Goal: Task Accomplishment & Management: Use online tool/utility

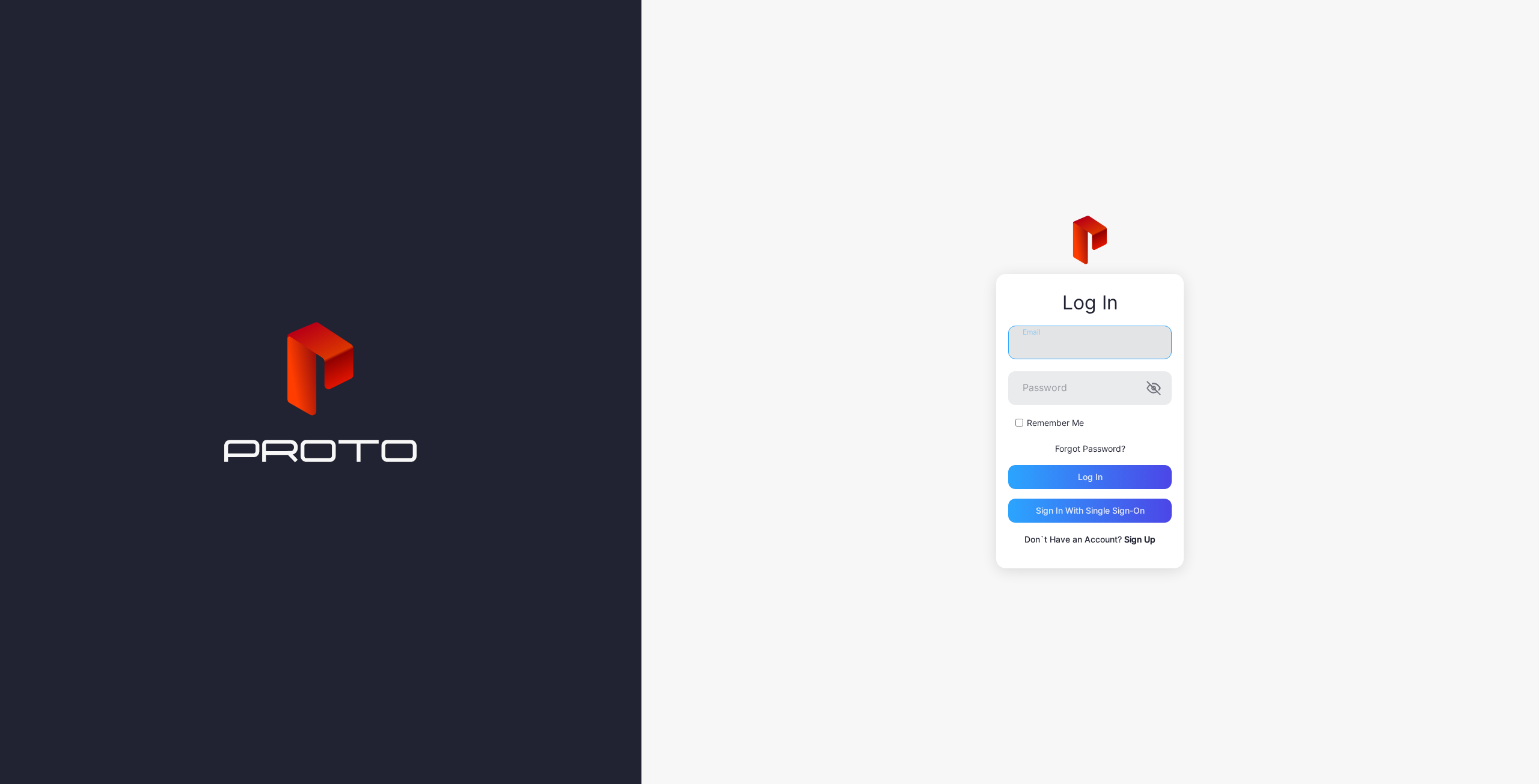
click at [1038, 345] on input "Email" at bounding box center [1089, 343] width 163 height 34
type input "**********"
click at [1096, 480] on div "Log in" at bounding box center [1090, 477] width 25 height 9
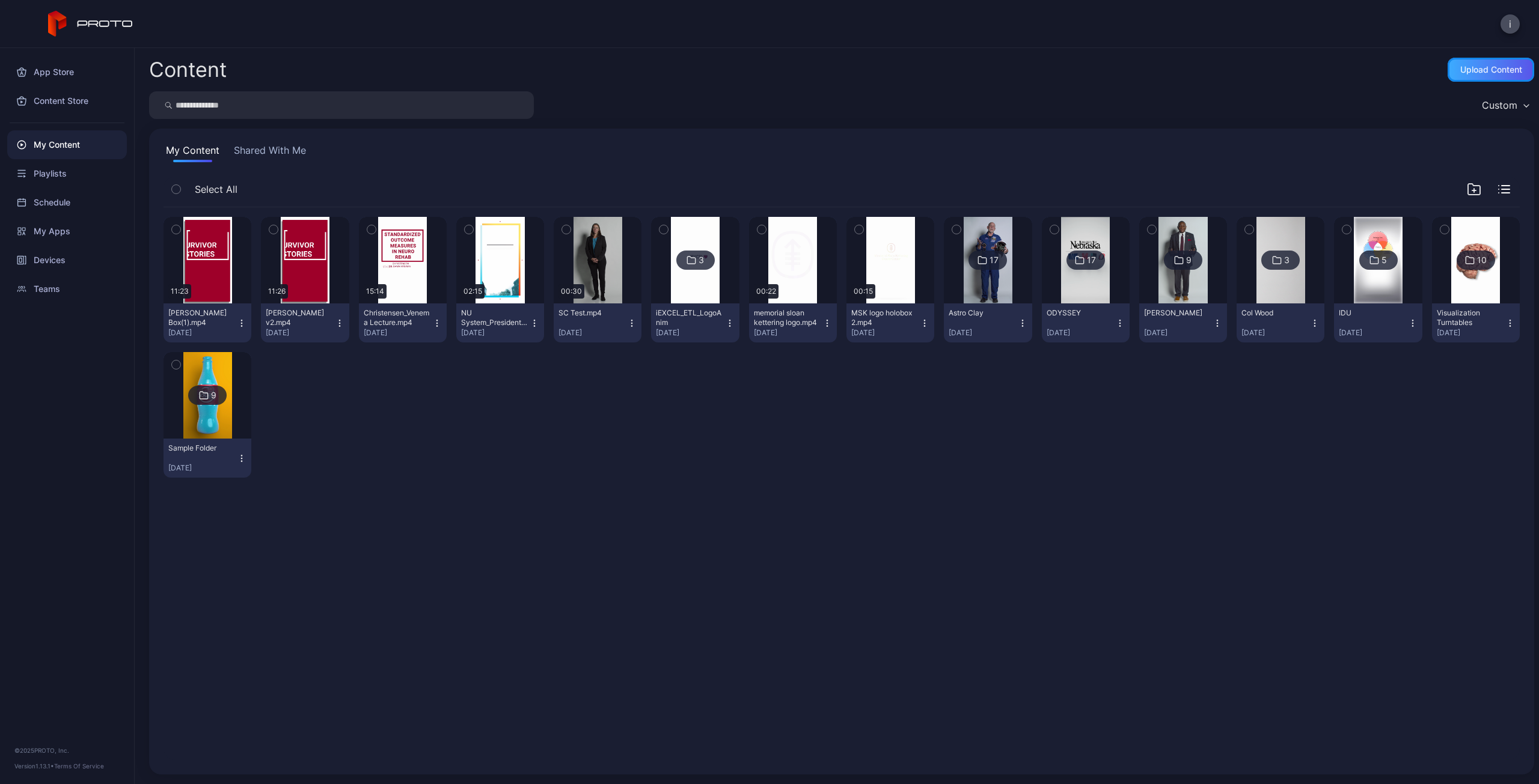
click at [1480, 72] on div "Upload Content" at bounding box center [1491, 70] width 62 height 9
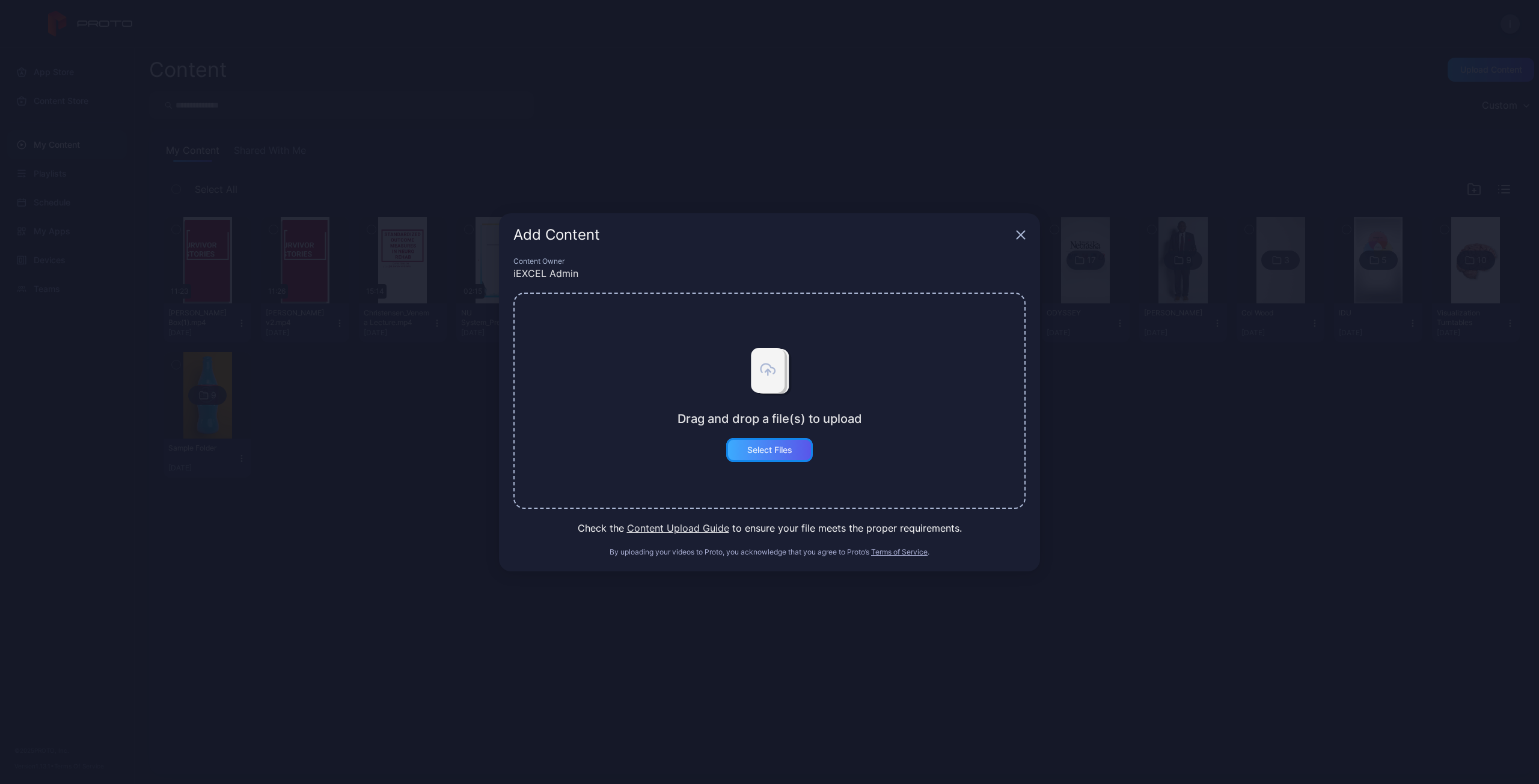
click at [764, 450] on div "Select Files" at bounding box center [770, 449] width 45 height 9
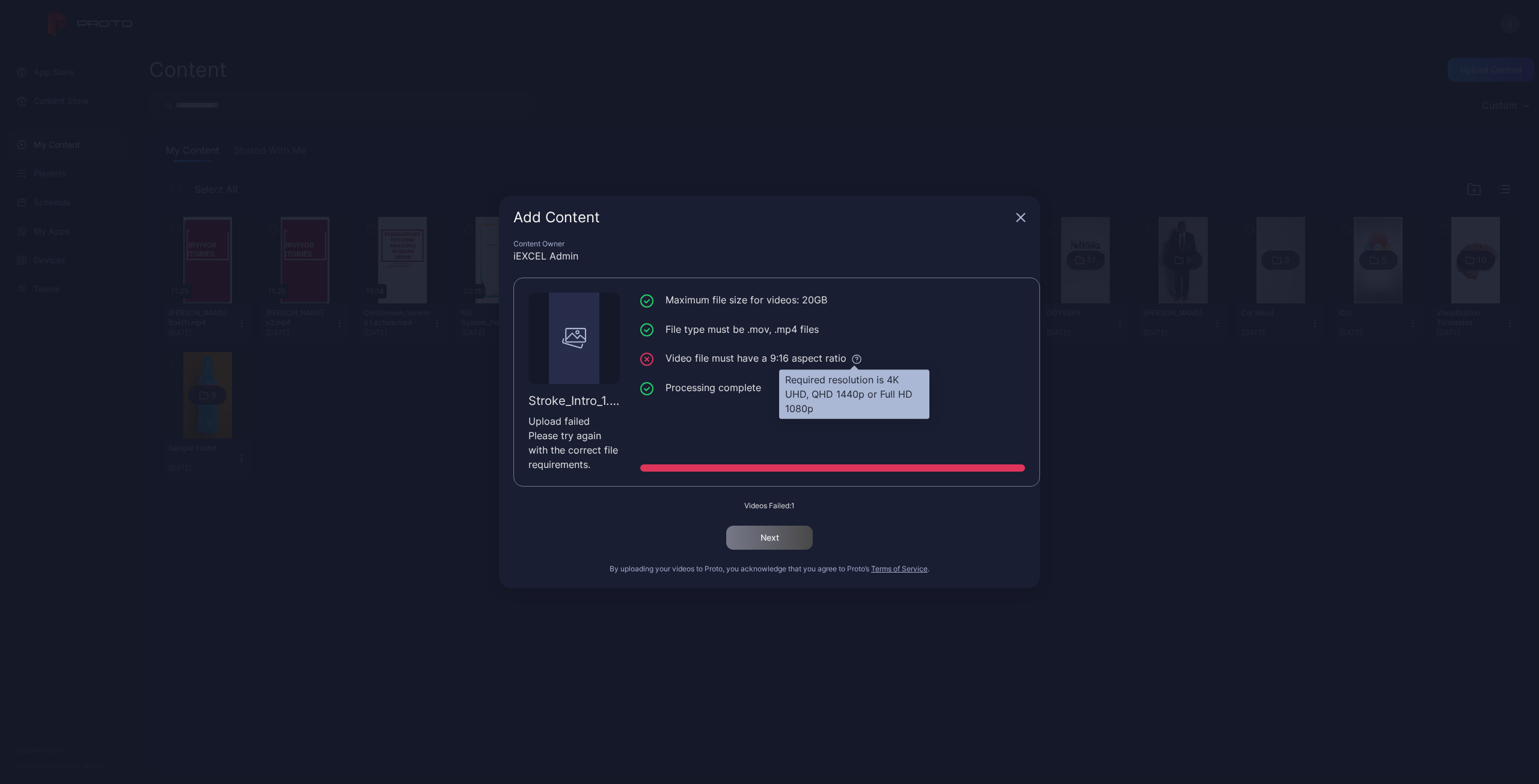
click at [853, 359] on icon at bounding box center [856, 359] width 11 height 11
click at [1022, 215] on icon "button" at bounding box center [1021, 218] width 8 height 8
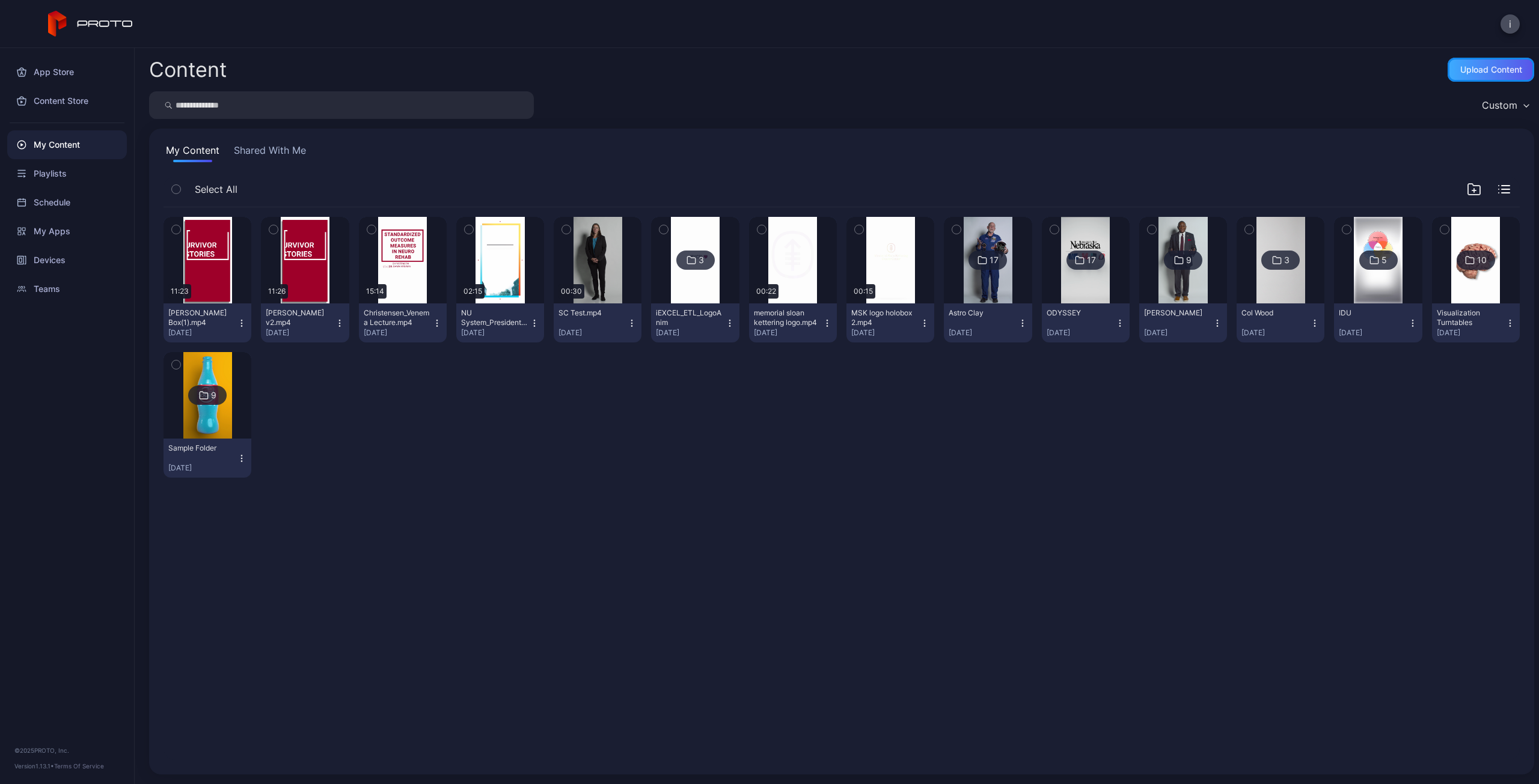
click at [1497, 68] on div "Upload Content" at bounding box center [1491, 70] width 62 height 9
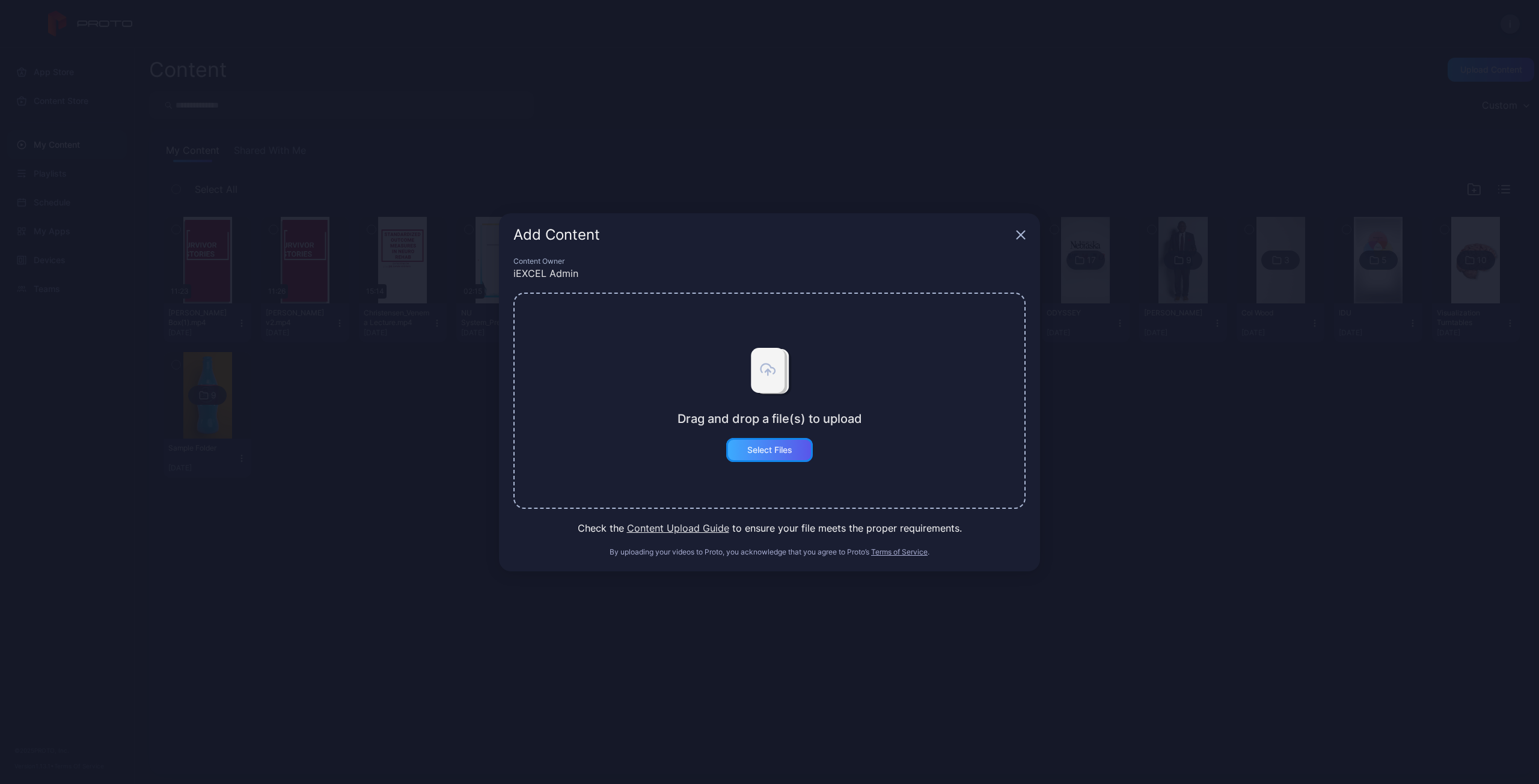
click at [779, 451] on div "Select Files" at bounding box center [770, 449] width 45 height 9
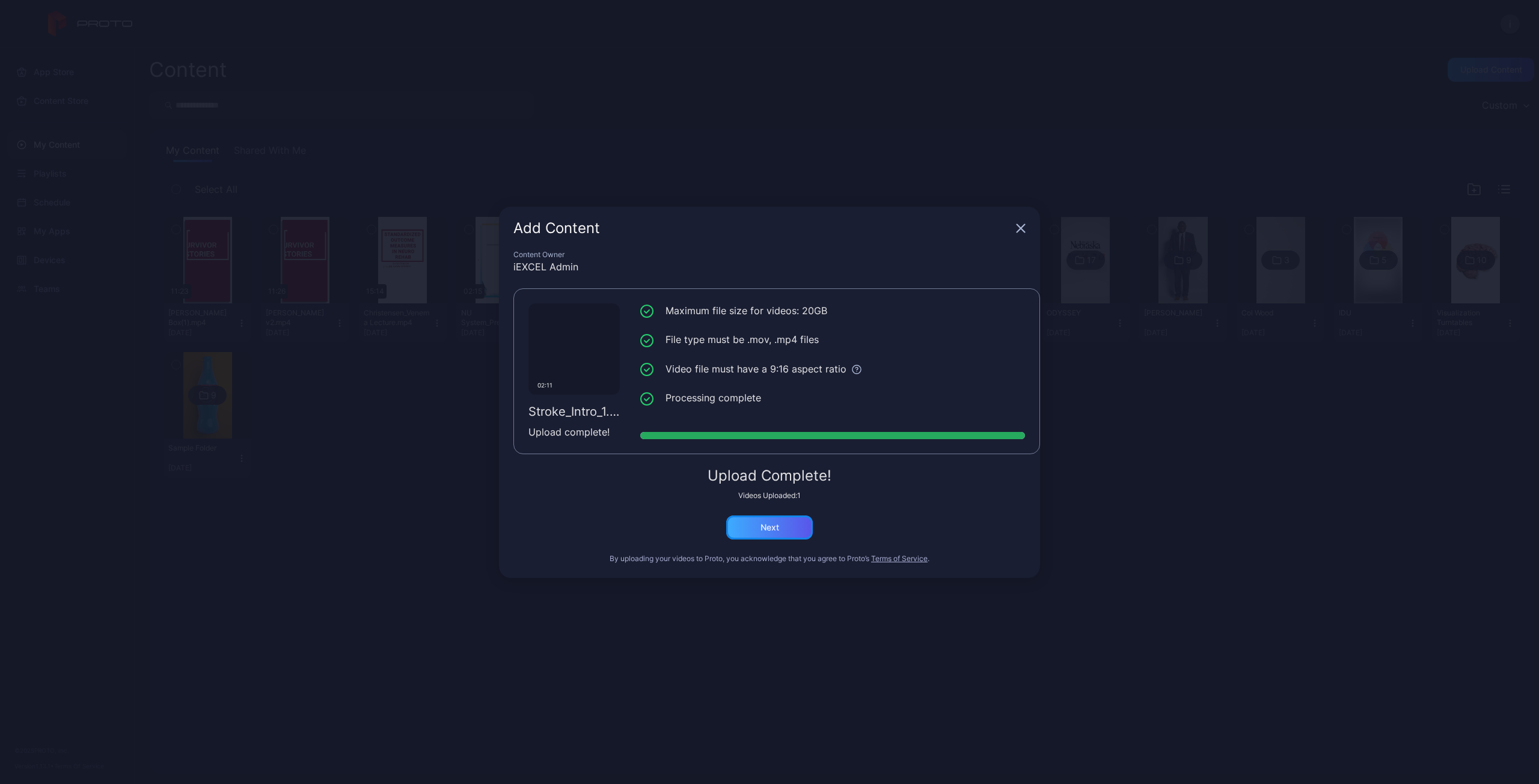
click at [782, 534] on div "Next" at bounding box center [769, 527] width 86 height 24
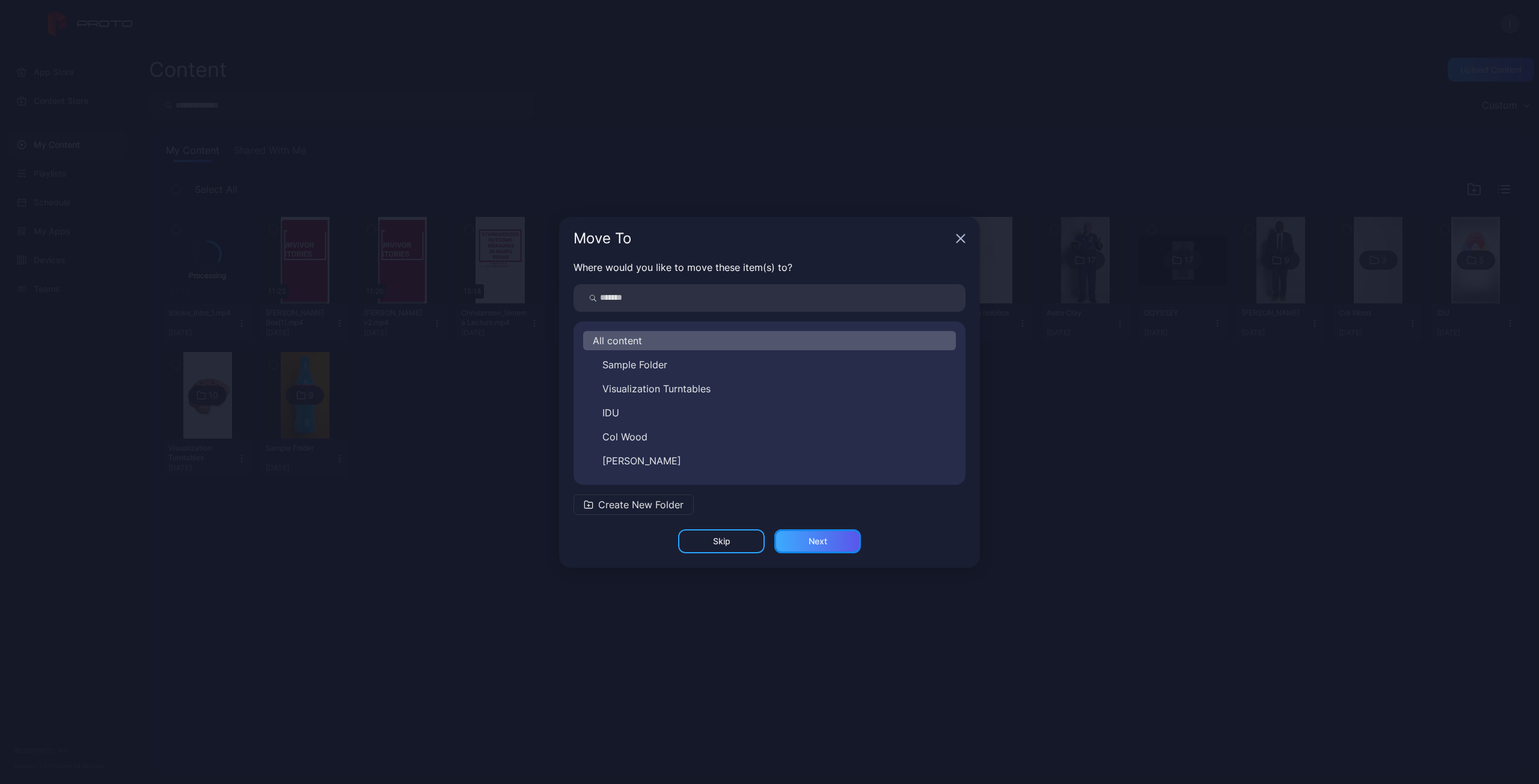
click at [835, 541] on div "Next" at bounding box center [817, 541] width 86 height 24
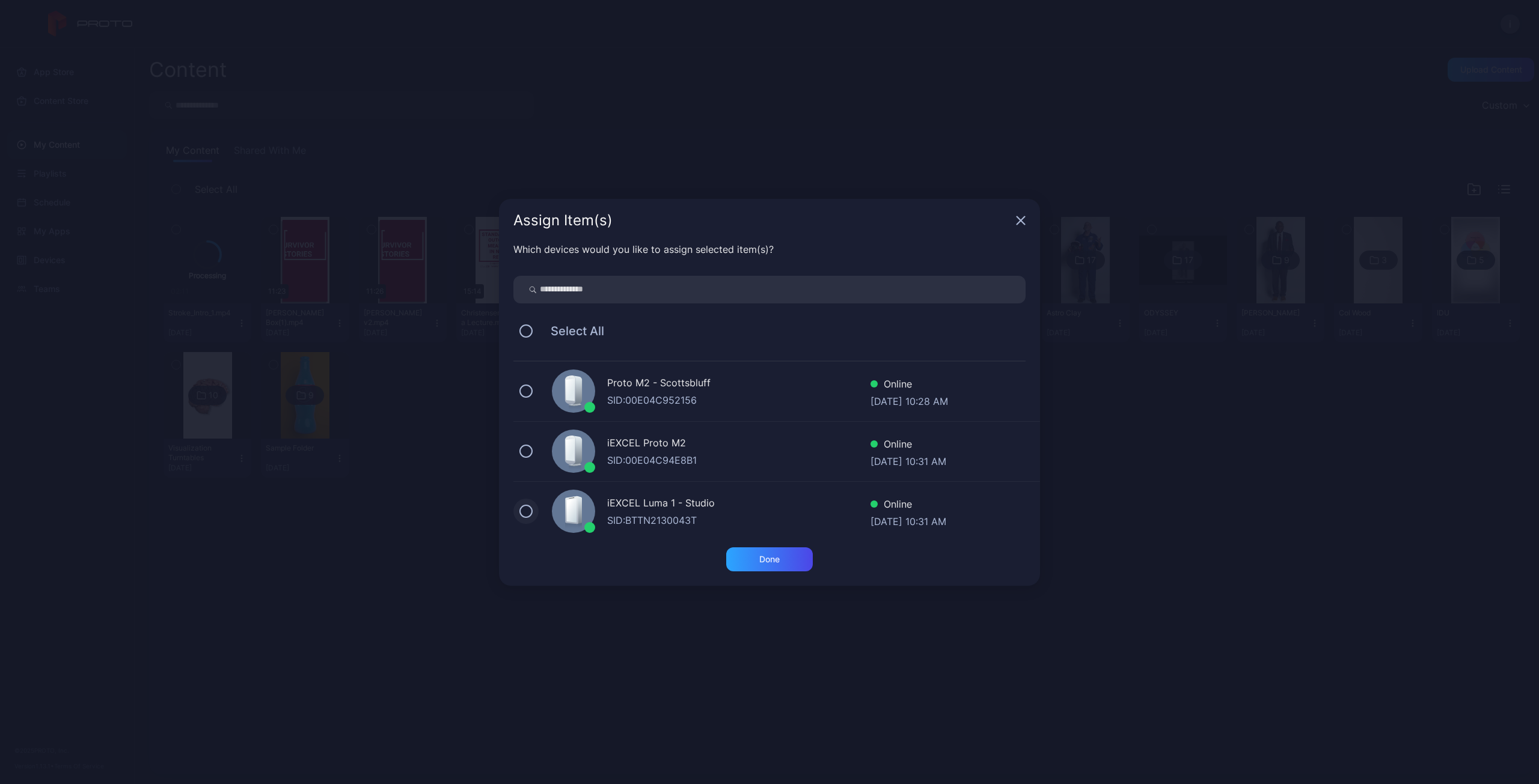
click at [527, 513] on button at bounding box center [525, 511] width 13 height 13
click at [527, 514] on icon at bounding box center [525, 511] width 13 height 13
click at [1024, 219] on icon "button" at bounding box center [1020, 220] width 9 height 9
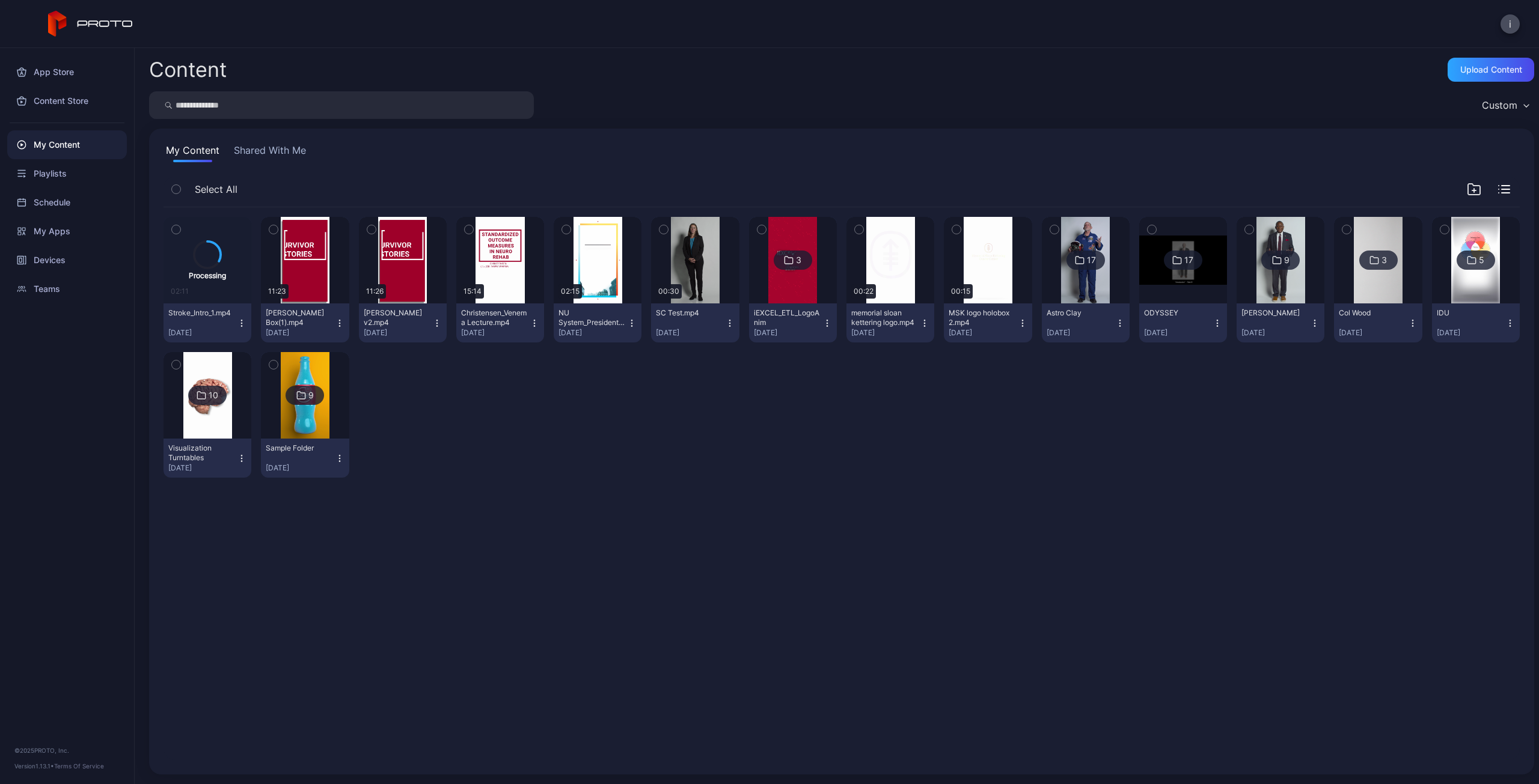
click at [179, 232] on icon "button" at bounding box center [176, 229] width 9 height 13
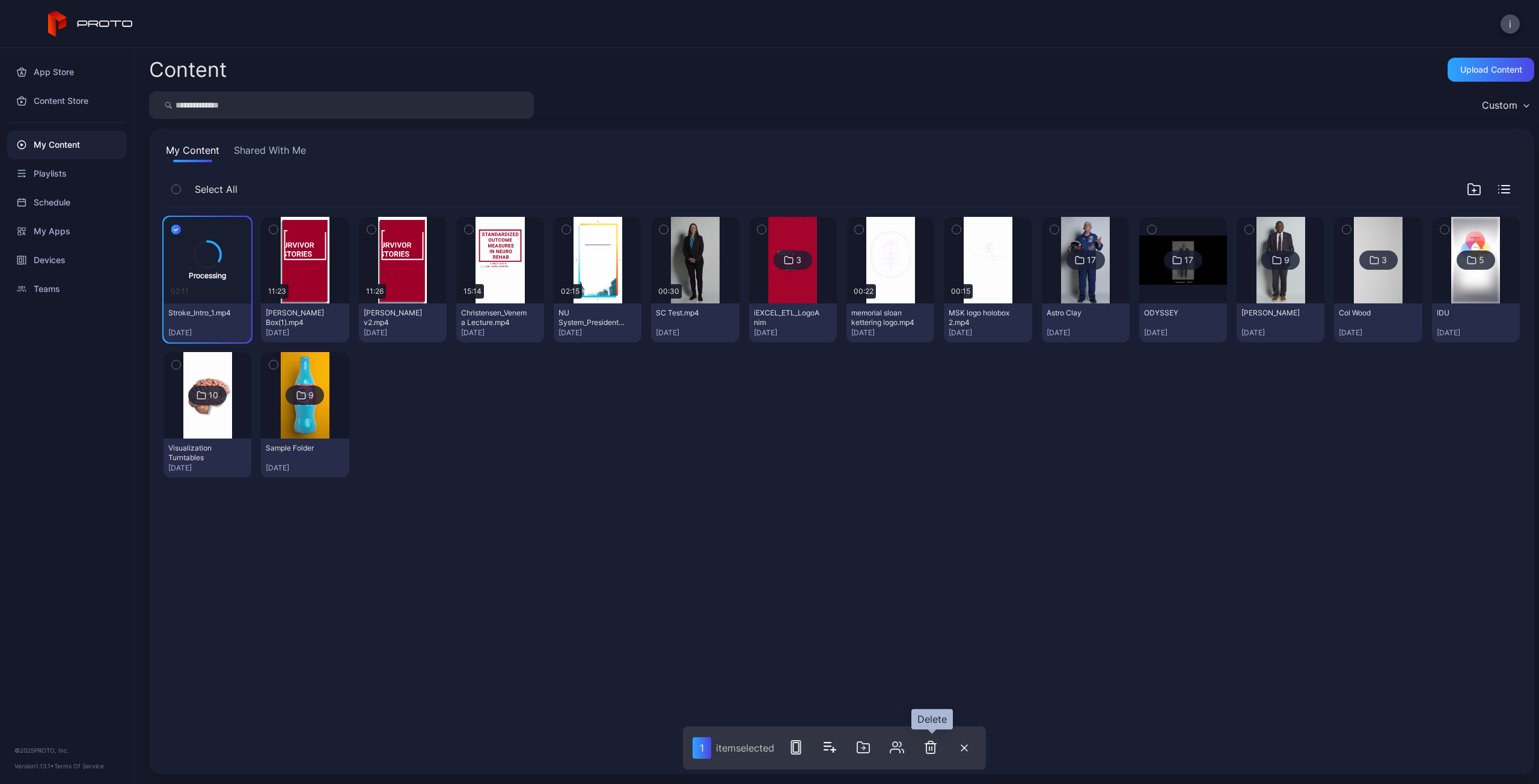
click at [934, 747] on icon "button" at bounding box center [930, 747] width 14 height 14
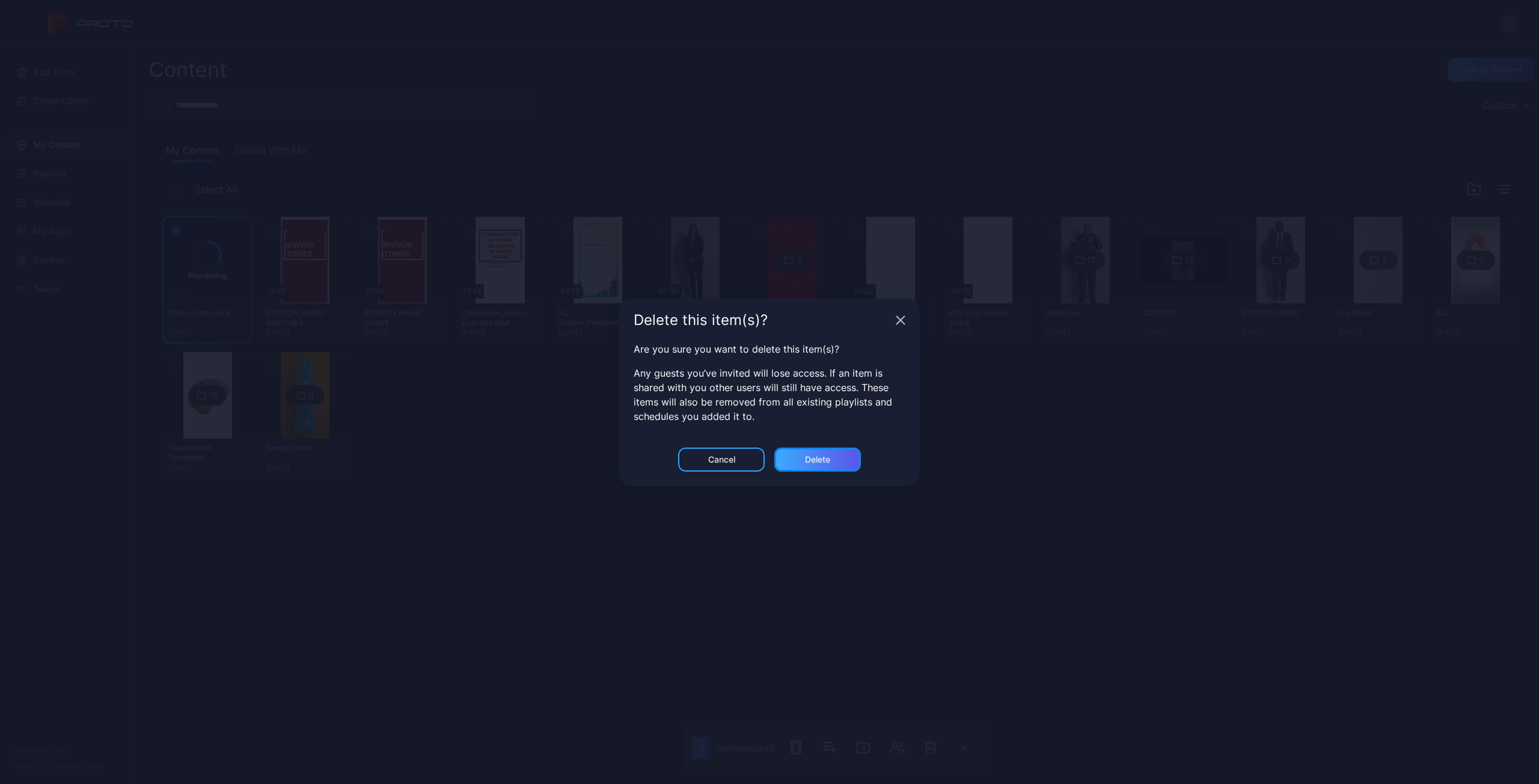
click at [821, 455] on div "Delete" at bounding box center [817, 459] width 25 height 9
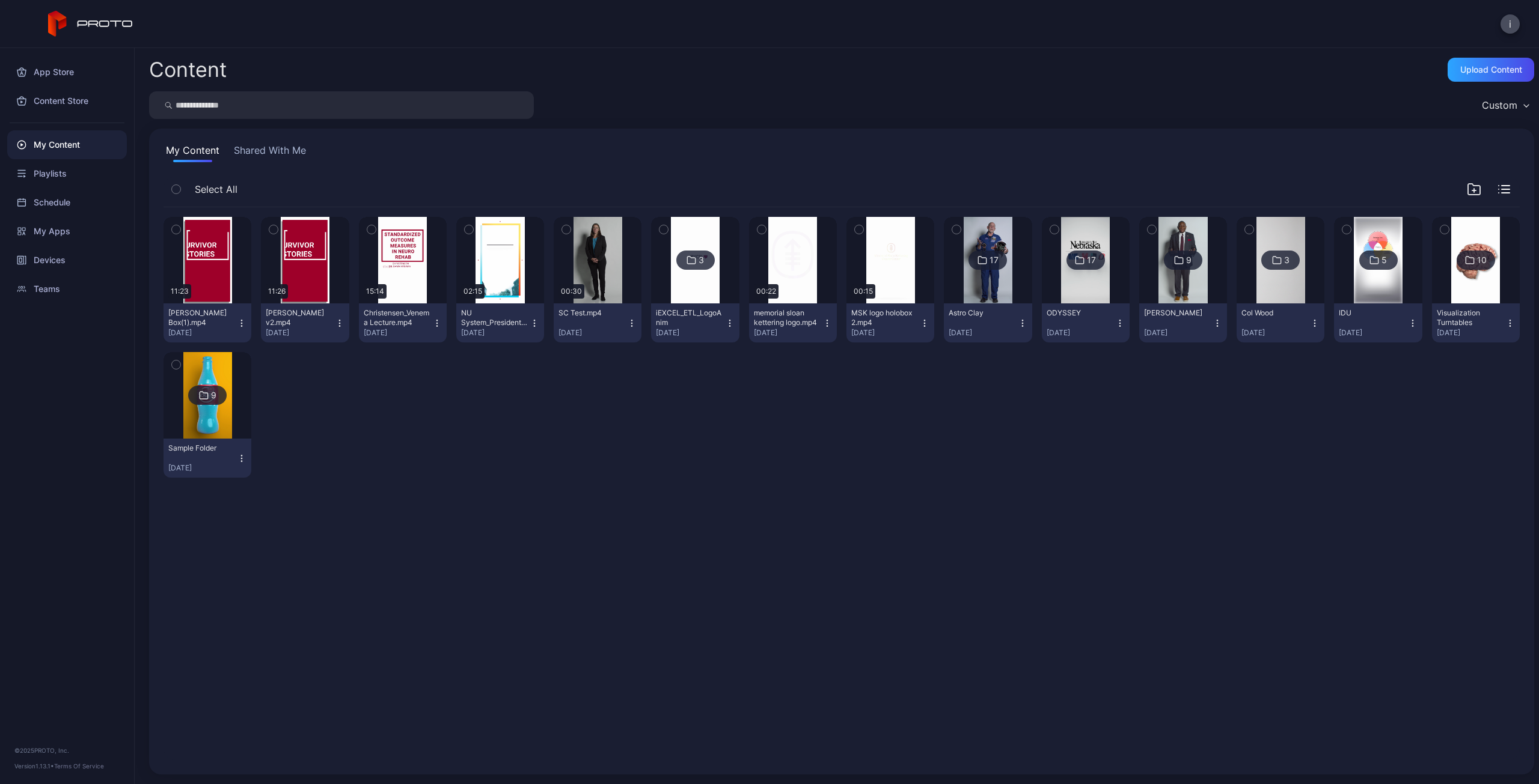
click at [242, 328] on button "Randy Backman_Proto Box(1).mp4 Sep 23, 2025" at bounding box center [207, 323] width 88 height 39
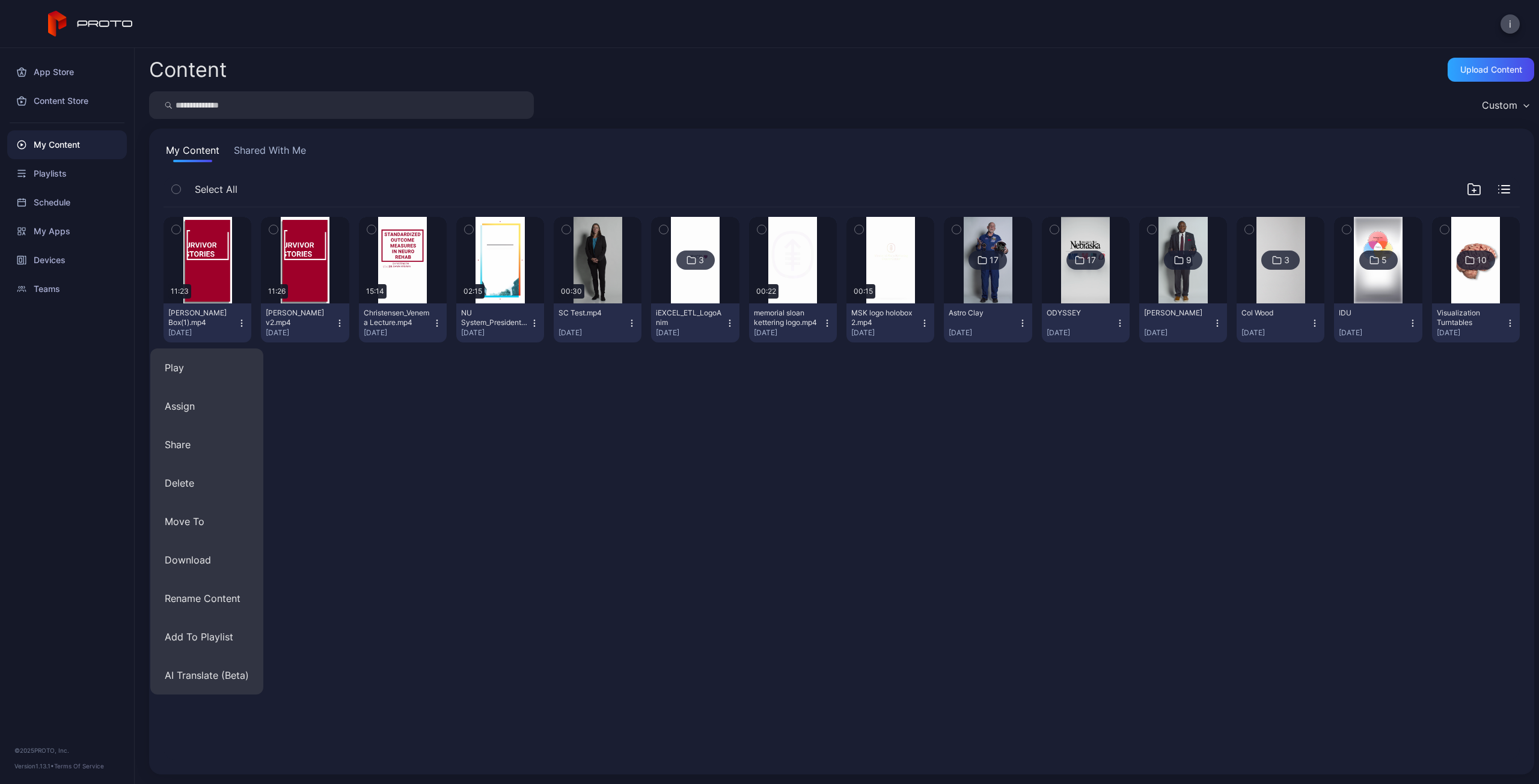
click at [725, 459] on div "Preview 11:23 Randy Backman_Proto Box(1).mp4 Sep 23, 2025 Preview 11:26 Randy B…" at bounding box center [842, 347] width 1356 height 280
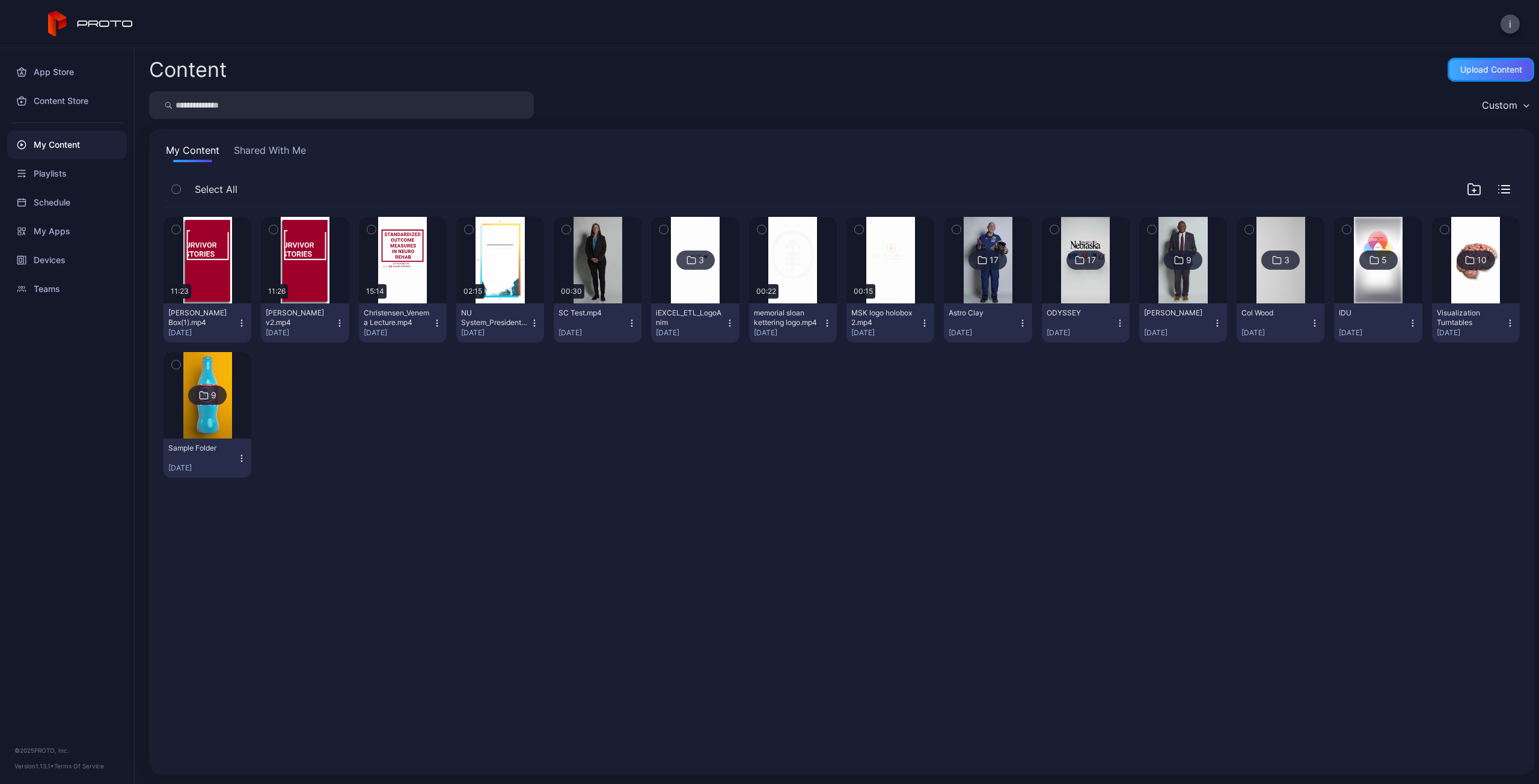
click at [1489, 73] on div "Upload Content" at bounding box center [1491, 70] width 62 height 9
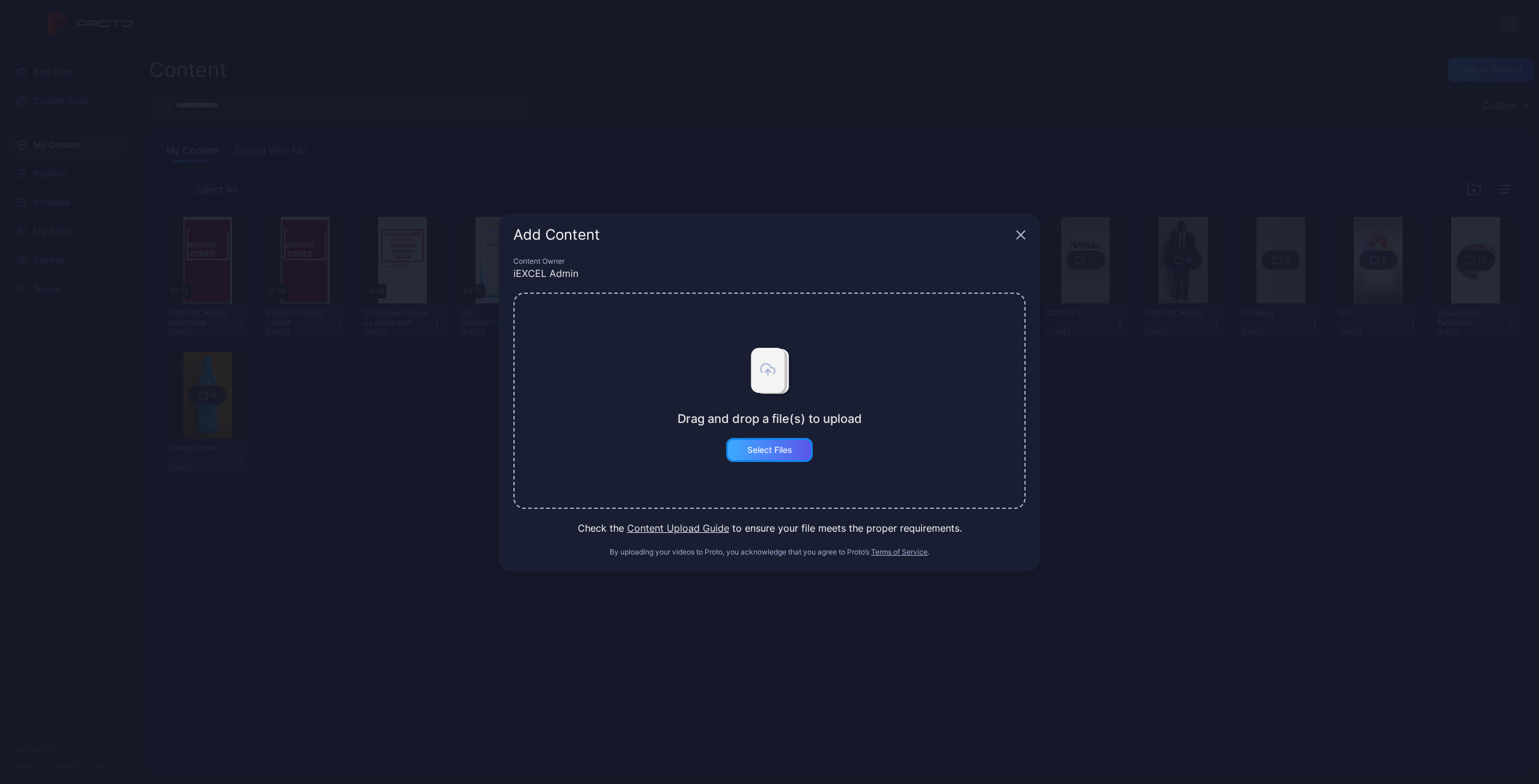
click at [772, 449] on div "Select Files" at bounding box center [770, 449] width 45 height 9
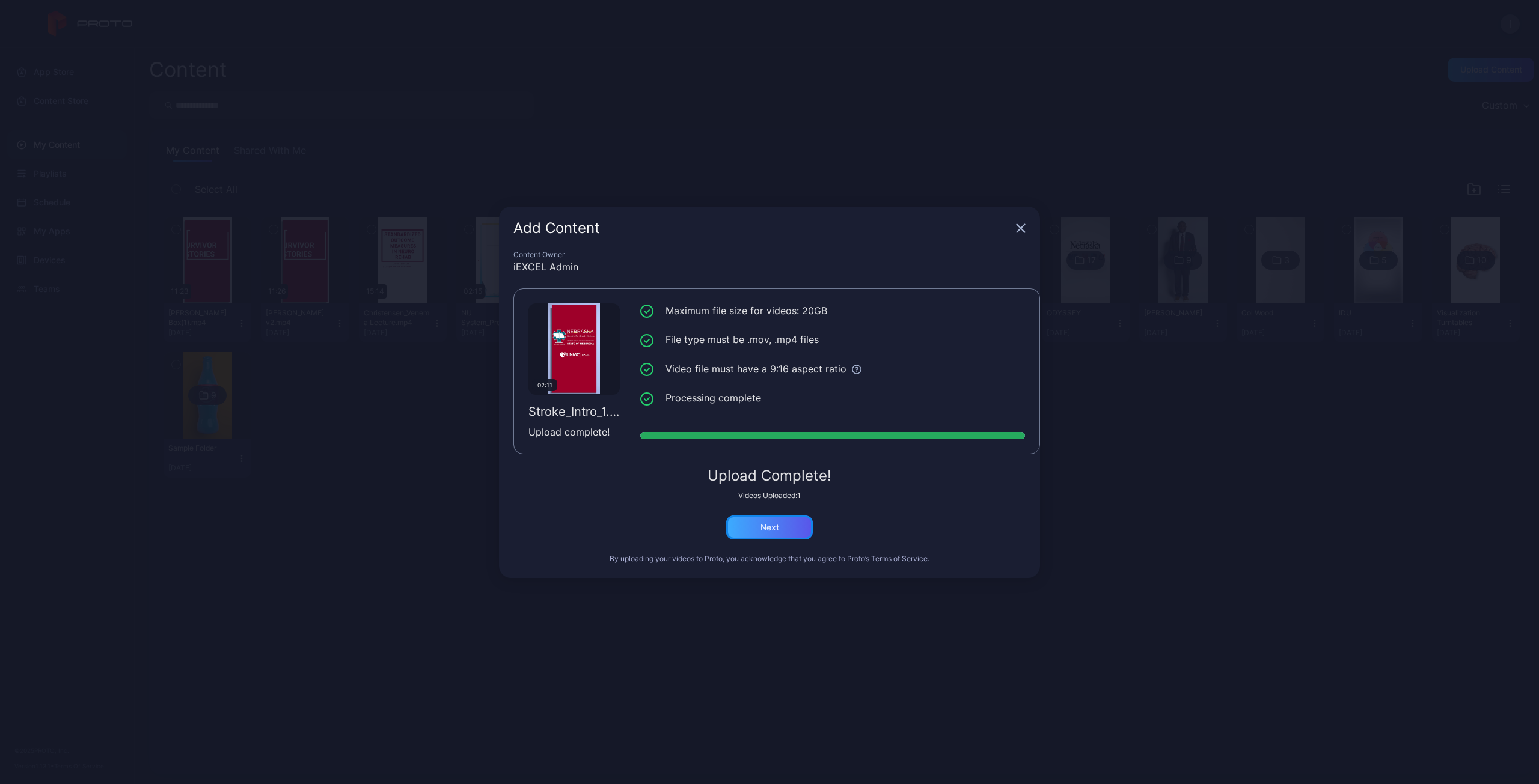
click at [766, 528] on div "Next" at bounding box center [770, 527] width 19 height 9
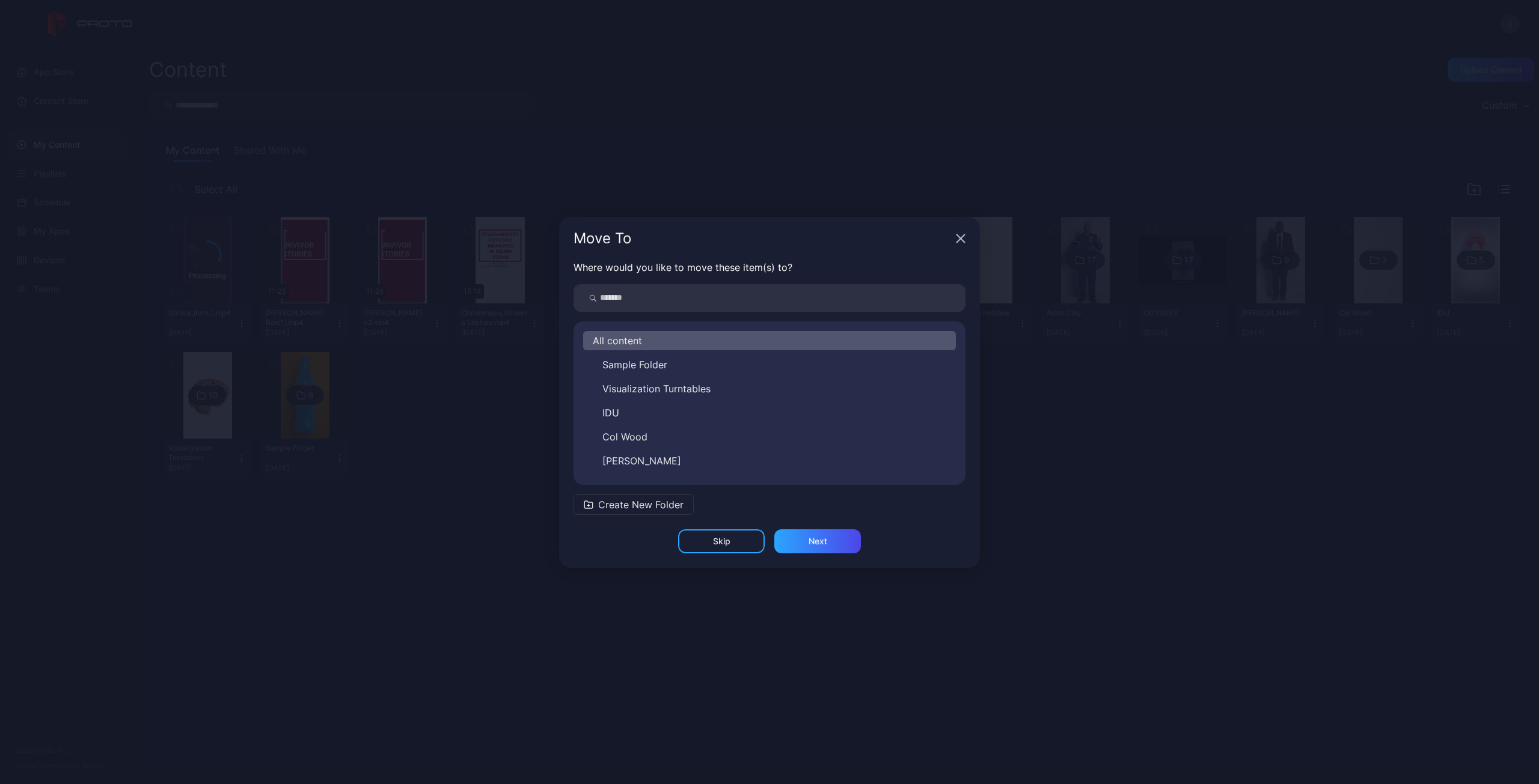
click at [966, 241] on div "Move To" at bounding box center [770, 238] width 421 height 43
click at [956, 240] on icon "button" at bounding box center [960, 238] width 9 height 9
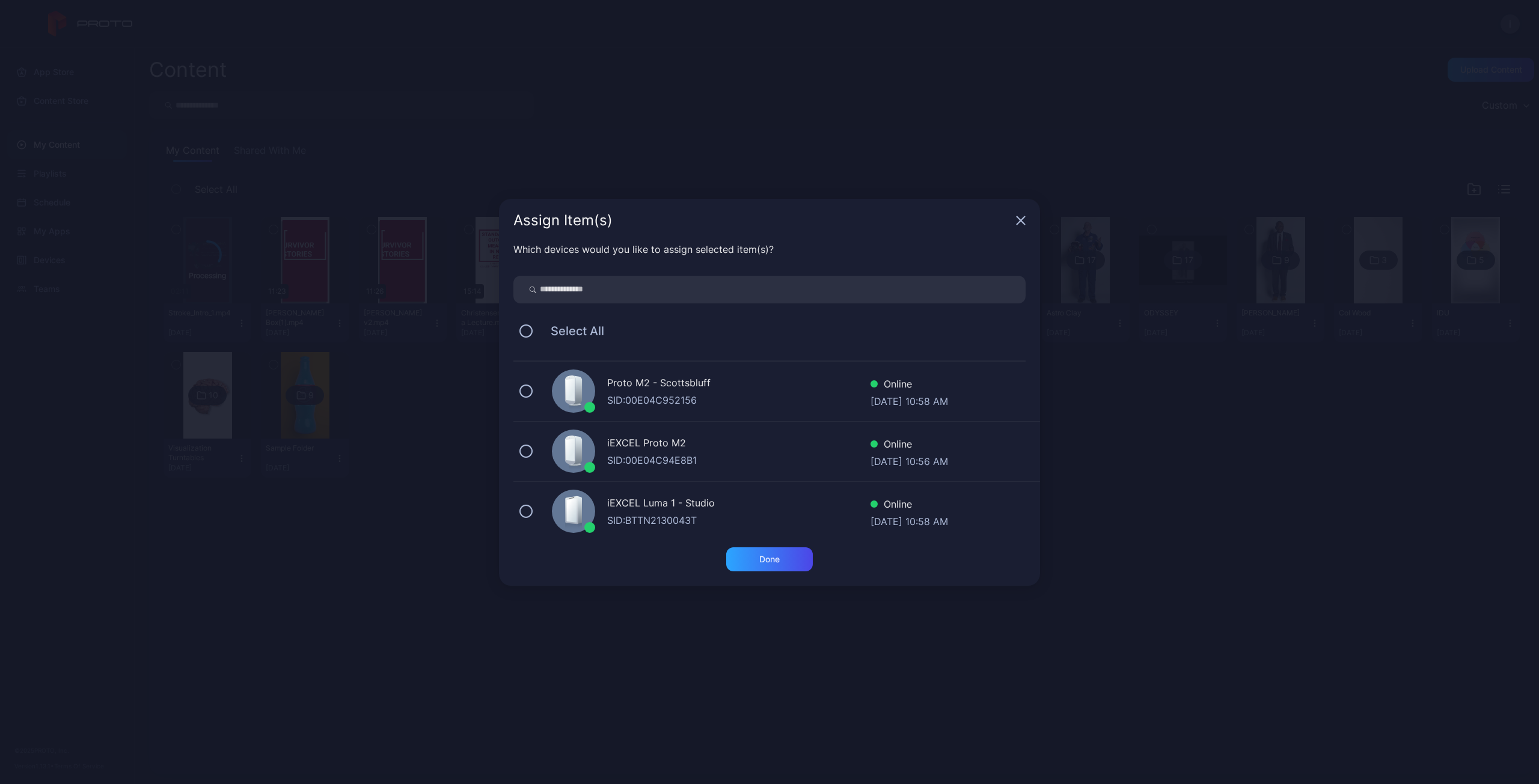
click at [1023, 215] on icon "button" at bounding box center [1020, 220] width 9 height 9
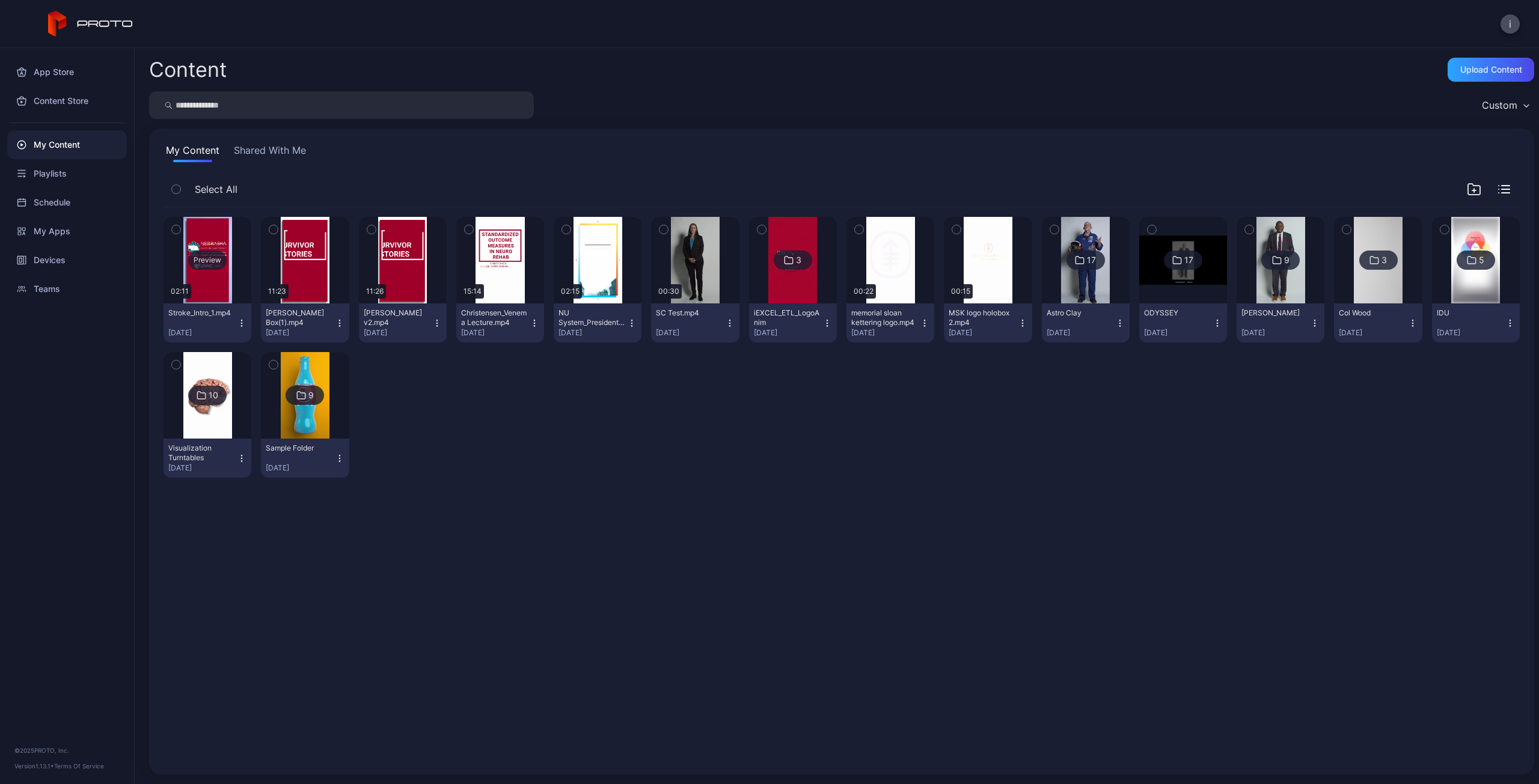
click at [216, 261] on div "Preview" at bounding box center [207, 260] width 39 height 19
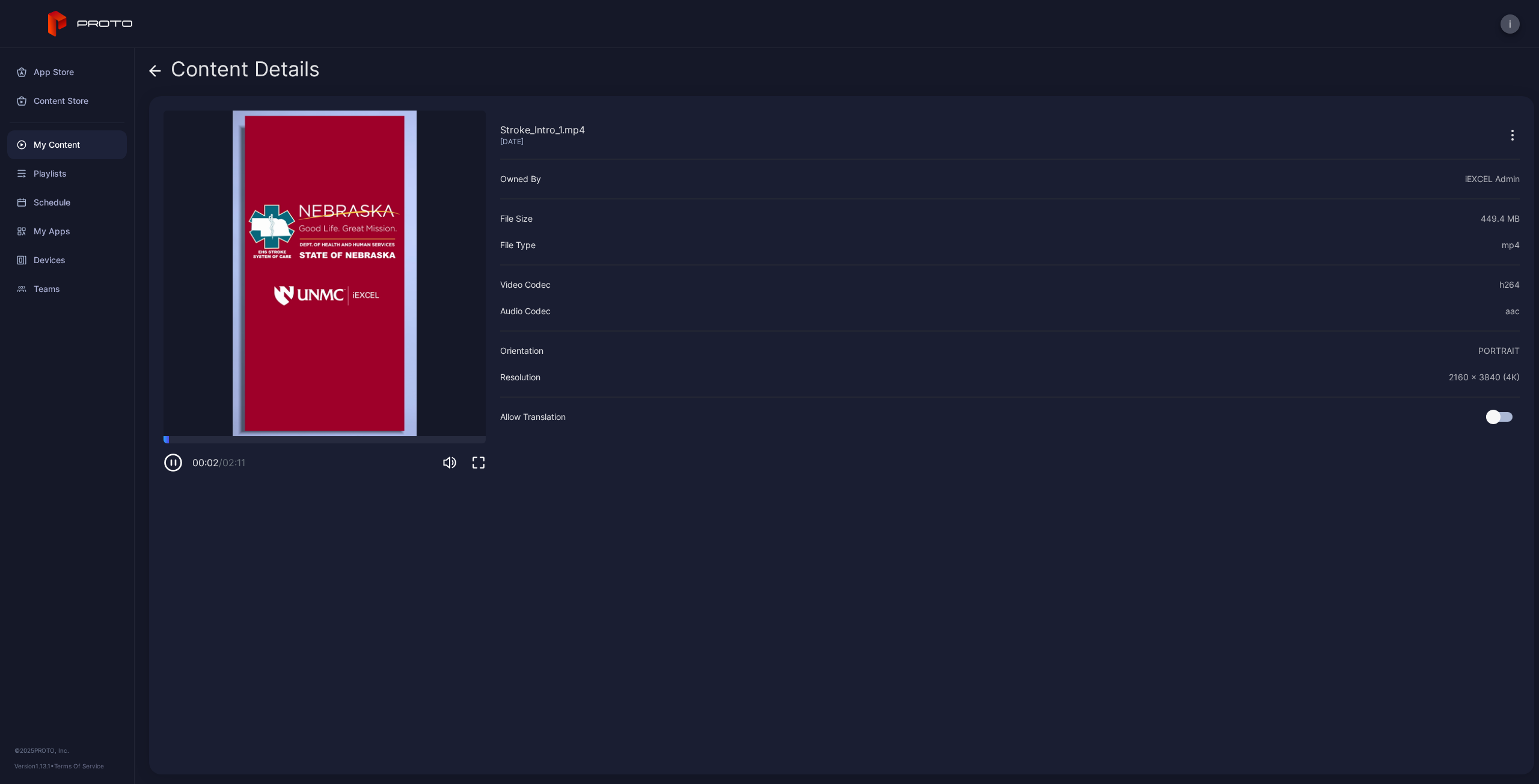
click at [171, 465] on icon "button" at bounding box center [171, 462] width 0 height 5
click at [171, 465] on icon "button" at bounding box center [173, 462] width 6 height 6
click at [193, 439] on div at bounding box center [324, 440] width 322 height 7
click at [175, 462] on icon "button" at bounding box center [173, 462] width 19 height 19
click at [163, 70] on div "Content Details" at bounding box center [234, 72] width 171 height 29
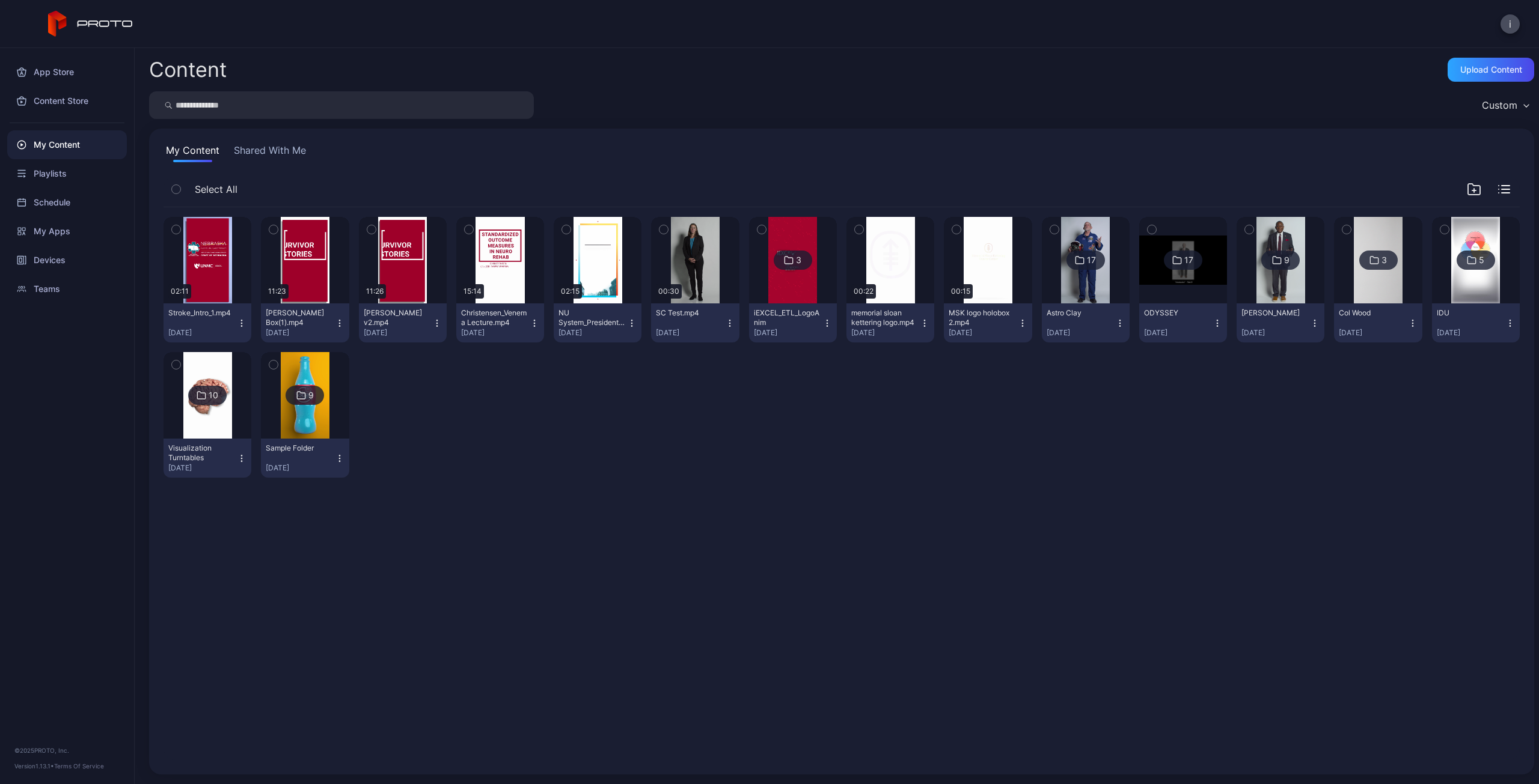
click at [242, 324] on icon "button" at bounding box center [241, 323] width 9 height 9
click at [512, 440] on div "Preview 02:11 Stroke_Intro_1.mp4 [DATE] Preview 11:23 [PERSON_NAME] Box(1).mp4 …" at bounding box center [842, 347] width 1356 height 280
click at [52, 175] on div "Playlists" at bounding box center [67, 173] width 120 height 29
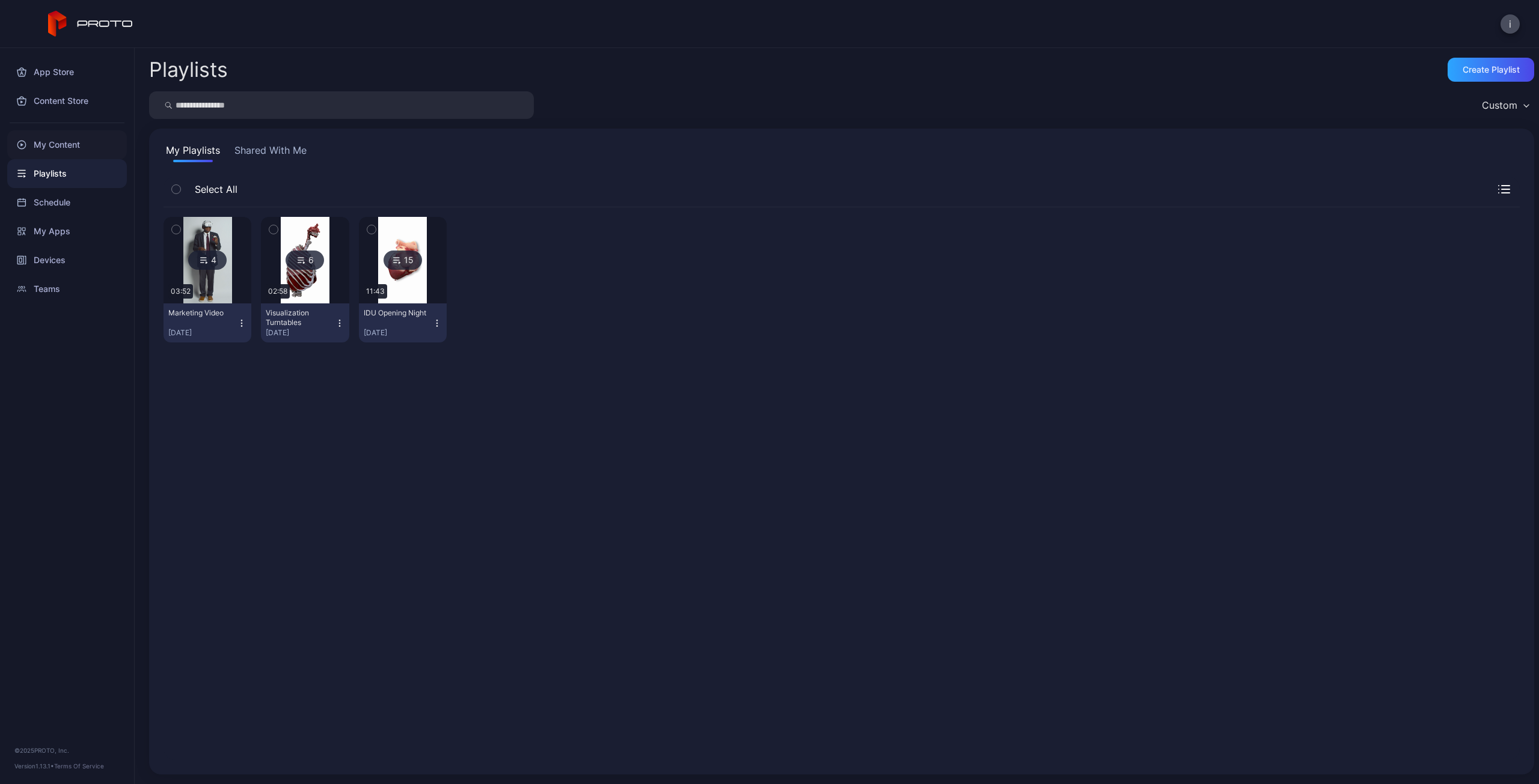
click at [59, 146] on div "My Content" at bounding box center [67, 145] width 120 height 29
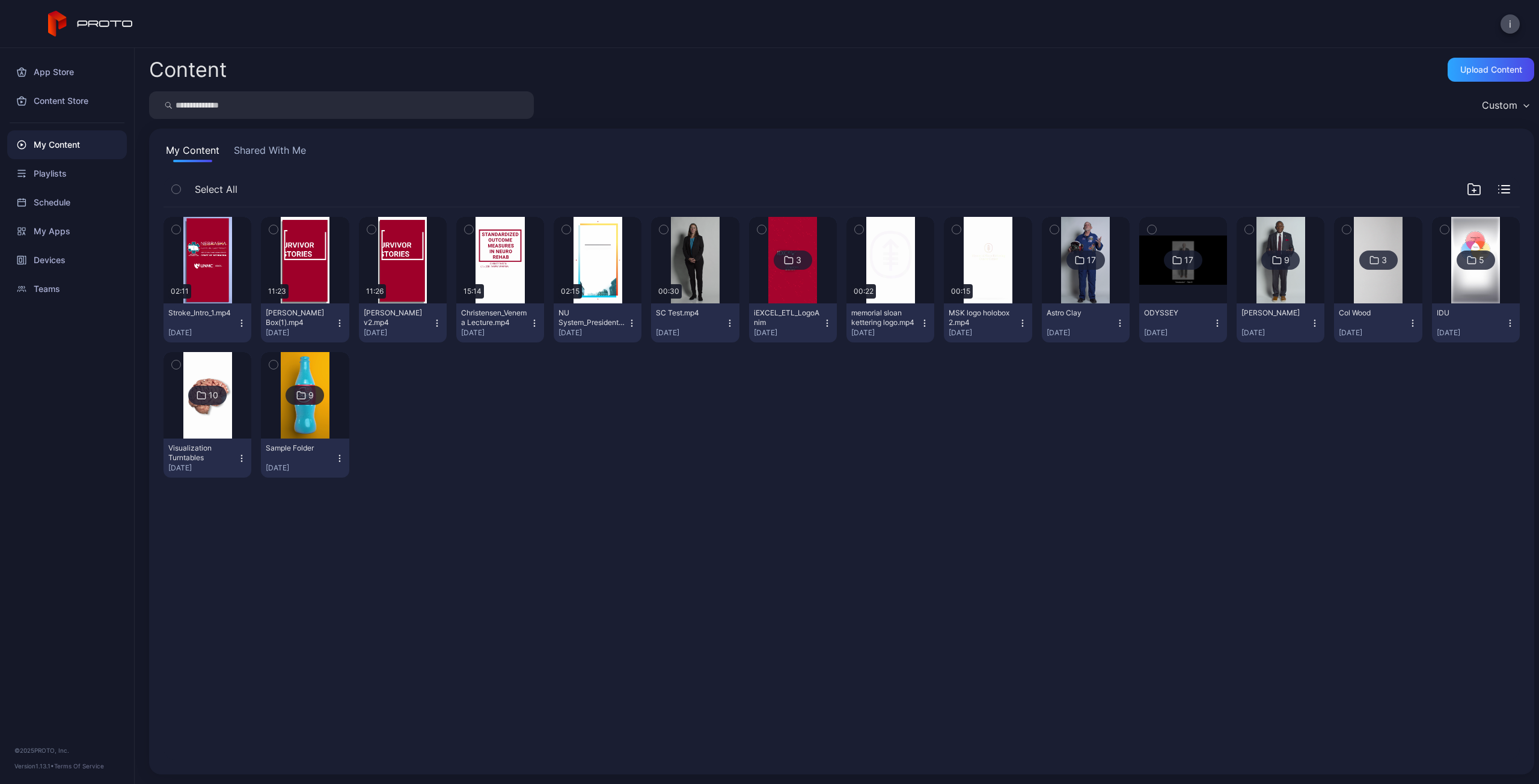
click at [178, 232] on icon "button" at bounding box center [176, 229] width 9 height 13
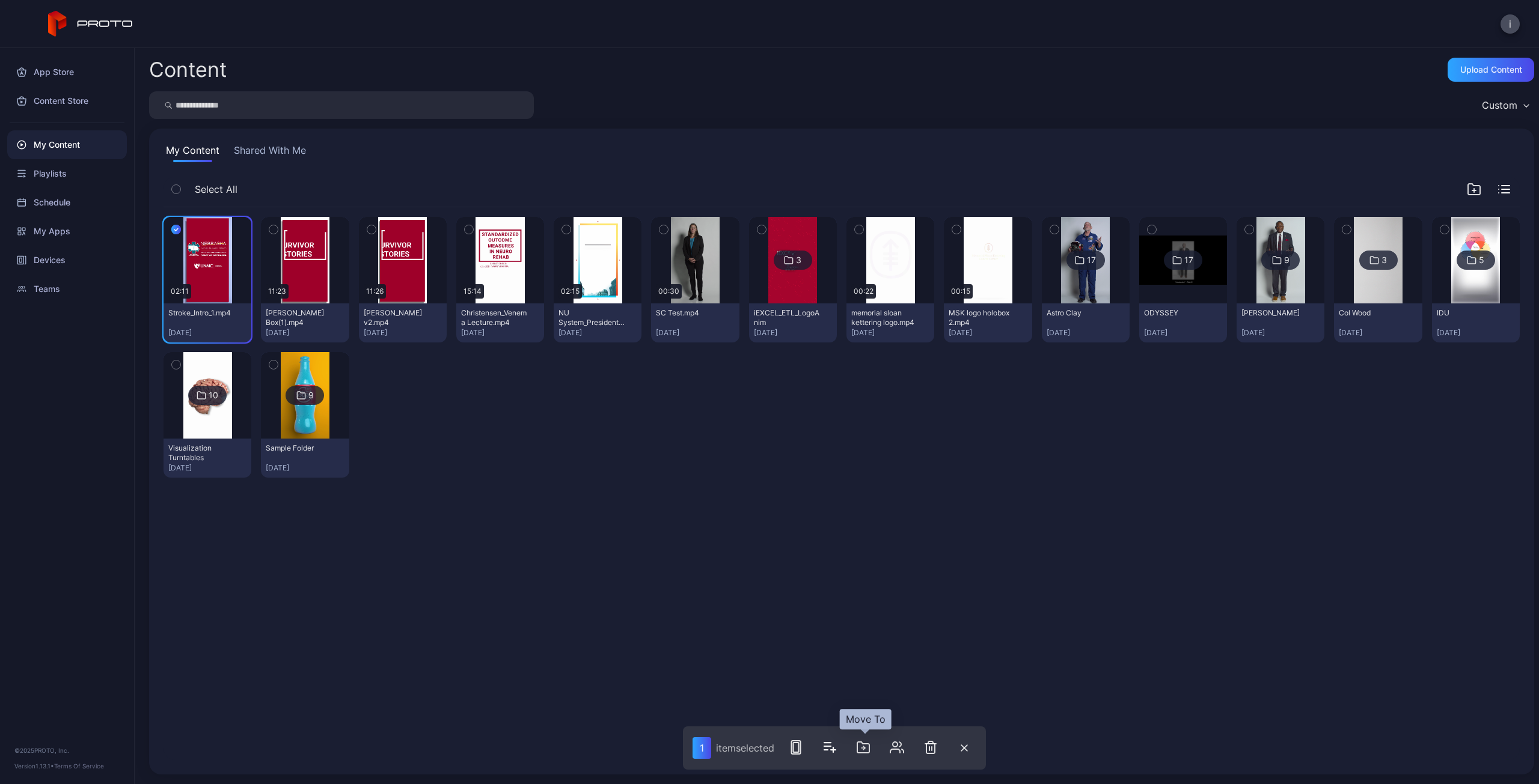
click at [865, 746] on icon "button" at bounding box center [863, 747] width 14 height 14
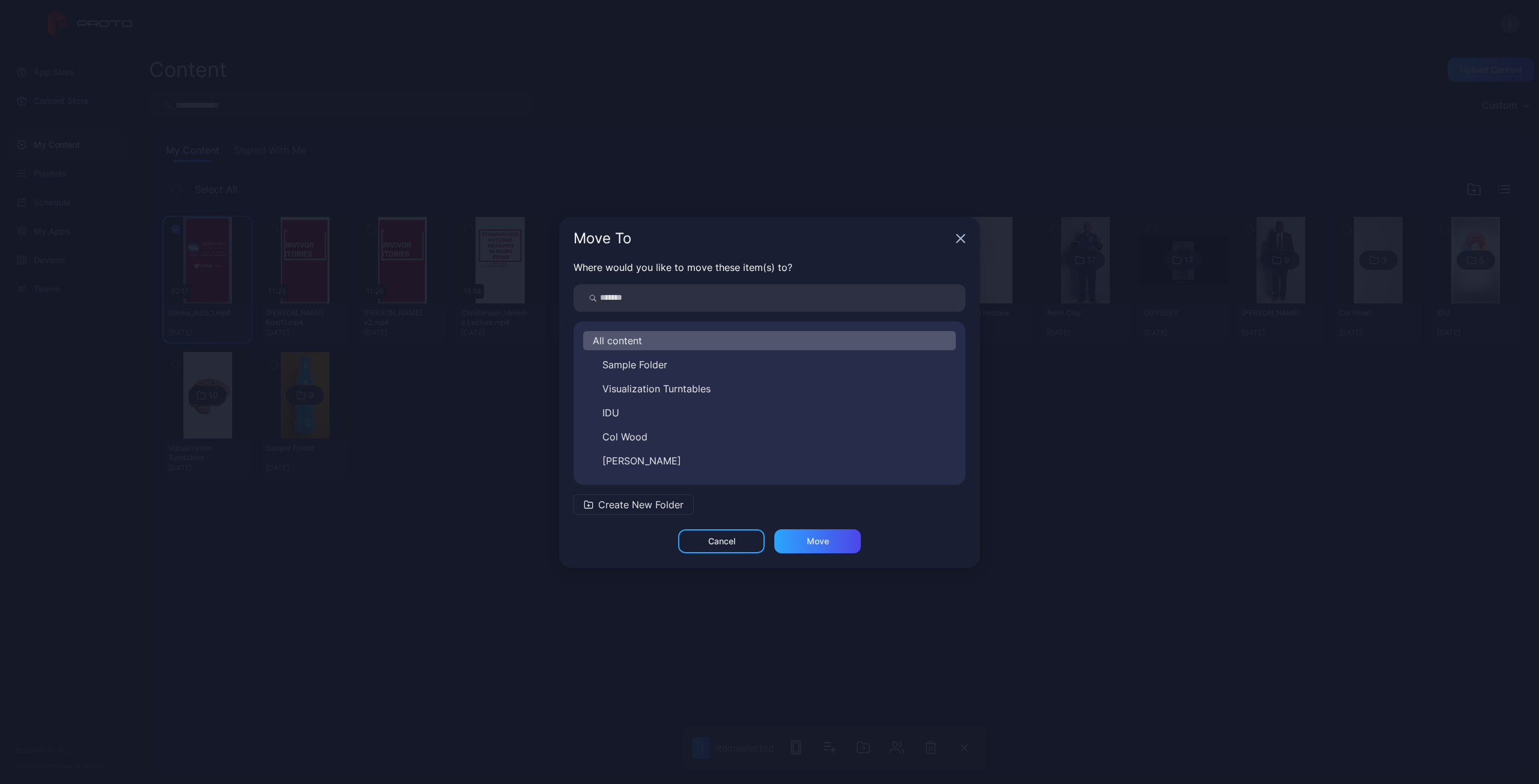
click at [960, 240] on icon "button" at bounding box center [960, 238] width 9 height 9
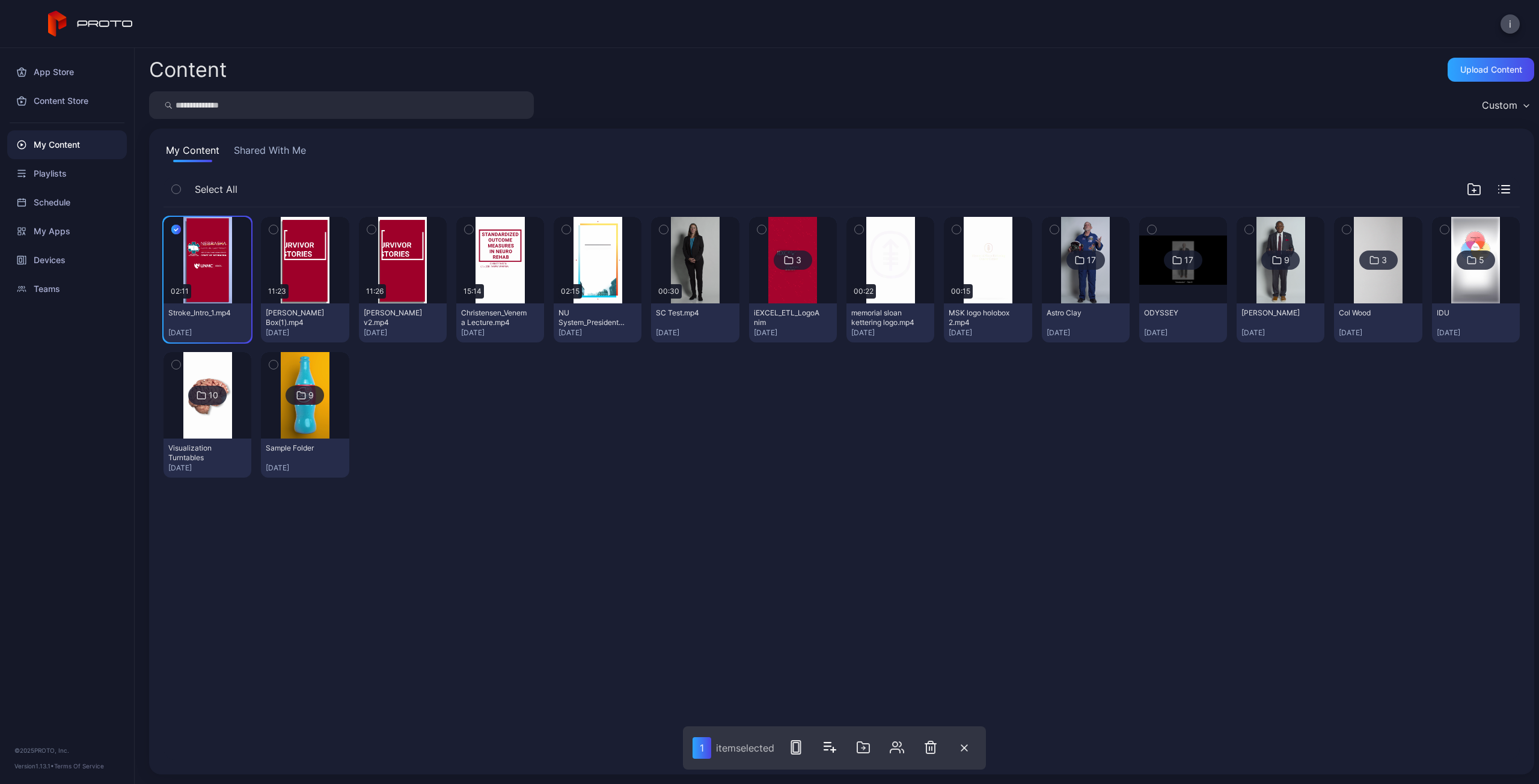
click at [1032, 623] on div "Preview 02:11 Stroke_Intro_1.mp4 [DATE] Preview 11:23 [PERSON_NAME] Box(1).mp4 …" at bounding box center [842, 483] width 1376 height 572
click at [792, 750] on icon "button" at bounding box center [796, 747] width 14 height 14
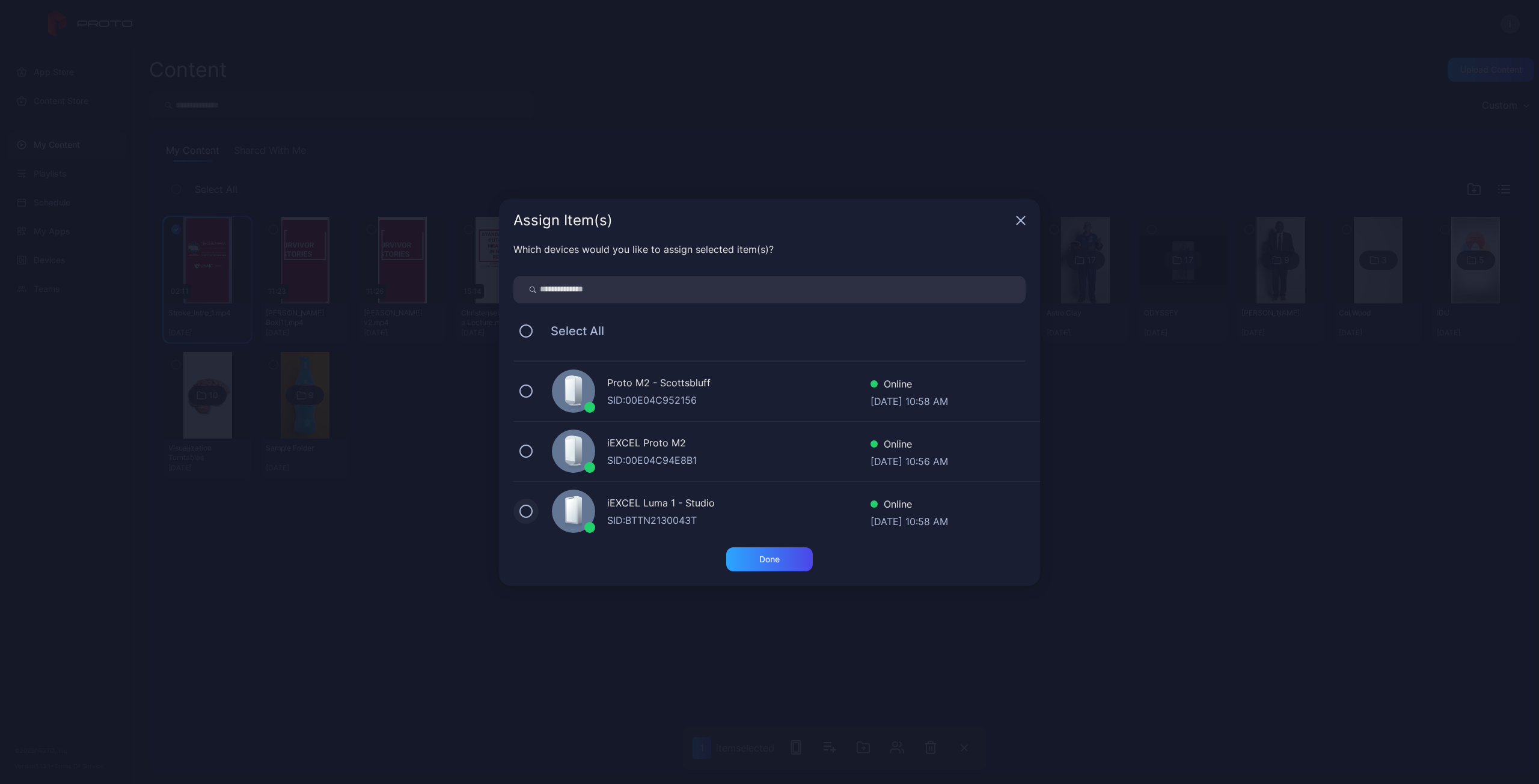
click at [523, 512] on button at bounding box center [525, 511] width 13 height 13
click at [765, 565] on div "Done" at bounding box center [769, 559] width 86 height 24
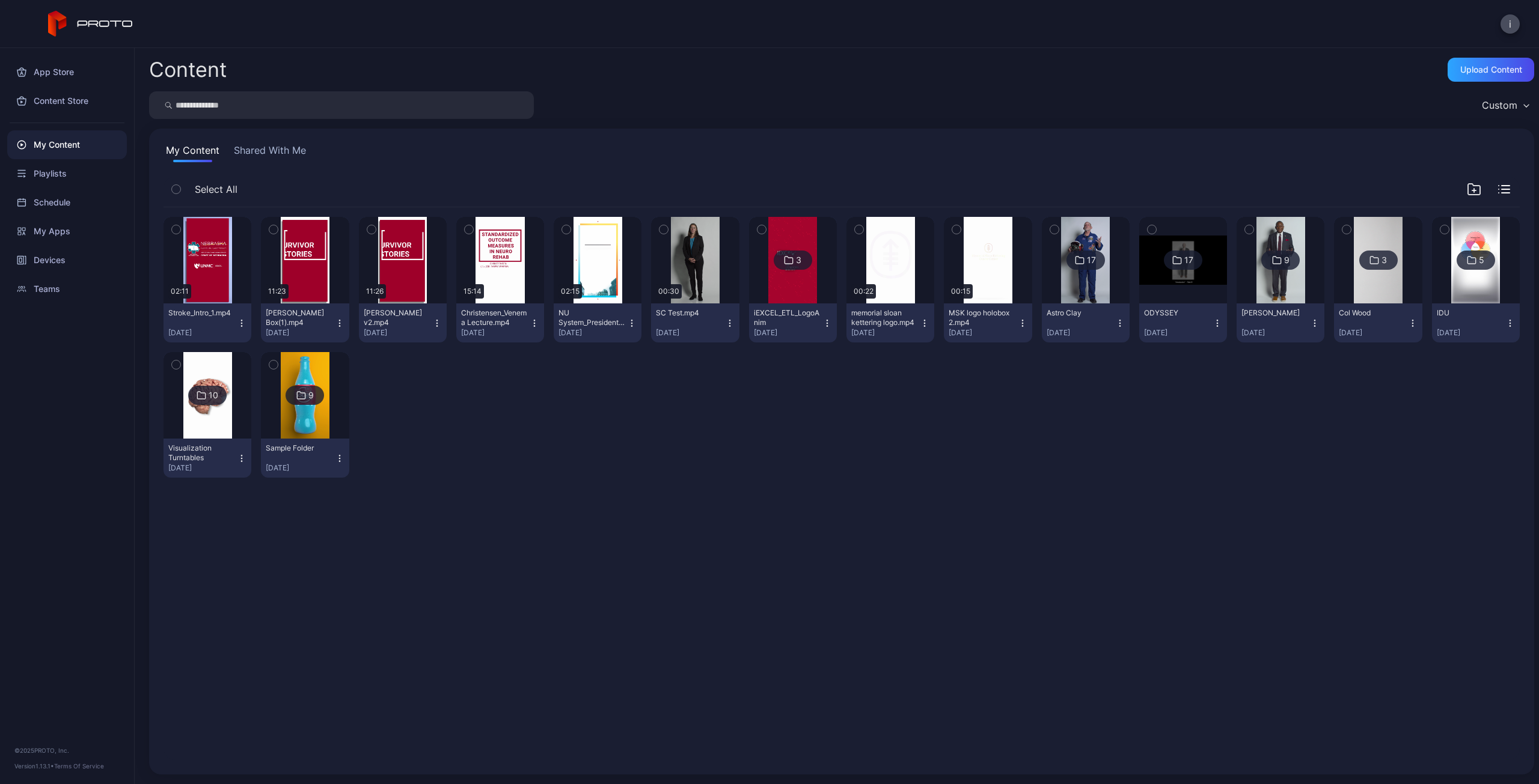
click at [240, 325] on icon "button" at bounding box center [241, 323] width 9 height 9
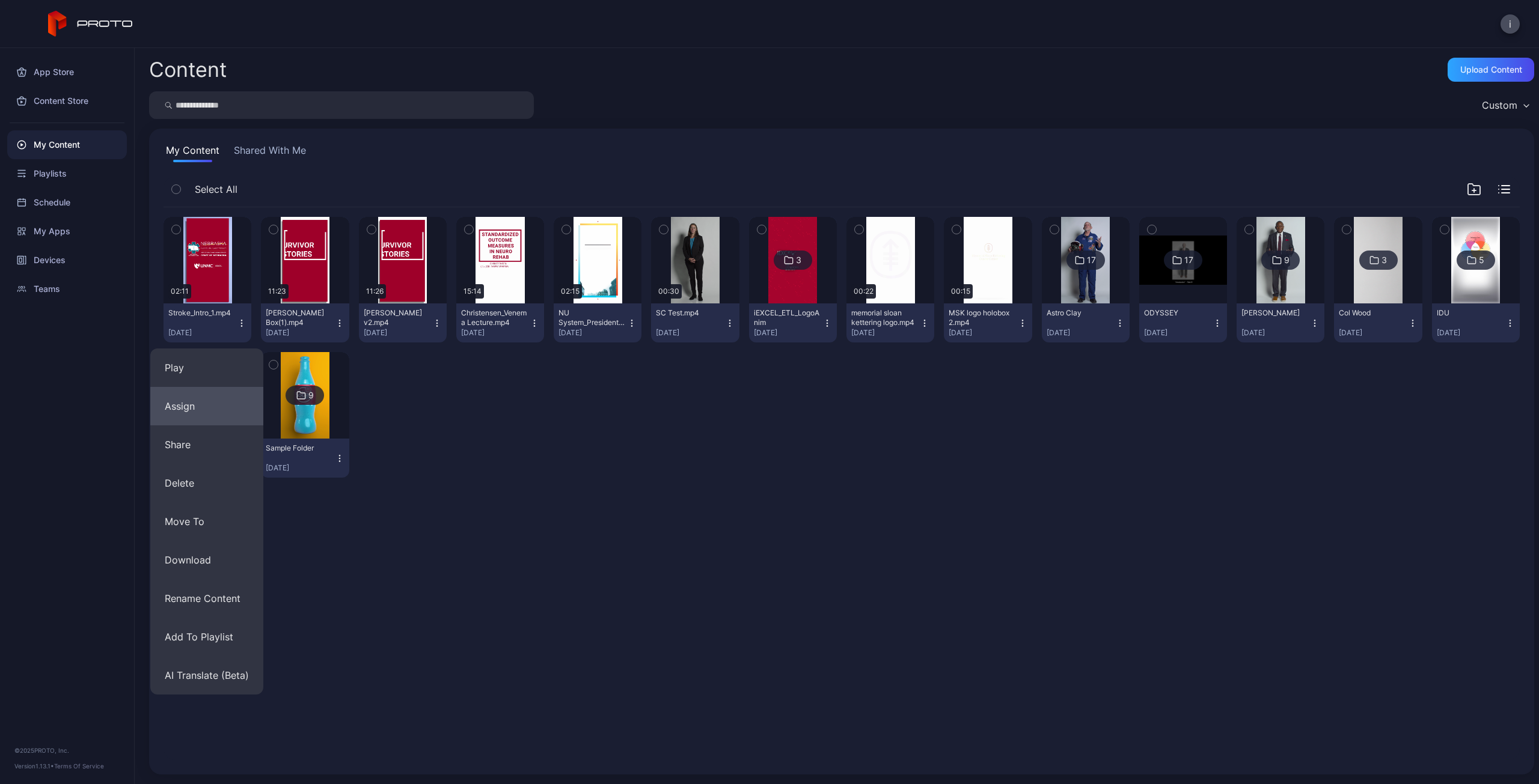
click at [197, 402] on button "Assign" at bounding box center [207, 406] width 113 height 38
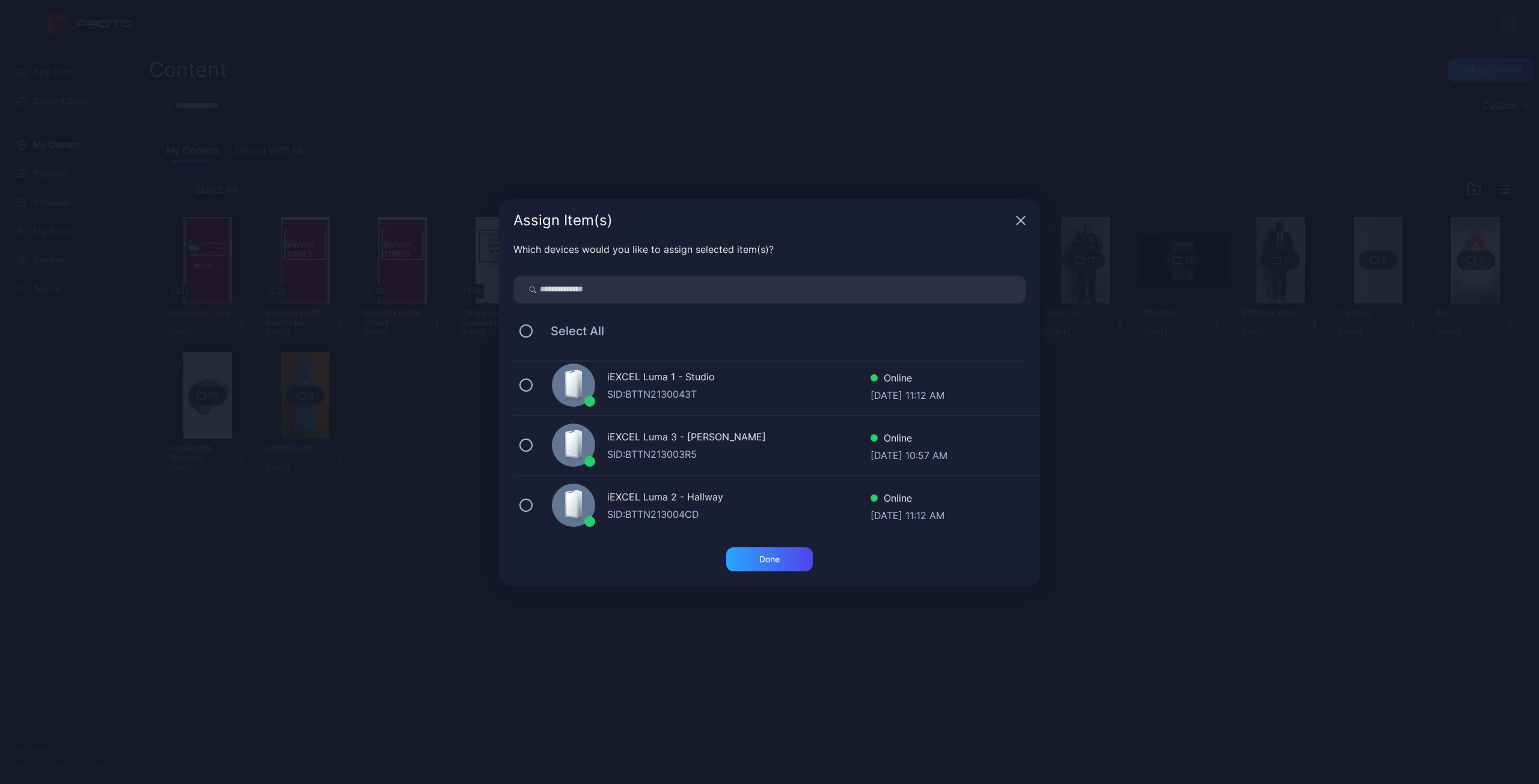
scroll to position [128, 0]
drag, startPoint x: 529, startPoint y: 503, endPoint x: 635, endPoint y: 543, distance: 113.3
click at [530, 503] on button at bounding box center [525, 502] width 13 height 13
drag, startPoint x: 780, startPoint y: 564, endPoint x: 815, endPoint y: 597, distance: 48.1
click at [781, 564] on div "Done" at bounding box center [769, 559] width 86 height 24
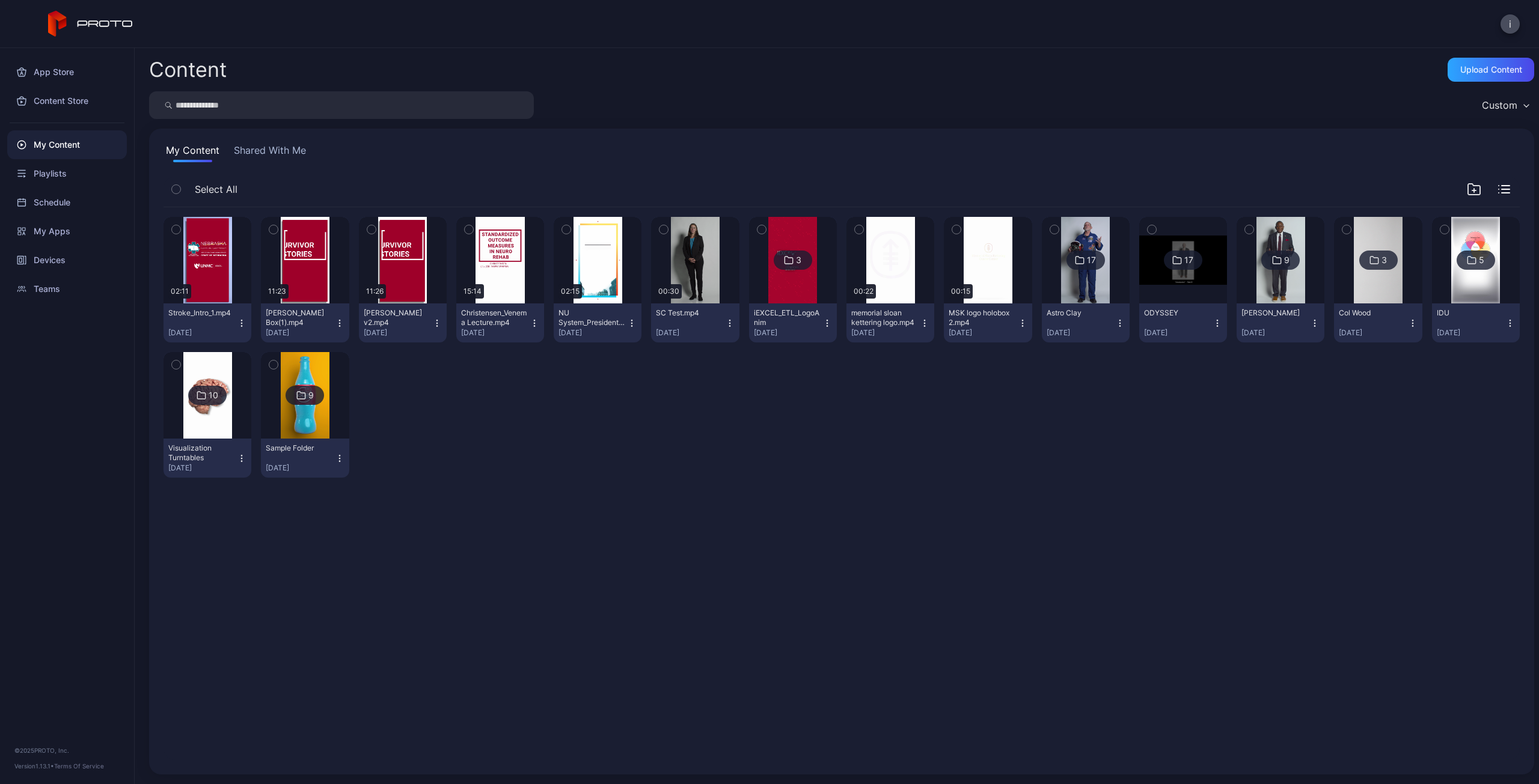
click at [239, 326] on icon "button" at bounding box center [241, 323] width 9 height 9
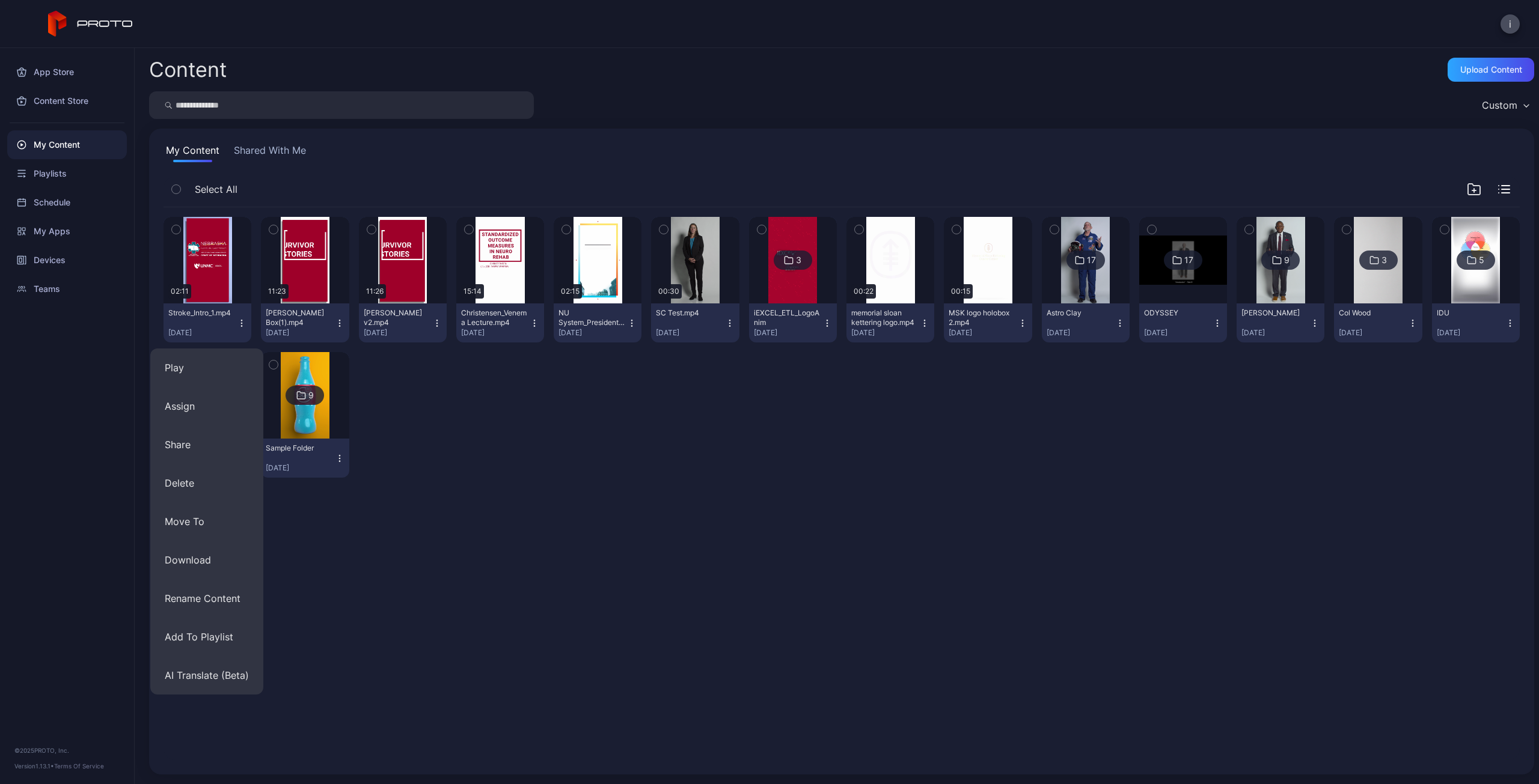
click at [243, 324] on icon "button" at bounding box center [241, 323] width 9 height 9
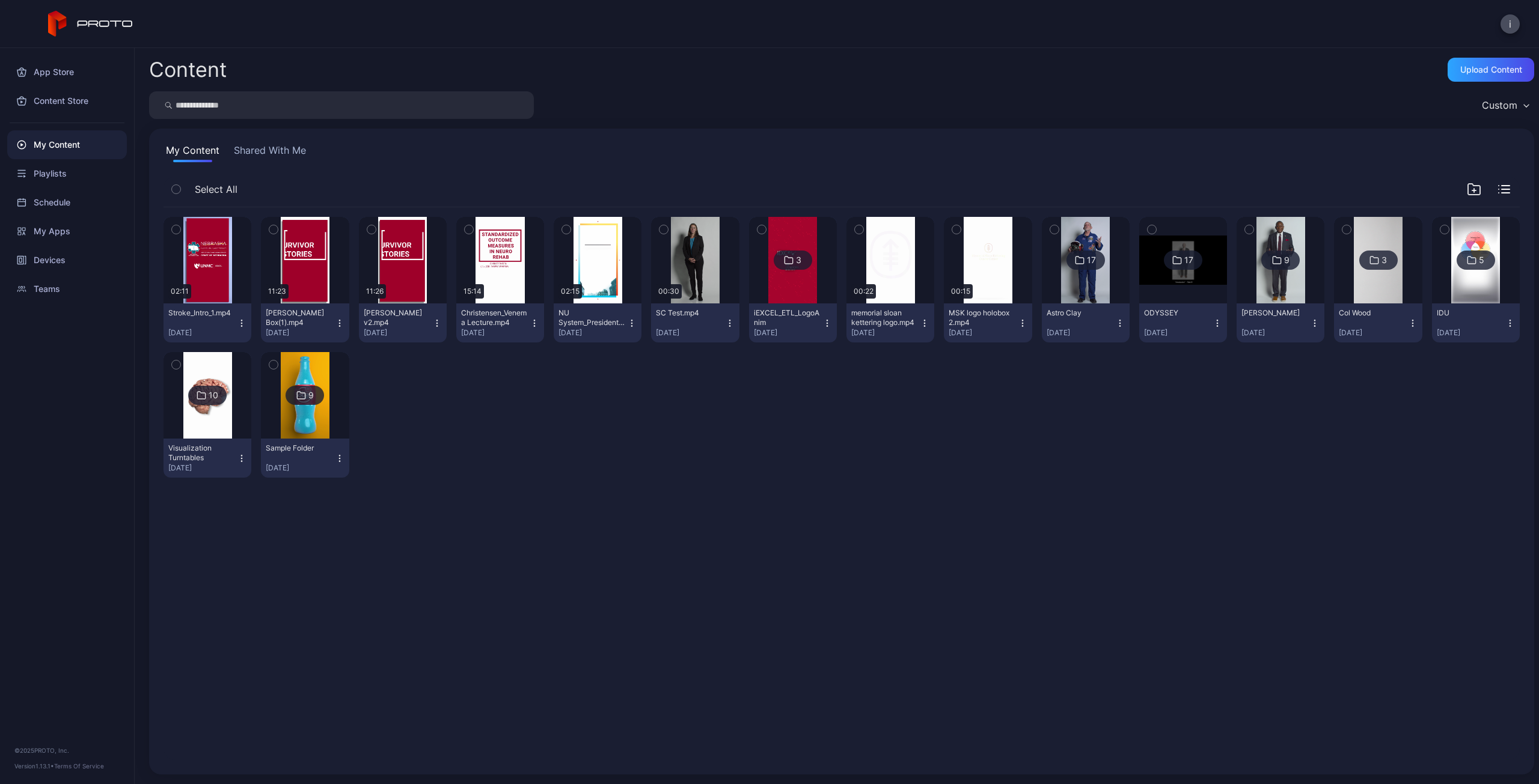
click at [176, 230] on icon "button" at bounding box center [176, 230] width 3 height 2
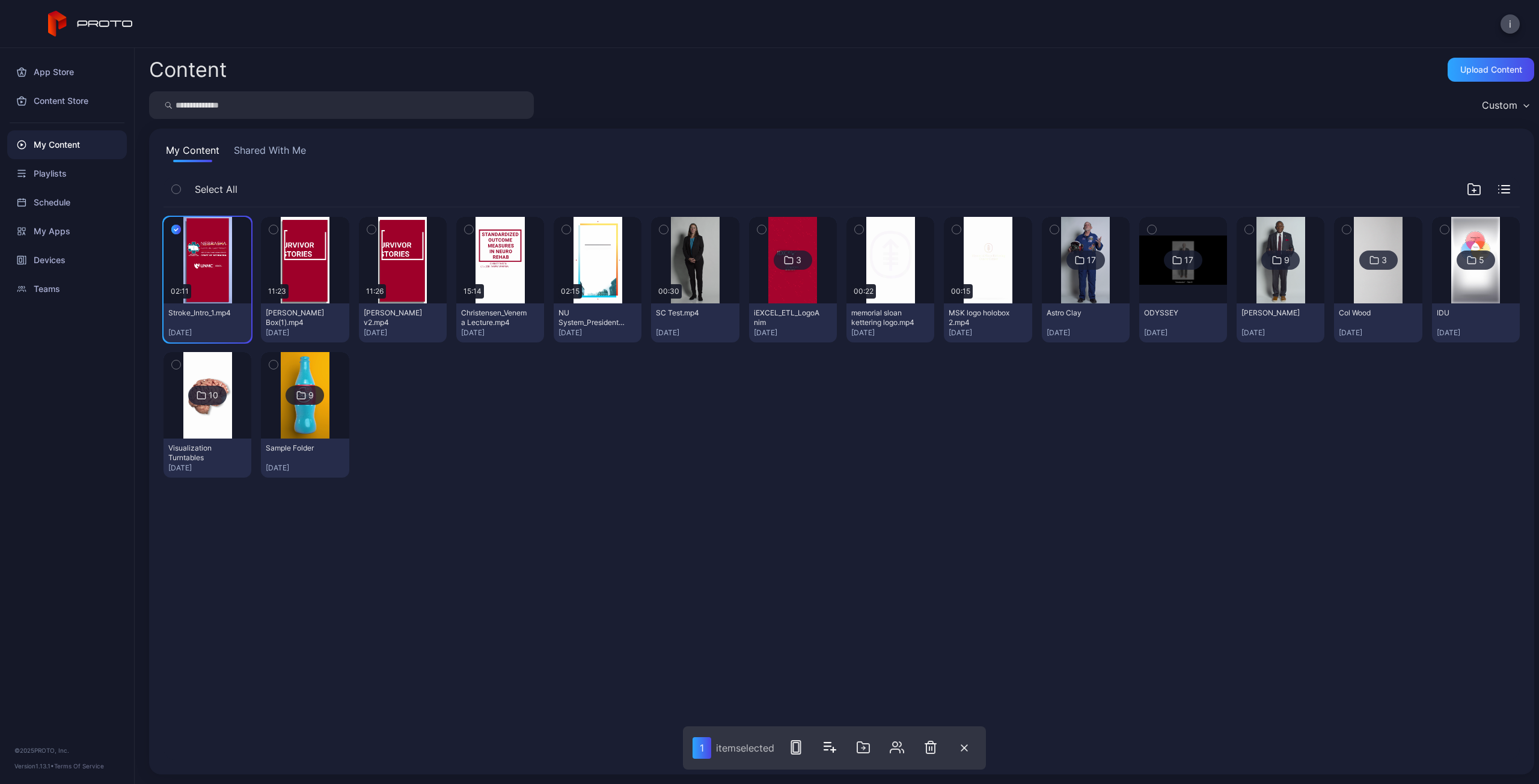
drag, startPoint x: 934, startPoint y: 750, endPoint x: 896, endPoint y: 592, distance: 162.5
click at [896, 592] on div "Content Upload Content Custom My Content Shared With Me Select All Preview 02:1…" at bounding box center [837, 416] width 1404 height 736
click at [933, 745] on icon "button" at bounding box center [930, 747] width 14 height 14
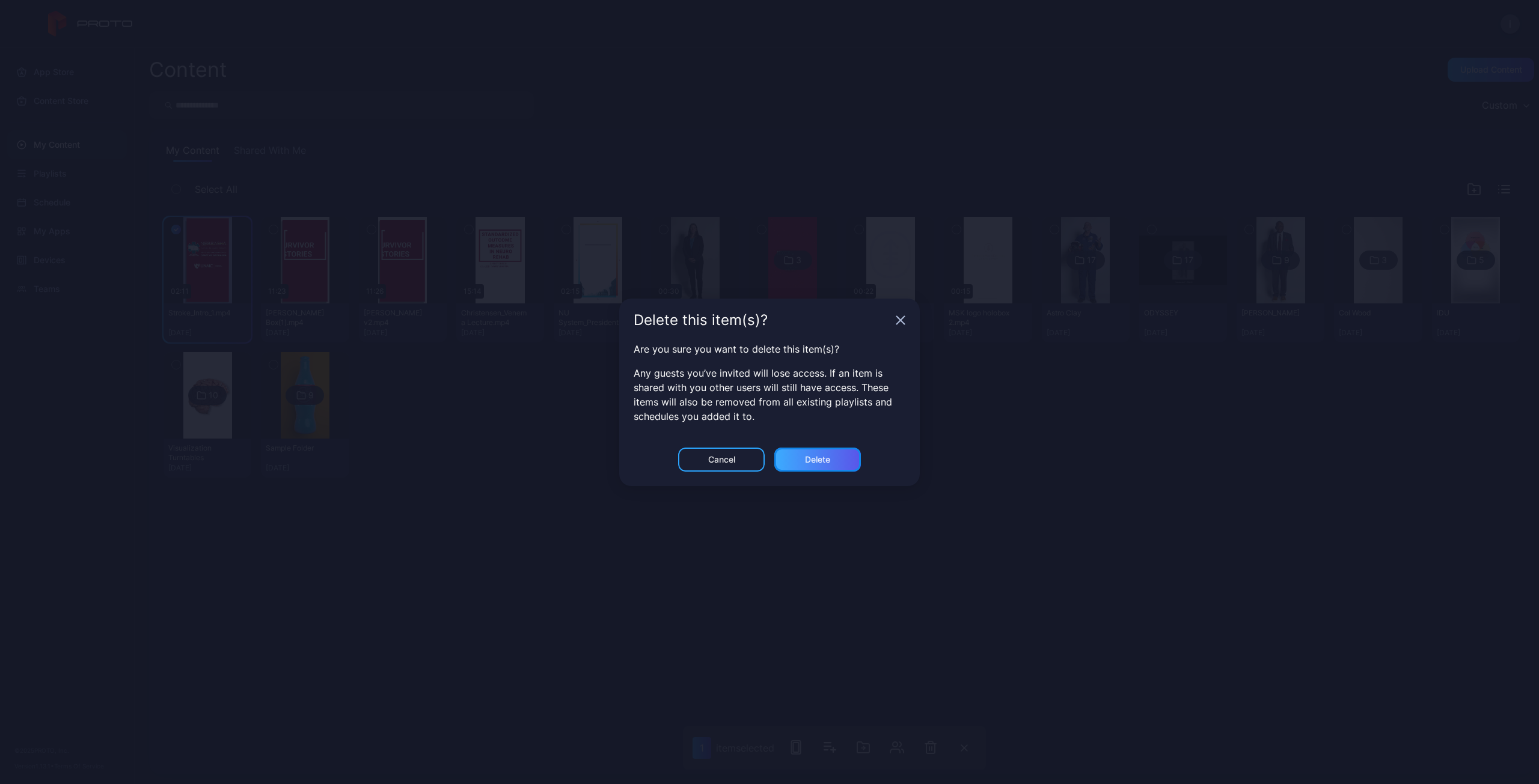
click at [819, 462] on div "Delete" at bounding box center [817, 459] width 25 height 9
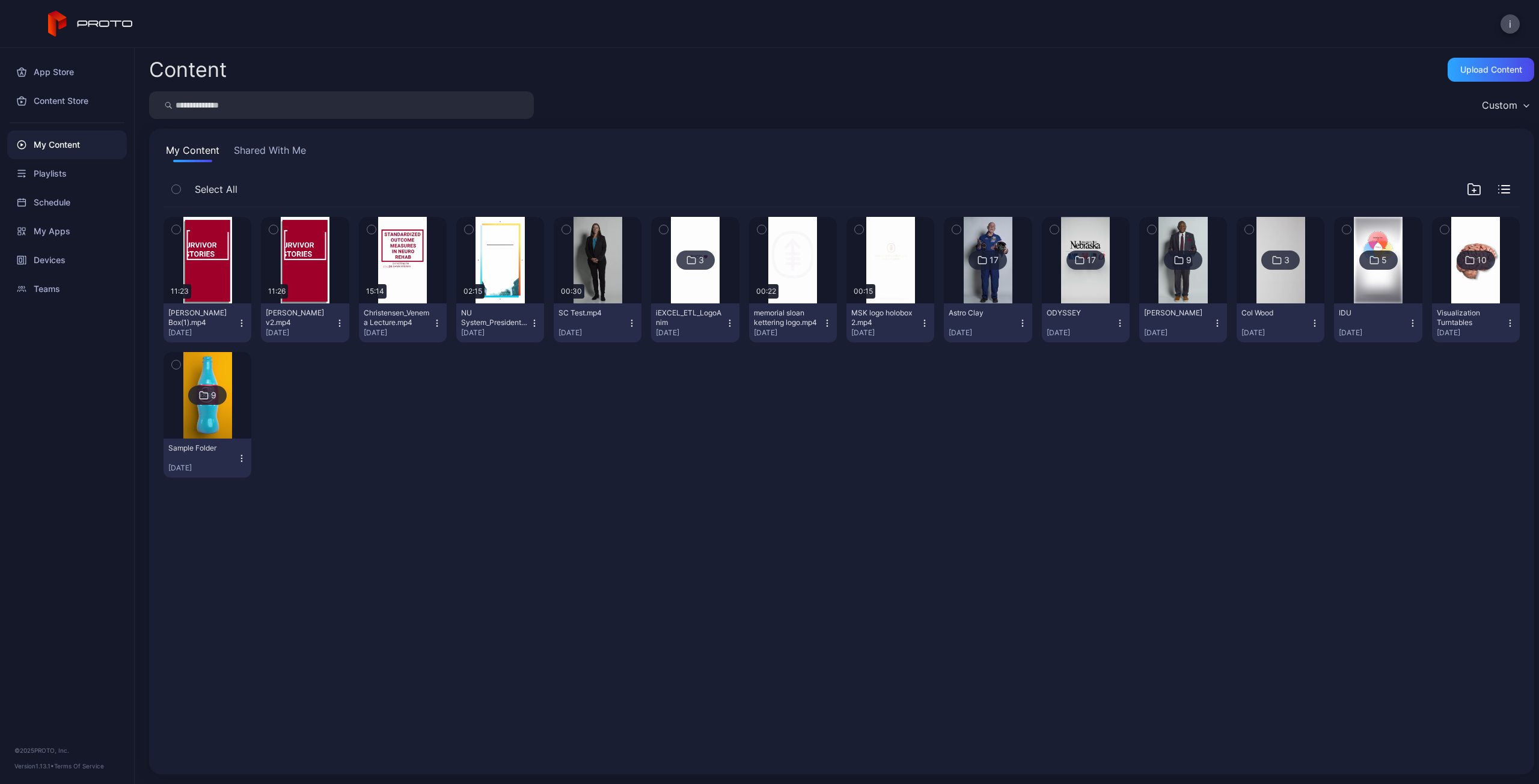
click at [1173, 240] on img at bounding box center [1183, 259] width 48 height 86
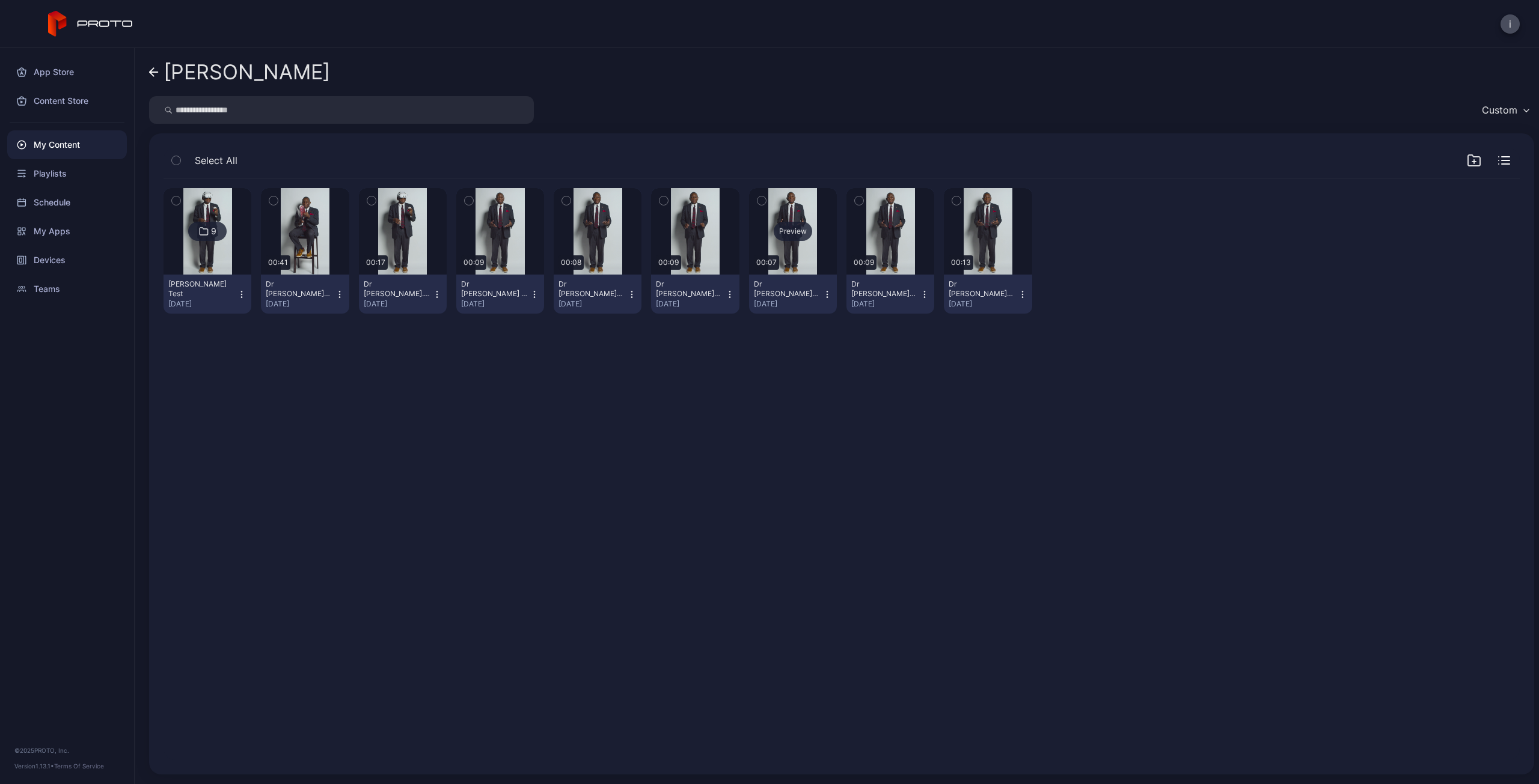
click at [781, 235] on div "Preview" at bounding box center [793, 231] width 39 height 19
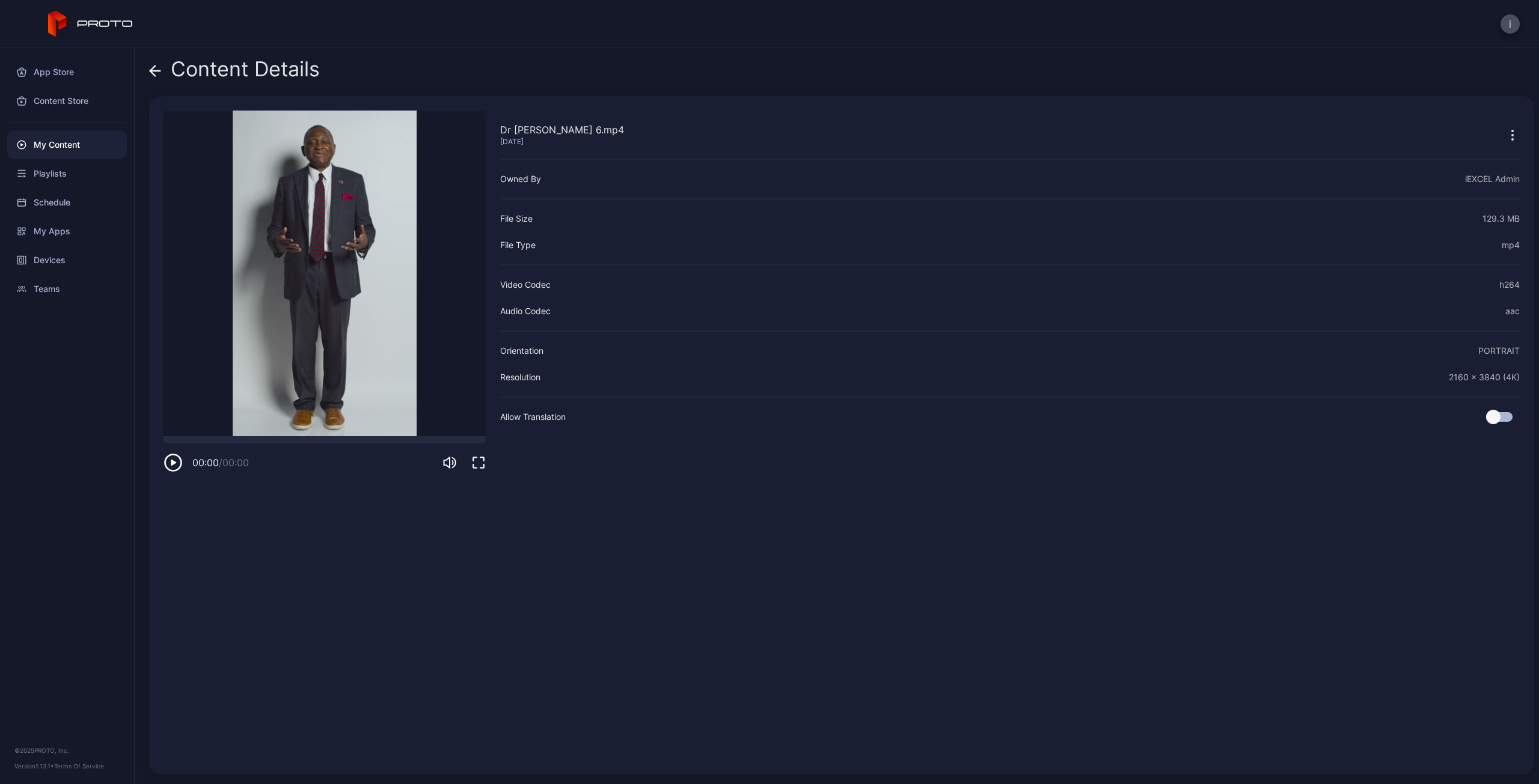
click at [159, 66] on icon at bounding box center [155, 71] width 12 height 12
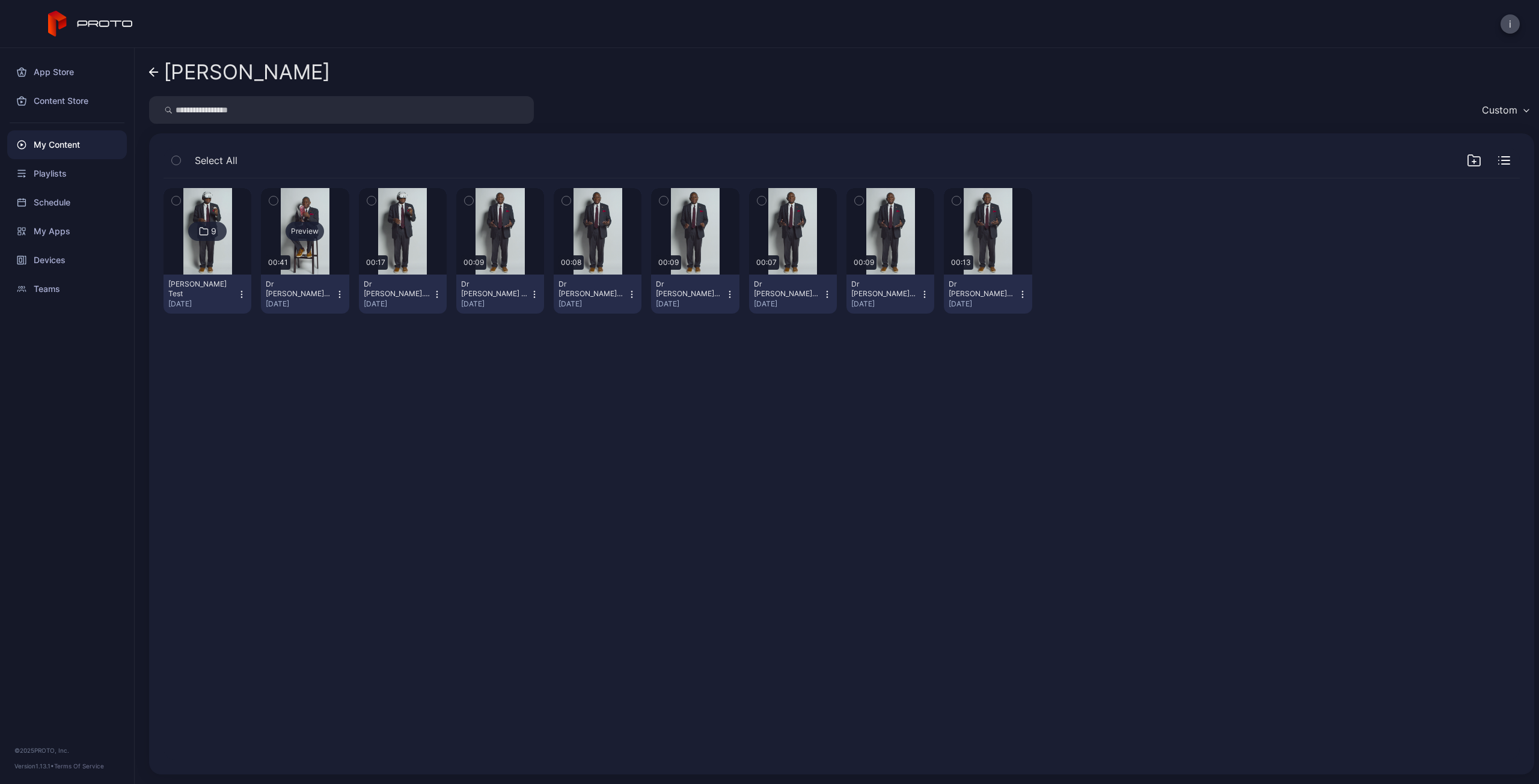
click at [307, 252] on div "Preview" at bounding box center [304, 231] width 88 height 86
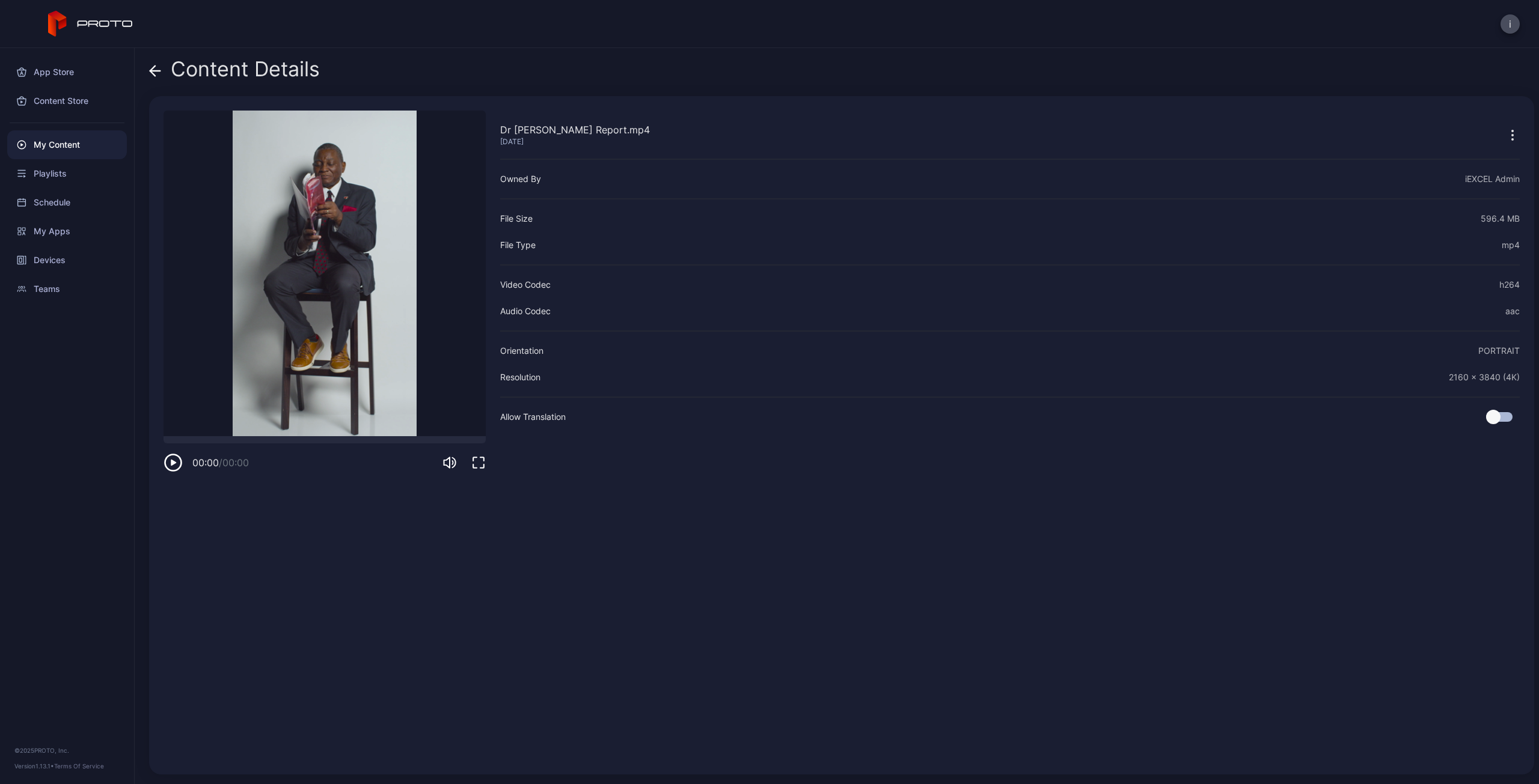
click at [152, 66] on icon at bounding box center [155, 71] width 12 height 12
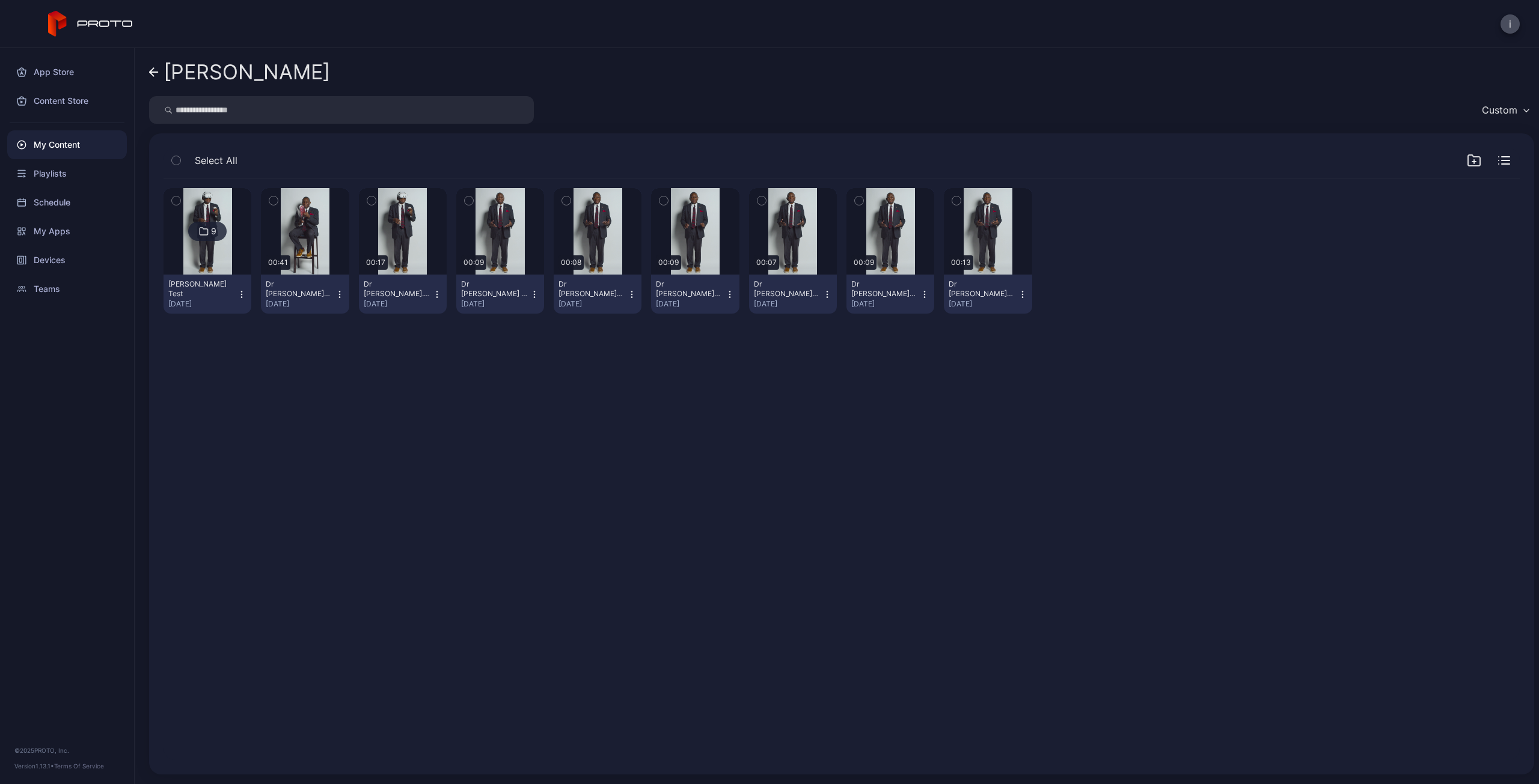
click at [150, 74] on icon at bounding box center [153, 72] width 9 height 10
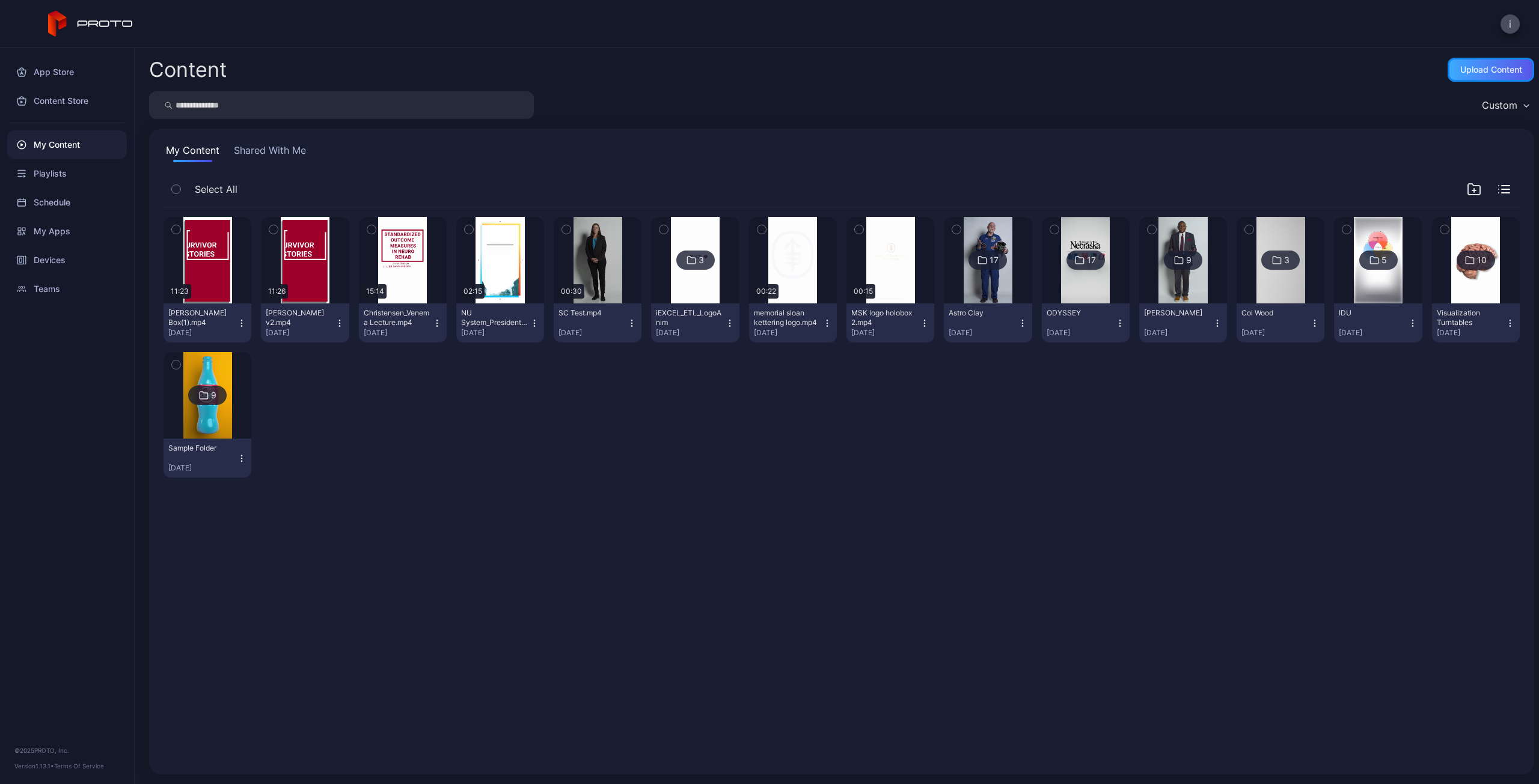
click at [1484, 75] on div "Upload Content" at bounding box center [1491, 70] width 86 height 24
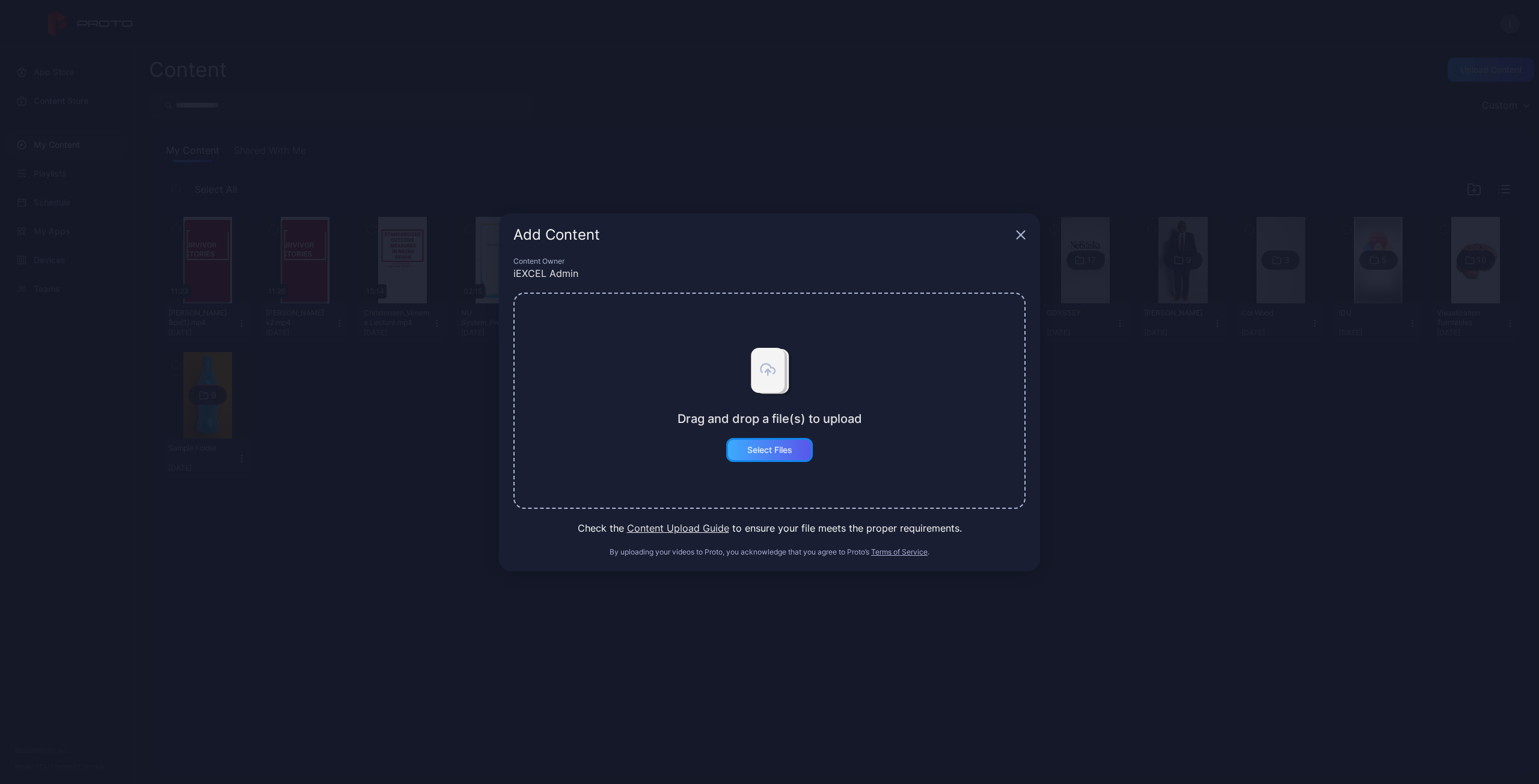
click at [773, 450] on div "Select Files" at bounding box center [770, 449] width 45 height 9
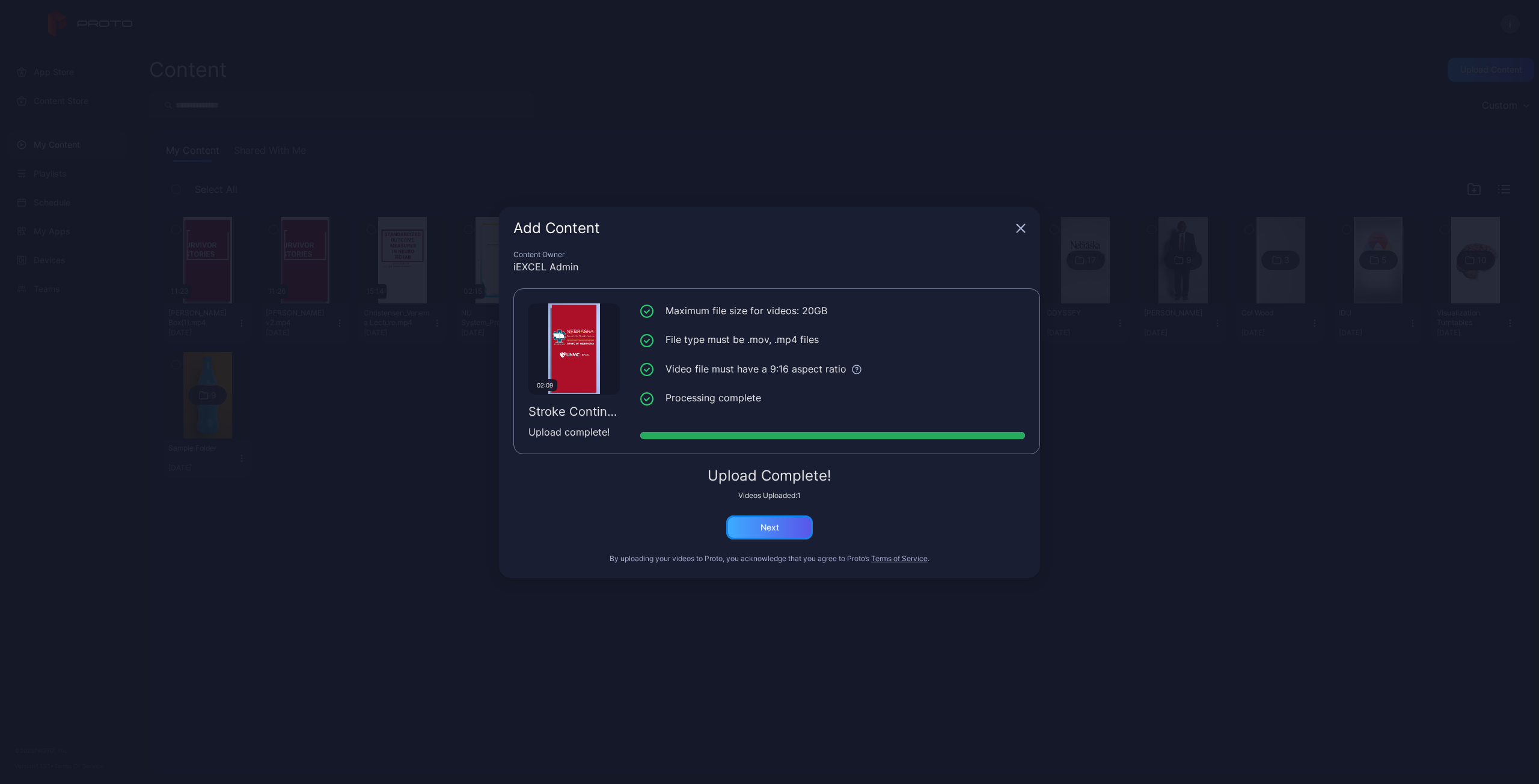
click at [780, 523] on div "Next" at bounding box center [769, 527] width 86 height 24
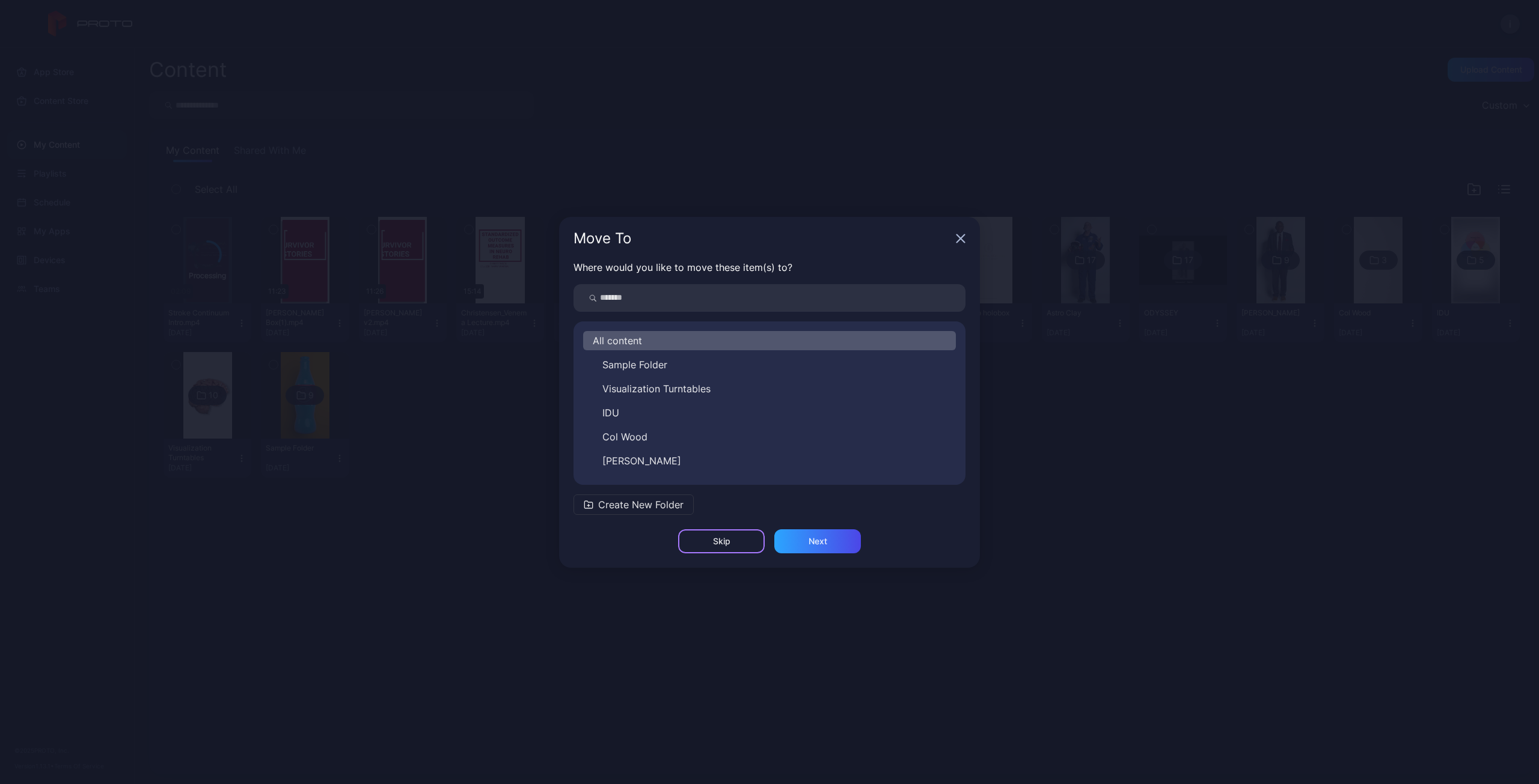
click at [726, 544] on div "Skip" at bounding box center [722, 541] width 17 height 9
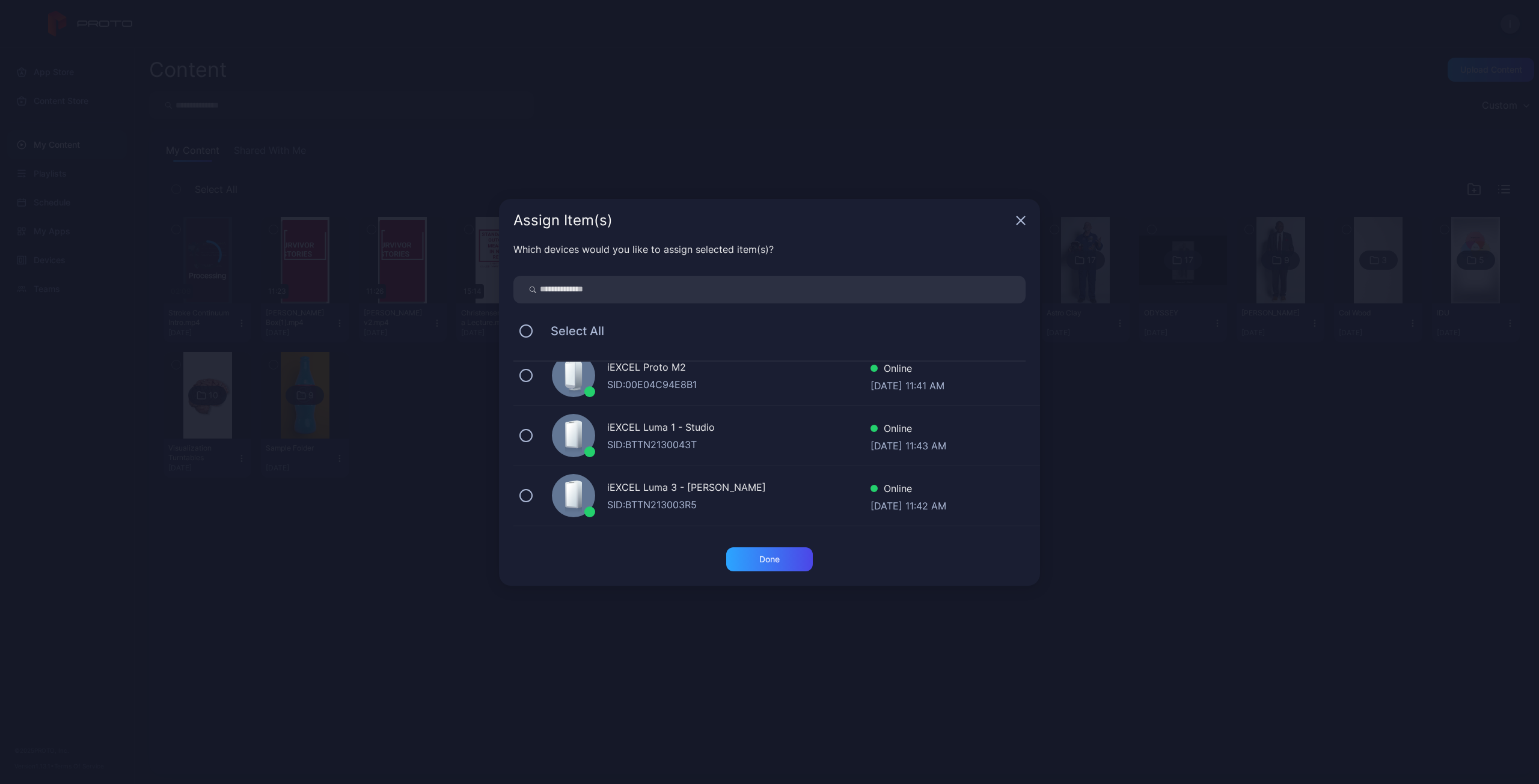
scroll to position [74, 0]
click at [523, 438] on button at bounding box center [525, 436] width 13 height 13
click at [780, 554] on div "Done" at bounding box center [769, 559] width 86 height 24
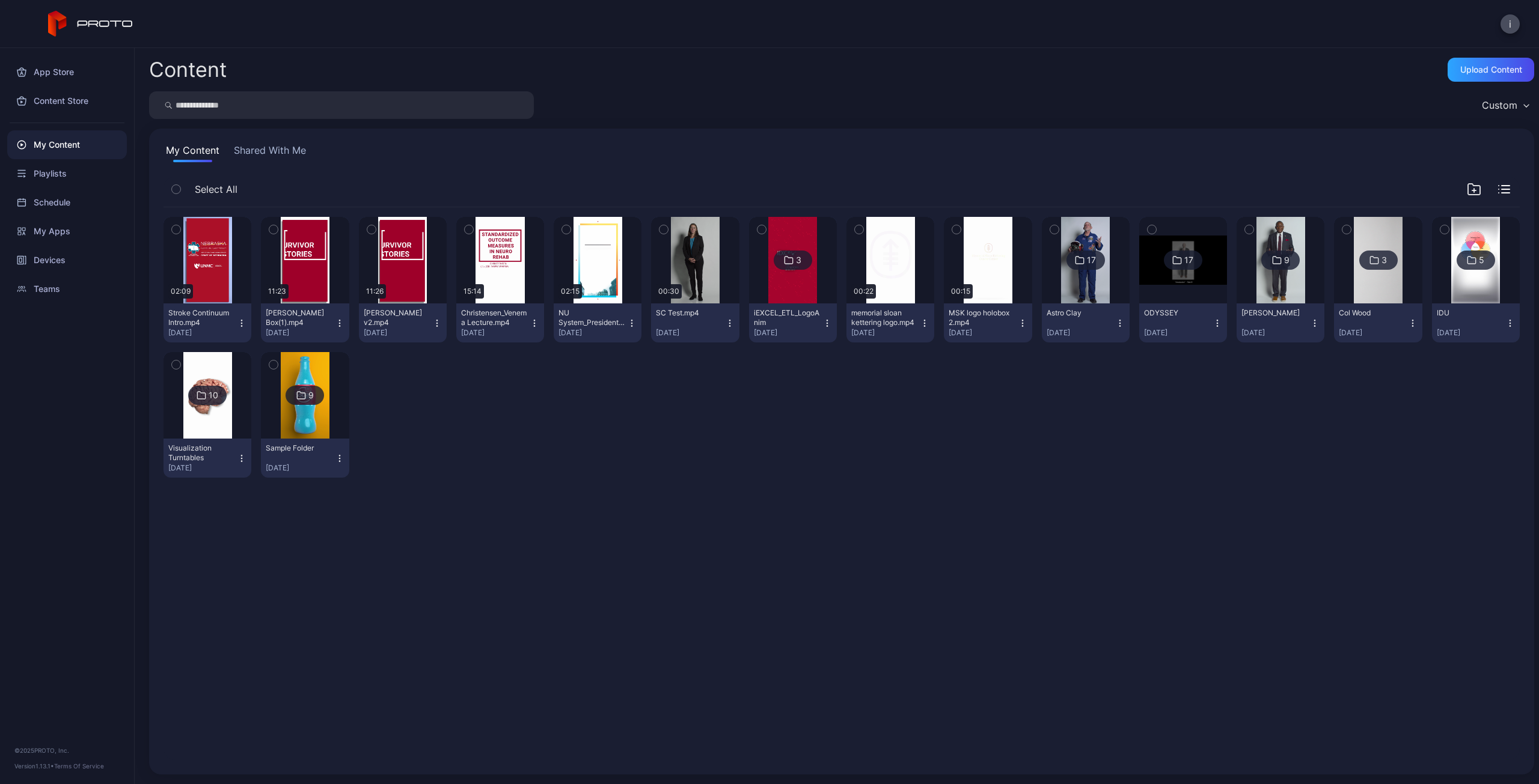
click at [242, 323] on icon "button" at bounding box center [241, 323] width 9 height 9
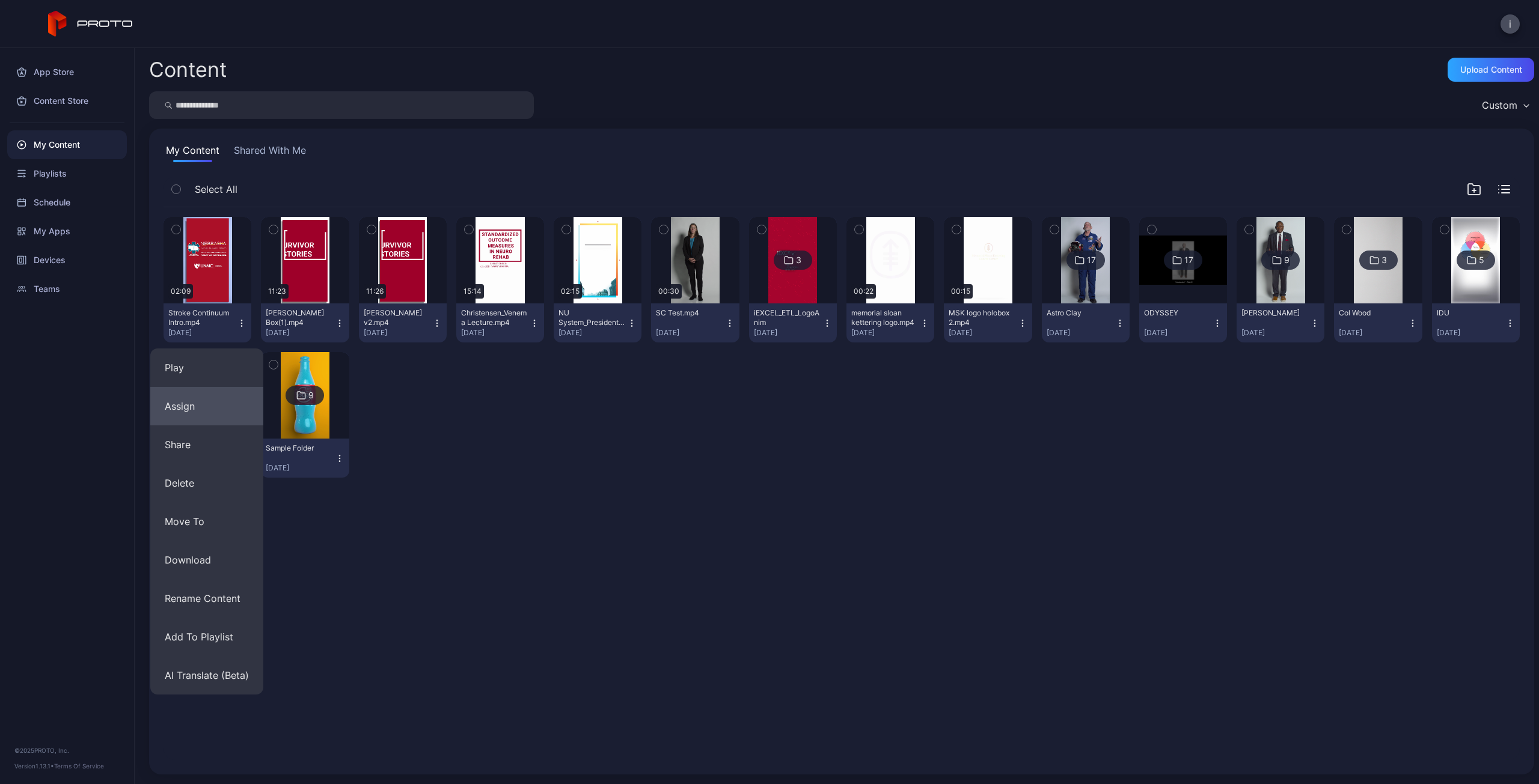
click at [173, 405] on button "Assign" at bounding box center [207, 406] width 113 height 38
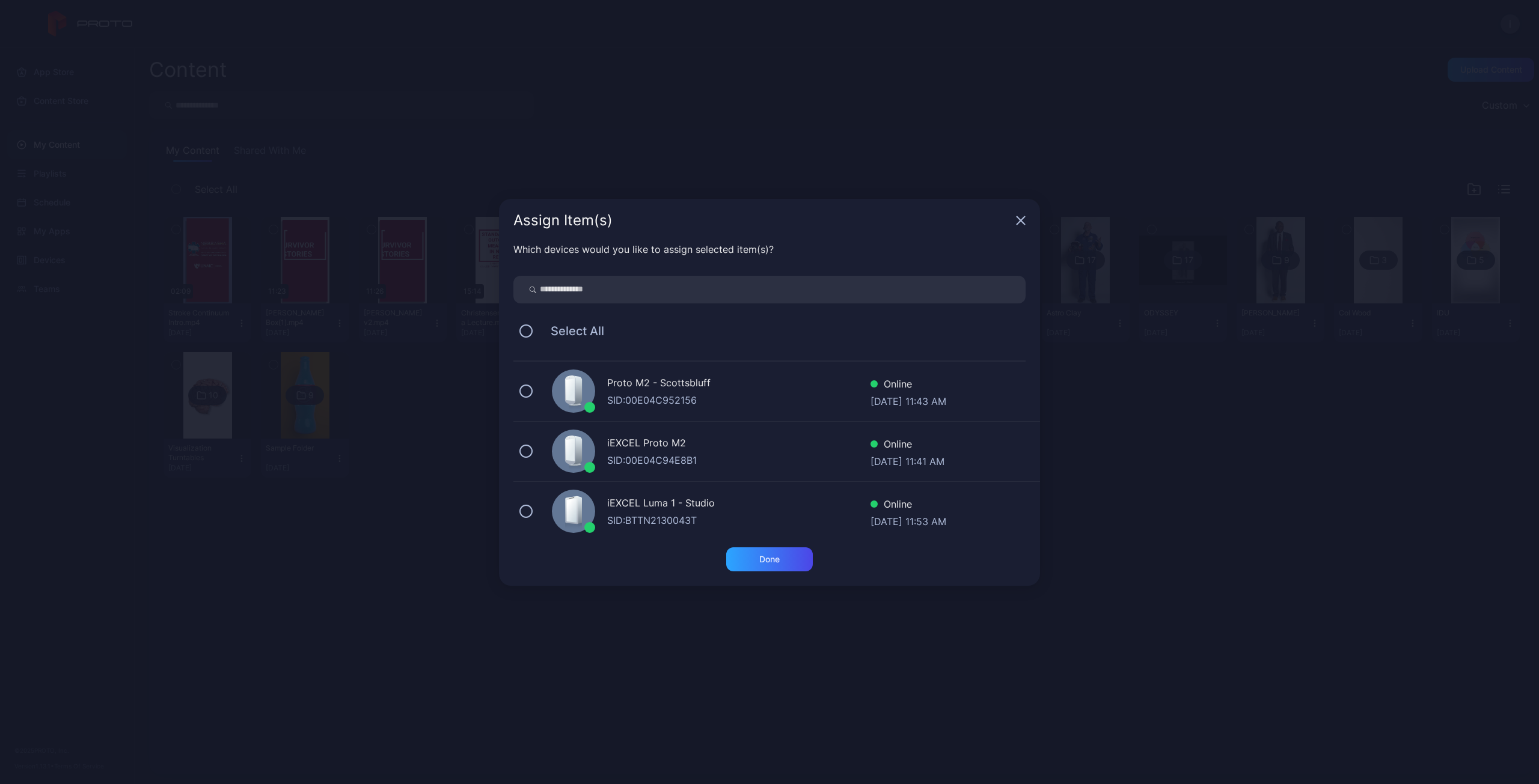
drag, startPoint x: 527, startPoint y: 513, endPoint x: 646, endPoint y: 538, distance: 121.6
click at [527, 513] on button at bounding box center [525, 511] width 13 height 13
click at [777, 557] on div "Done" at bounding box center [769, 559] width 20 height 9
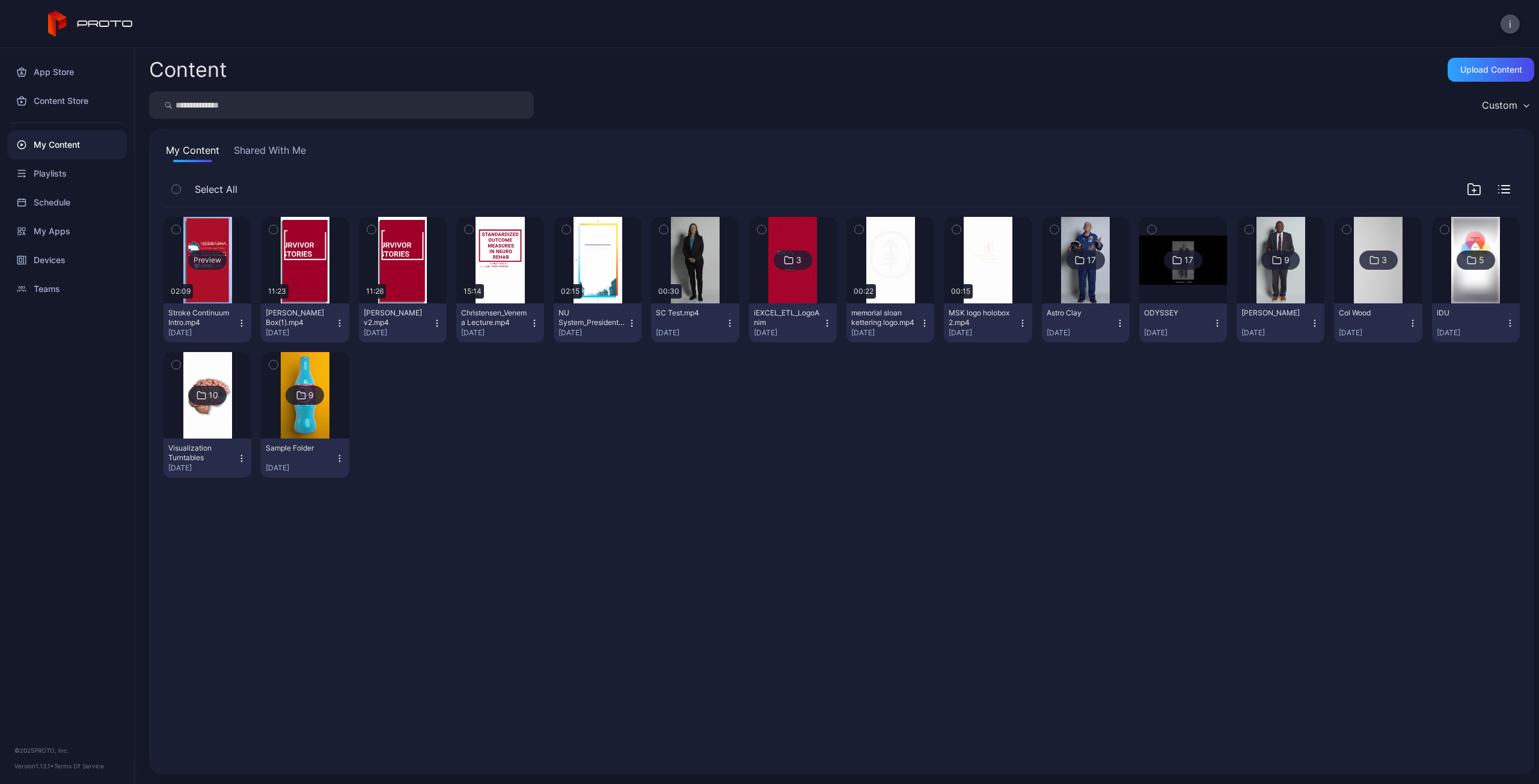
click at [209, 261] on div "Preview" at bounding box center [207, 260] width 39 height 19
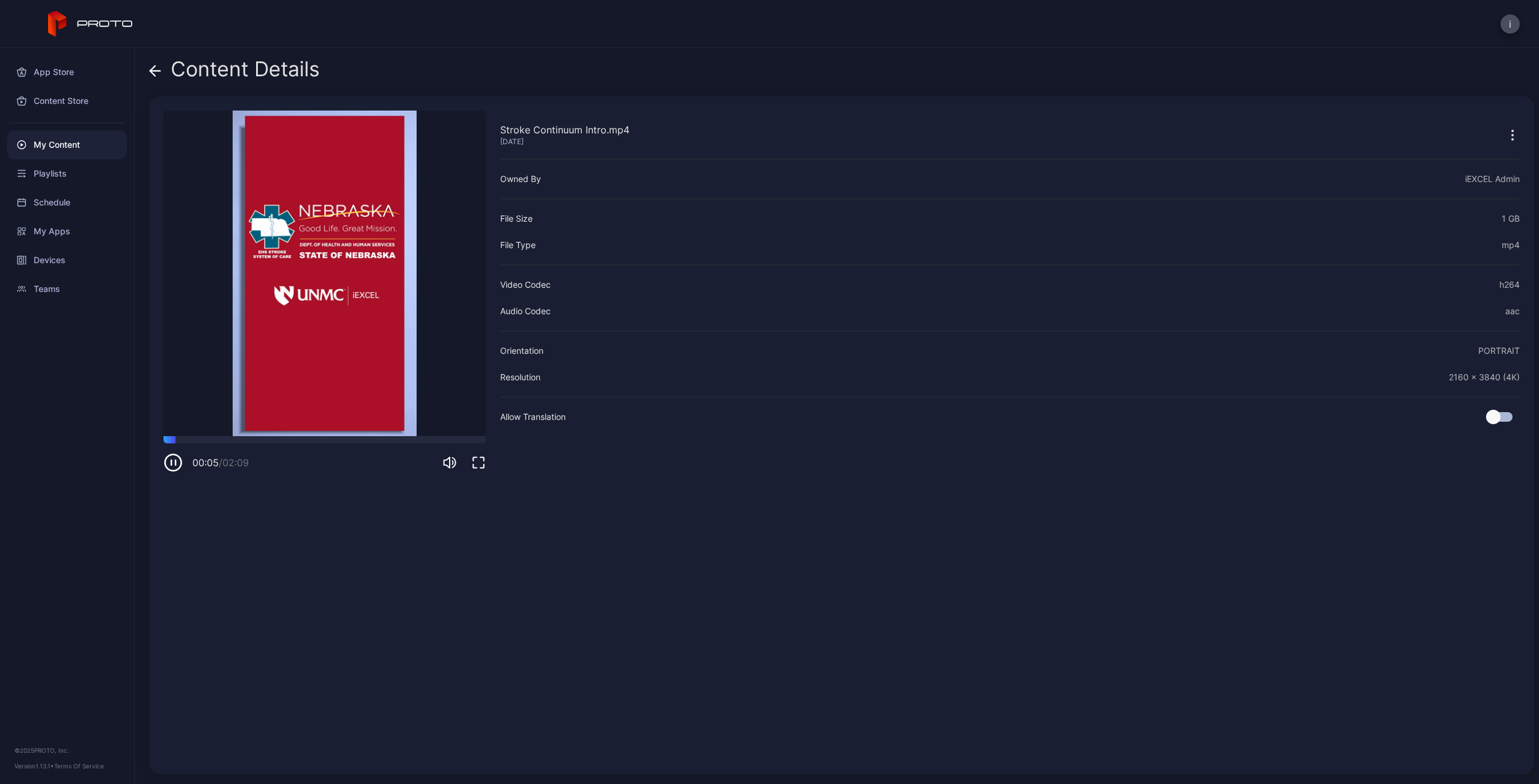
click at [175, 466] on icon "button" at bounding box center [173, 462] width 19 height 19
click at [159, 74] on icon at bounding box center [155, 71] width 12 height 12
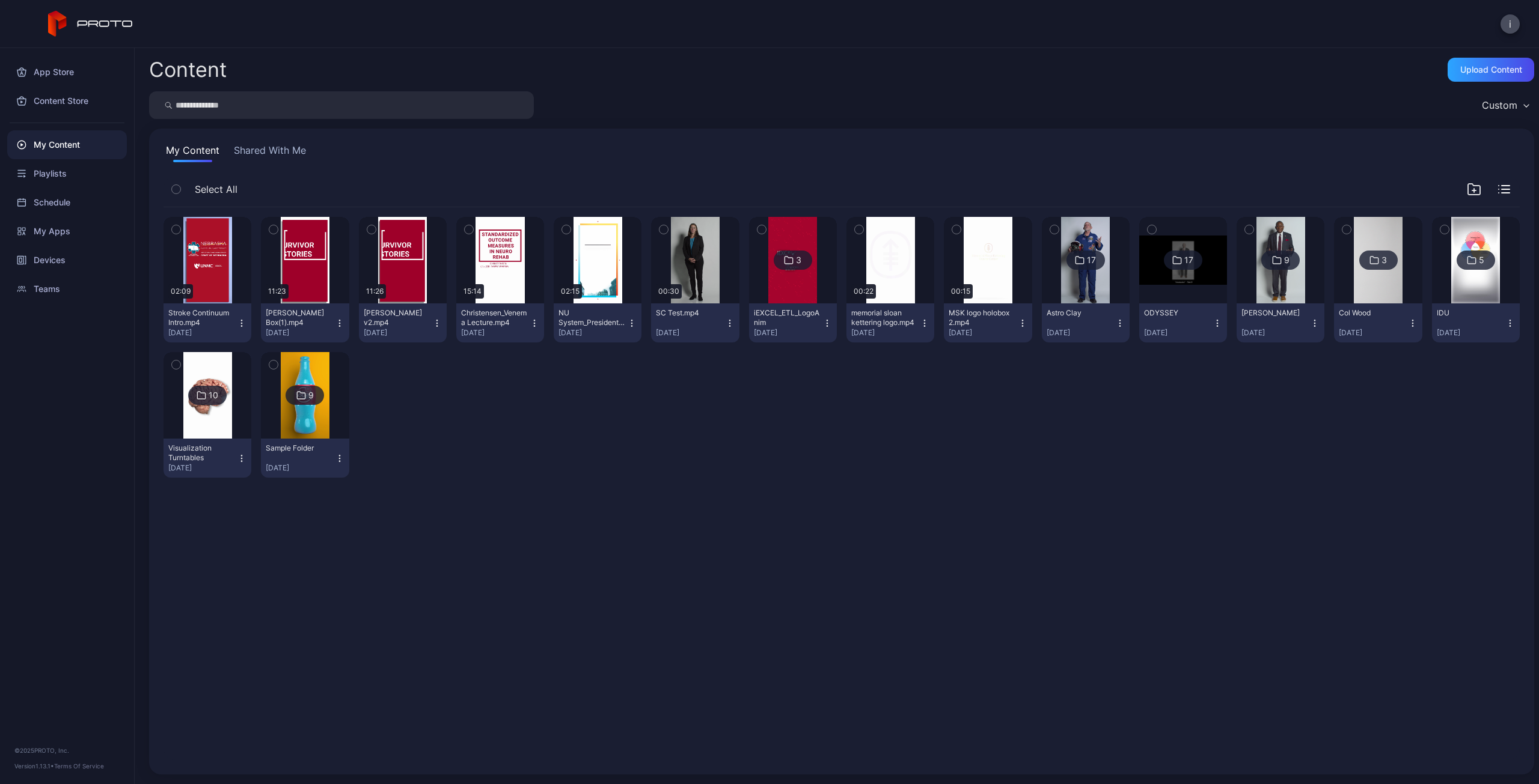
click at [594, 551] on div "Preview 02:09 Stroke Continuum Intro.mp4 Sep 25, 2025 Preview 11:23 Randy Backm…" at bounding box center [842, 483] width 1376 height 572
click at [177, 229] on icon "button" at bounding box center [176, 230] width 3 height 2
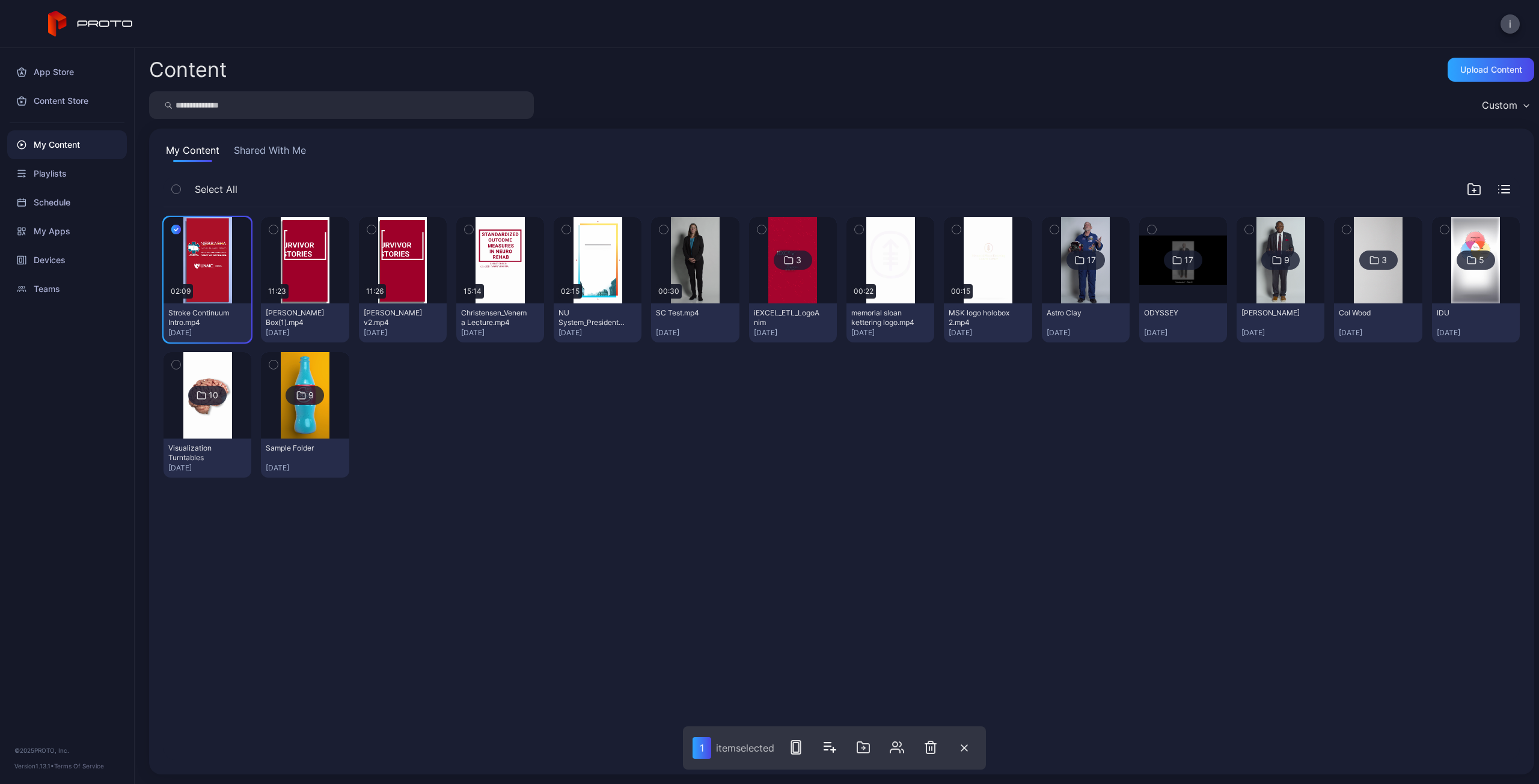
click at [817, 626] on div "Preview 02:09 Stroke Continuum Intro.mp4 Sep 25, 2025 Preview 11:23 Randy Backm…" at bounding box center [842, 483] width 1376 height 572
click at [817, 607] on div "Preview 02:09 Stroke Continuum Intro.mp4 Sep 25, 2025 Preview 11:23 Randy Backm…" at bounding box center [842, 483] width 1376 height 572
click at [563, 472] on div "Preview 02:09 Stroke Continuum Intro.mp4 Sep 25, 2025 Preview 11:23 Randy Backm…" at bounding box center [842, 347] width 1356 height 280
click at [201, 260] on div "Preview" at bounding box center [207, 260] width 39 height 19
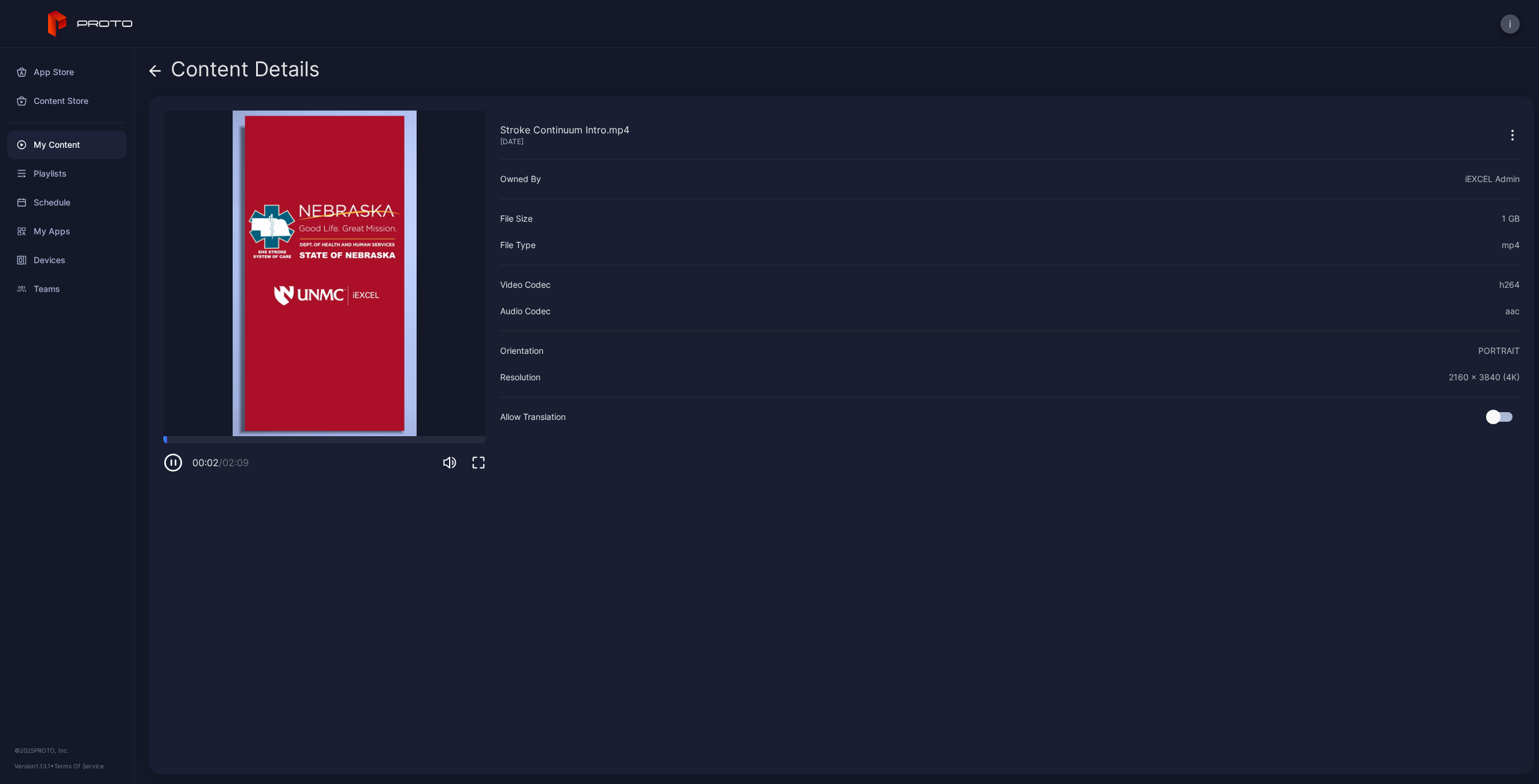
click at [173, 463] on icon "button" at bounding box center [173, 462] width 19 height 19
click at [624, 574] on div "Stroke Continuum Intro.mp4 Sep 25, 2025 Owned By iEXCEL Admin File Size 1 GB Fi…" at bounding box center [1010, 435] width 1020 height 649
click at [153, 66] on icon at bounding box center [155, 71] width 12 height 12
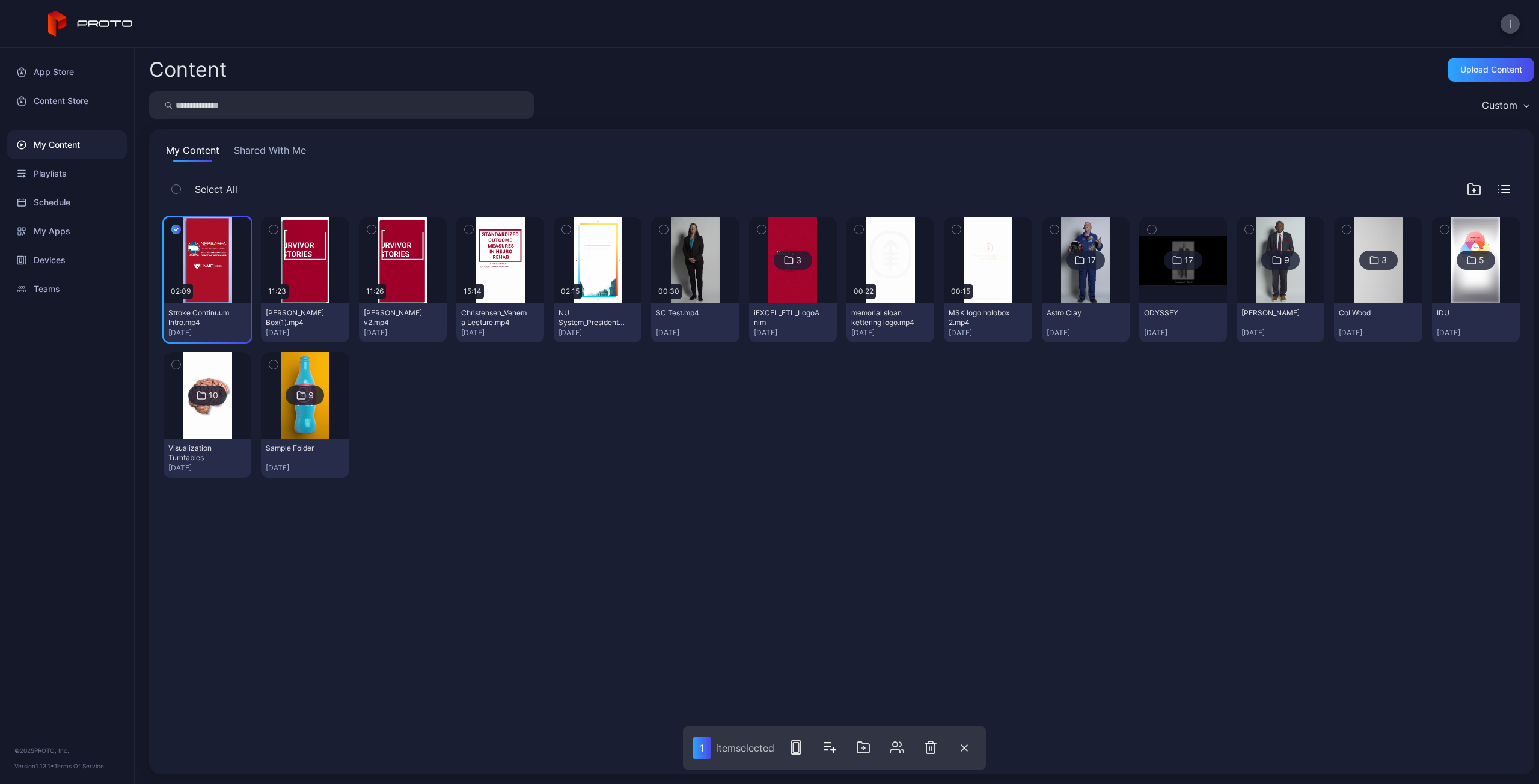
click at [965, 591] on div "Preview 02:09 Stroke Continuum Intro.mp4 Sep 25, 2025 Preview 11:23 Randy Backm…" at bounding box center [842, 483] width 1376 height 572
click at [174, 227] on icon "button" at bounding box center [176, 229] width 9 height 13
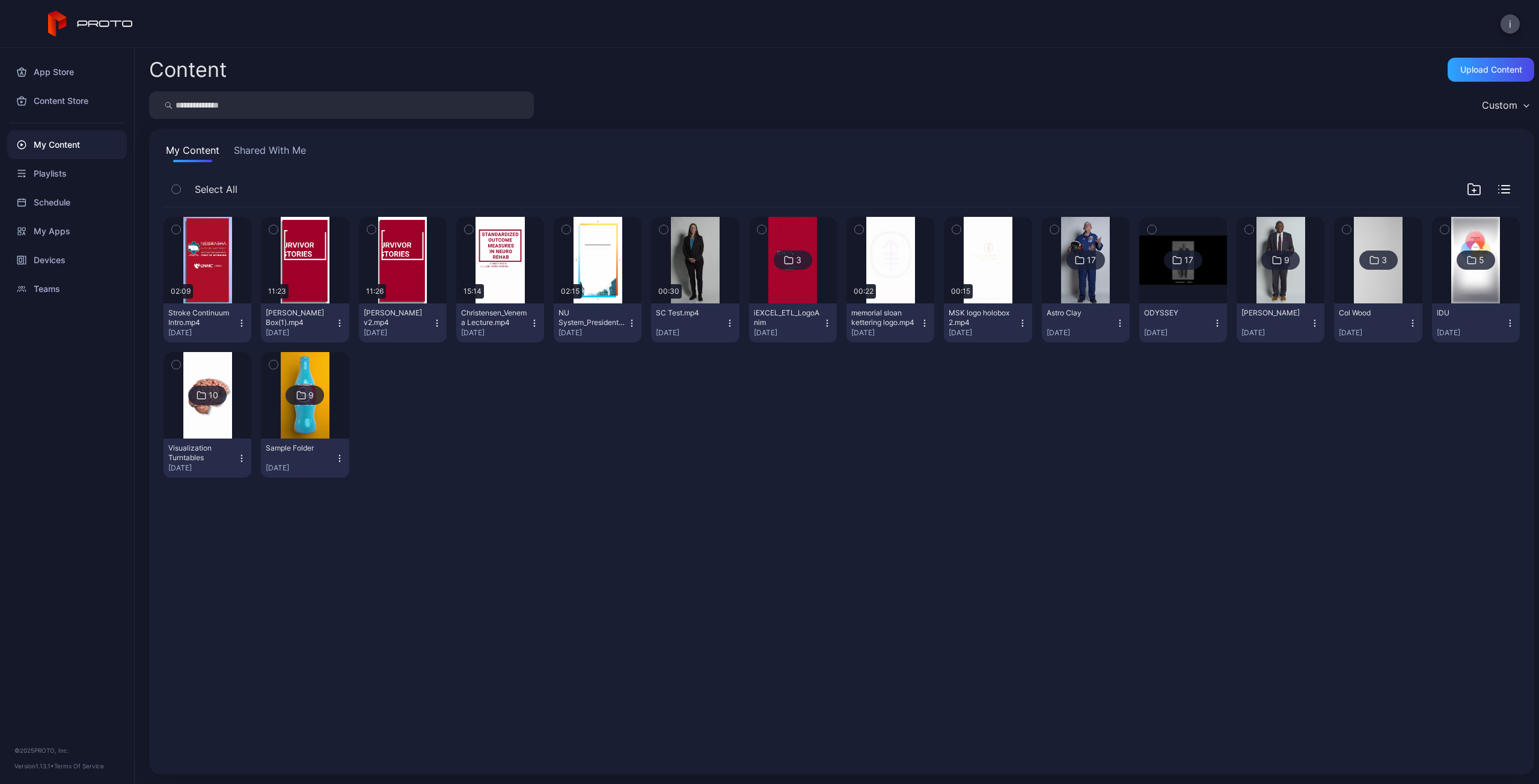
click at [241, 321] on icon "button" at bounding box center [241, 323] width 9 height 9
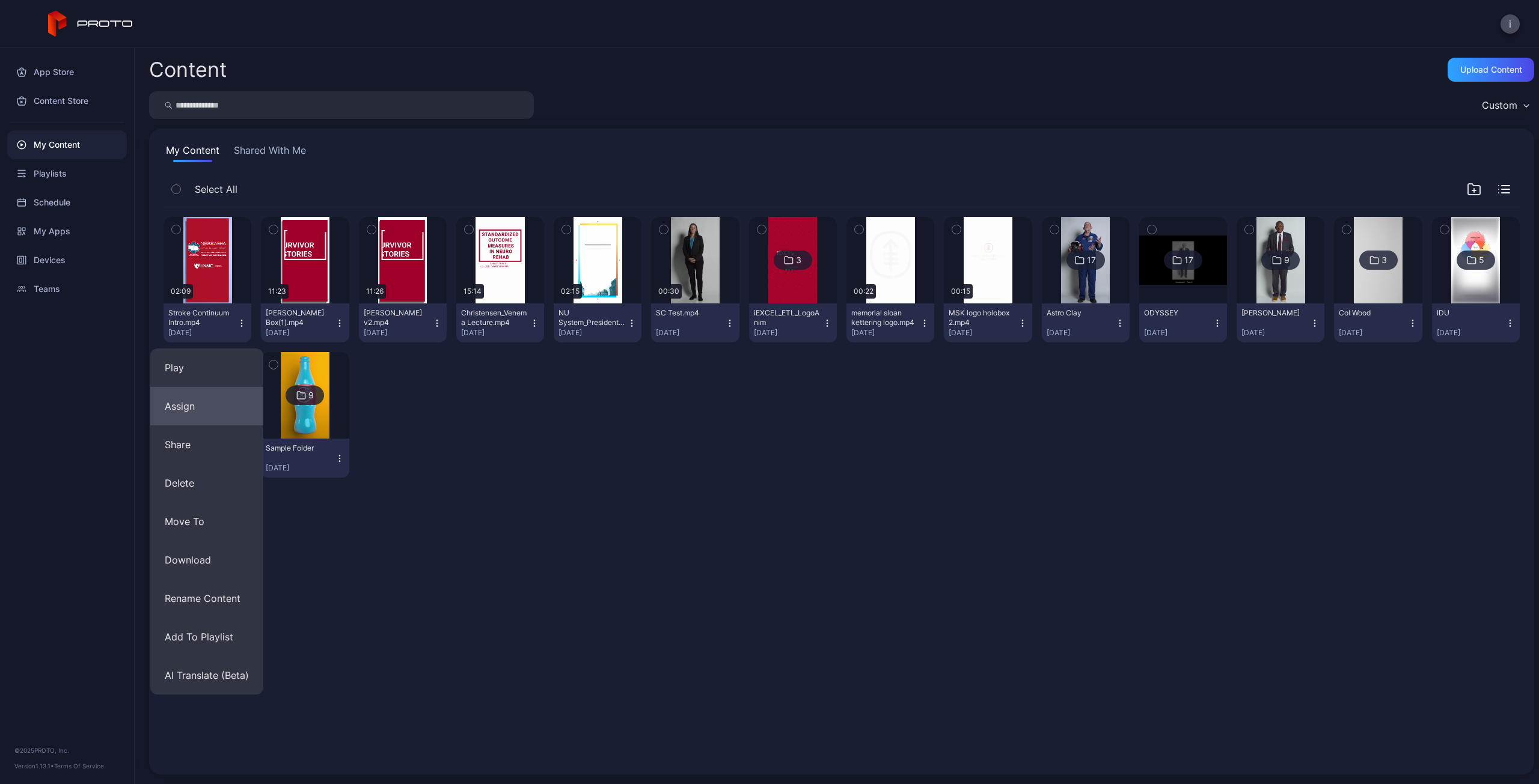
click at [206, 408] on button "Assign" at bounding box center [207, 406] width 113 height 38
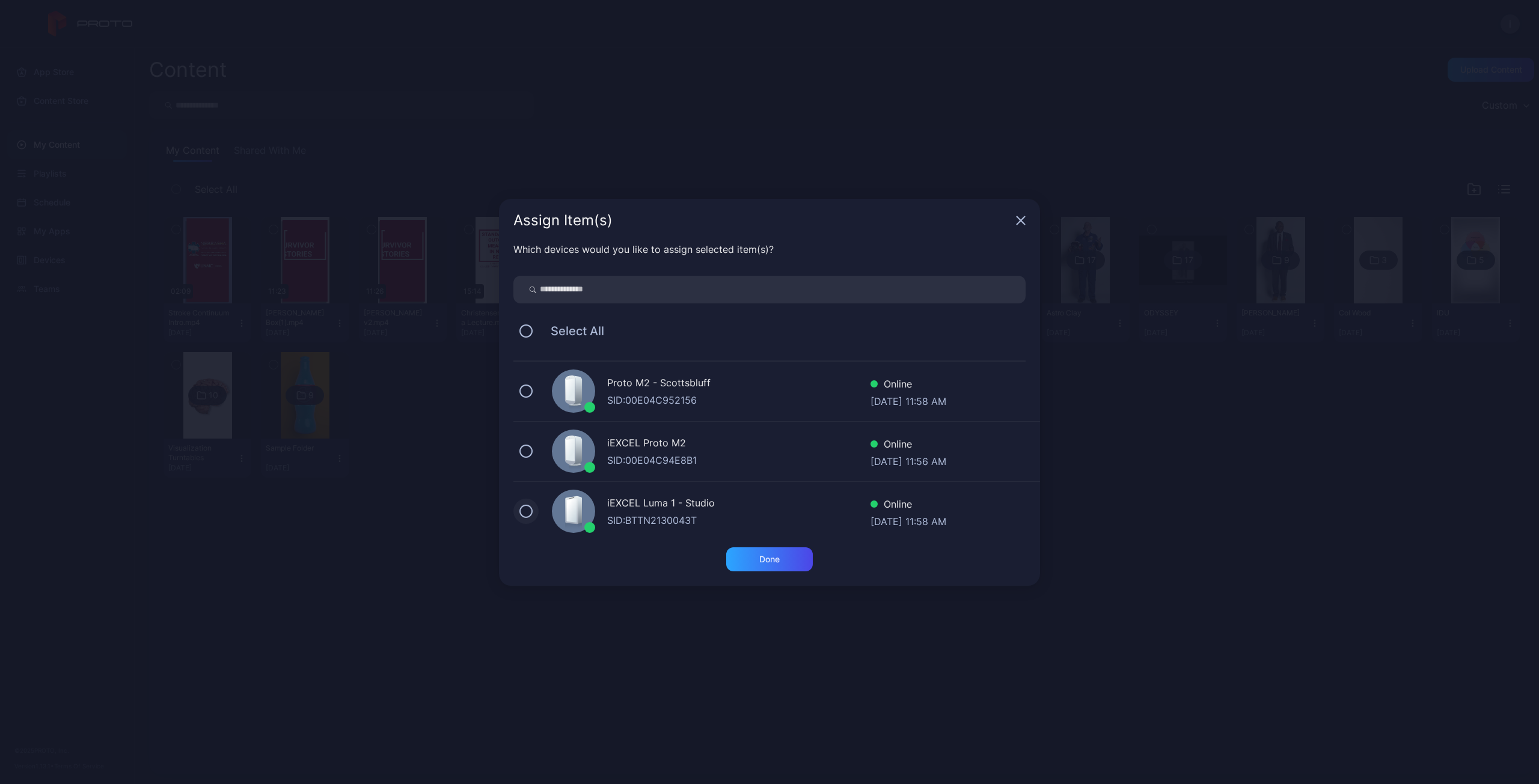
click at [522, 514] on button at bounding box center [525, 511] width 13 height 13
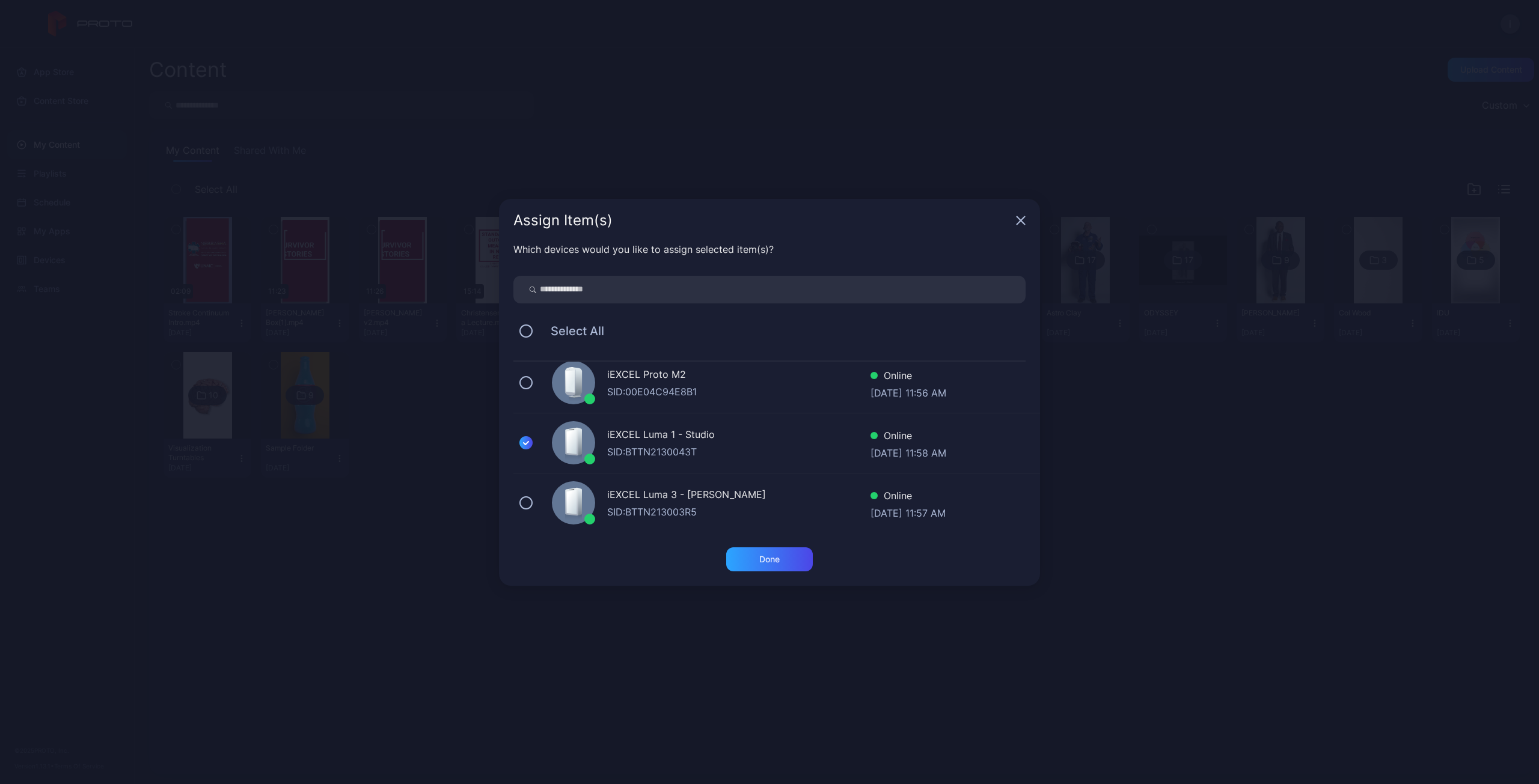
scroll to position [65, 0]
click at [773, 564] on div "Done" at bounding box center [769, 559] width 20 height 9
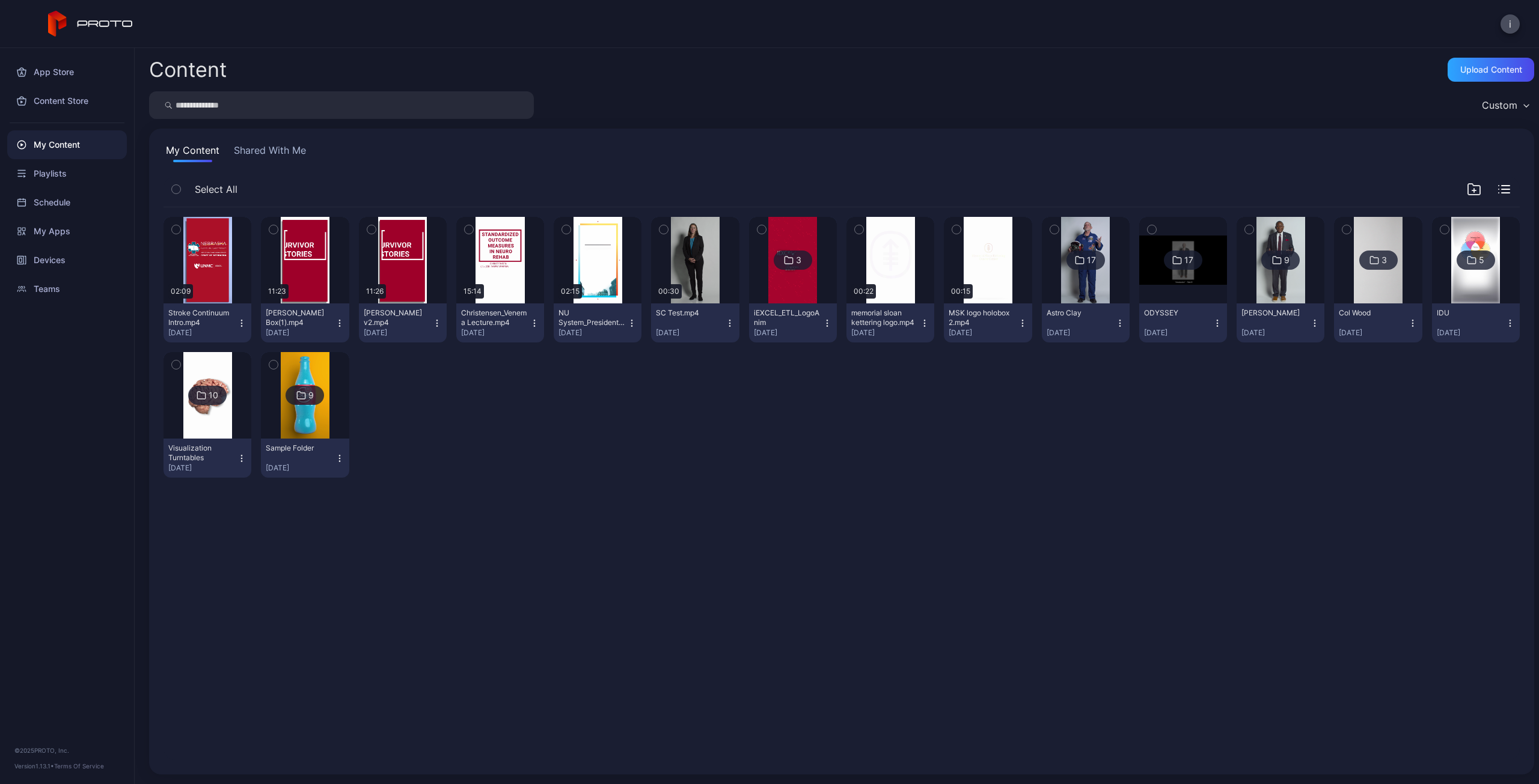
click at [239, 327] on icon "button" at bounding box center [241, 323] width 9 height 9
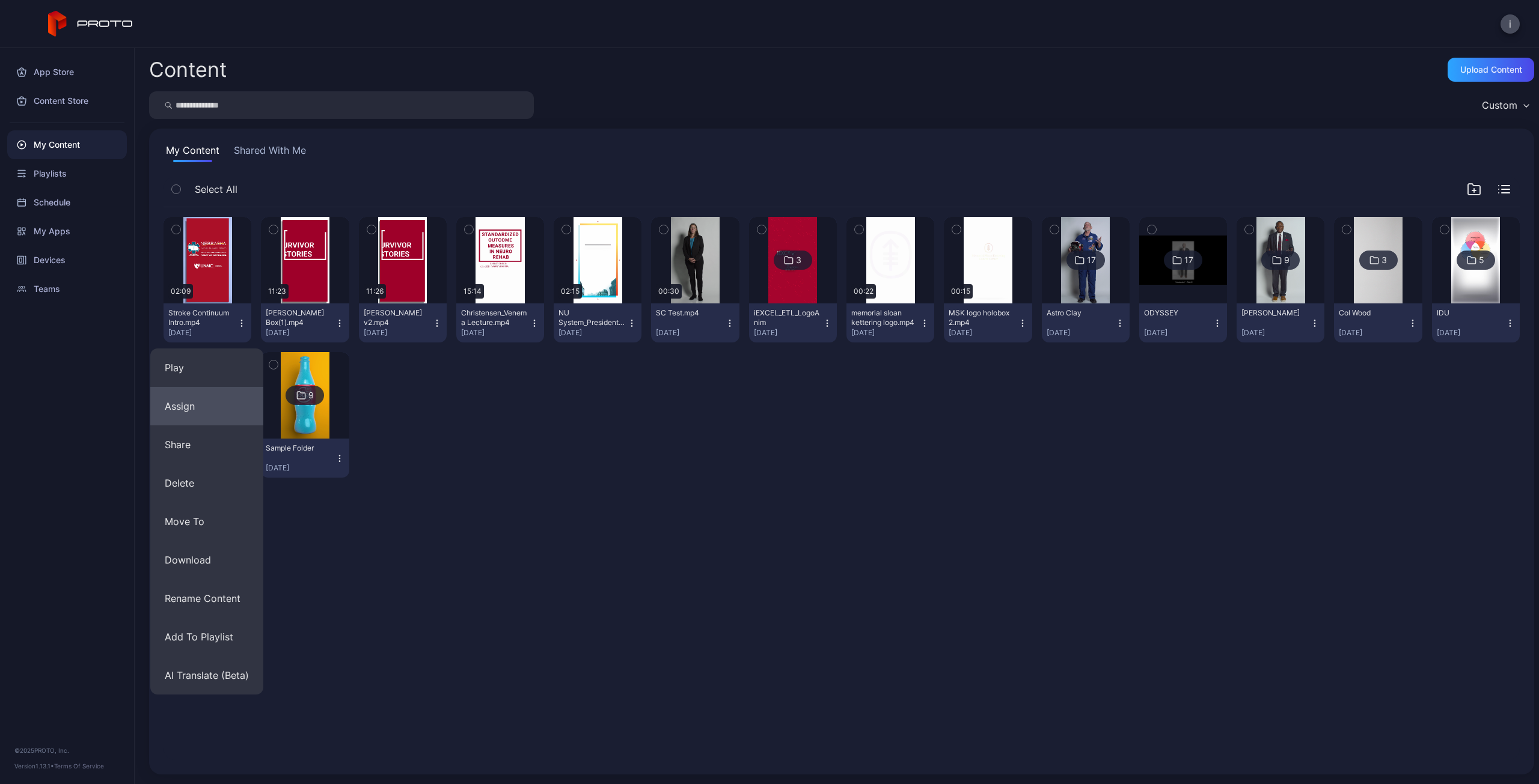
click at [176, 410] on button "Assign" at bounding box center [207, 406] width 113 height 38
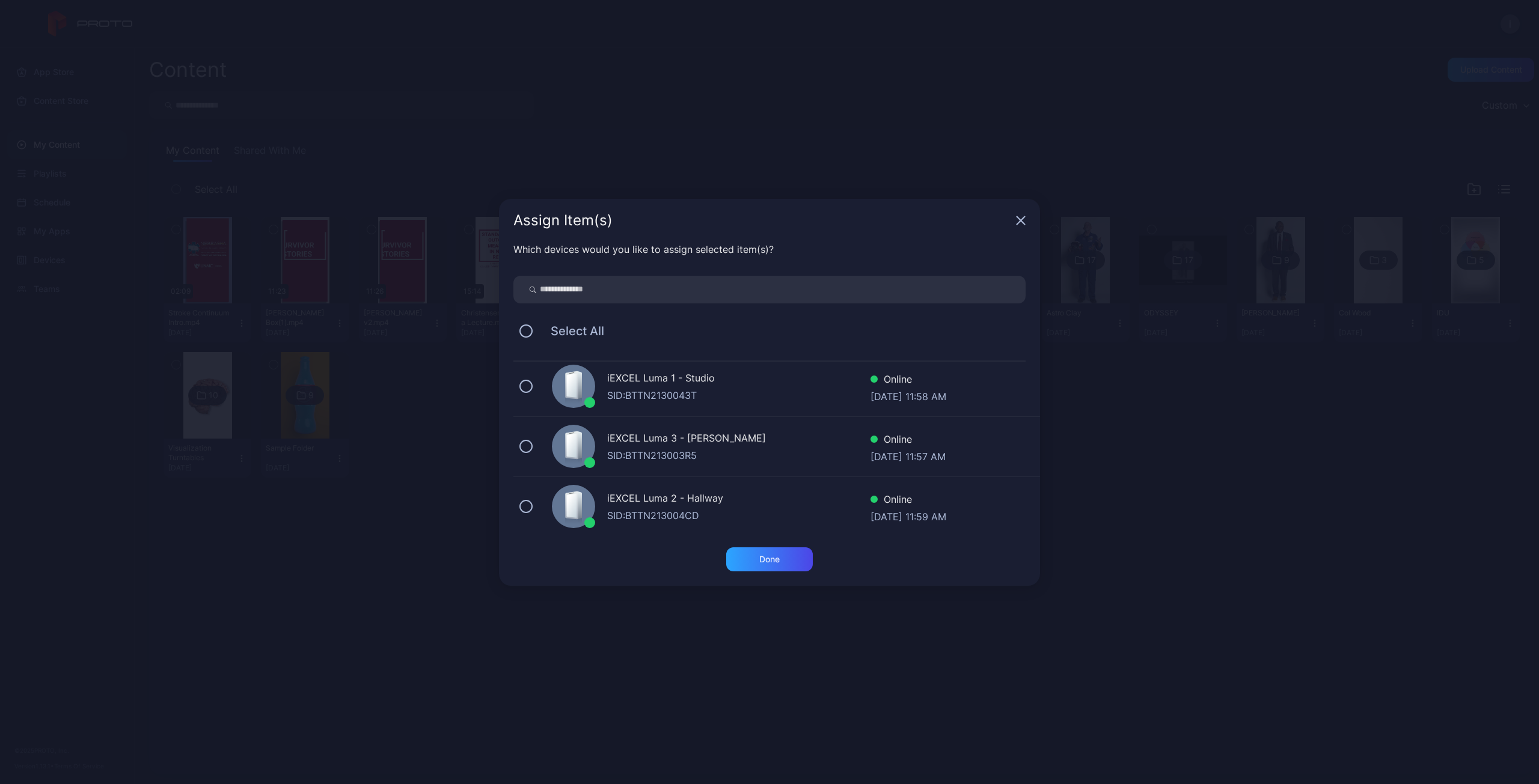
scroll to position [128, 0]
drag, startPoint x: 529, startPoint y: 504, endPoint x: 552, endPoint y: 521, distance: 28.6
click at [529, 504] on button at bounding box center [525, 502] width 13 height 13
click at [781, 562] on div "Done" at bounding box center [769, 559] width 86 height 24
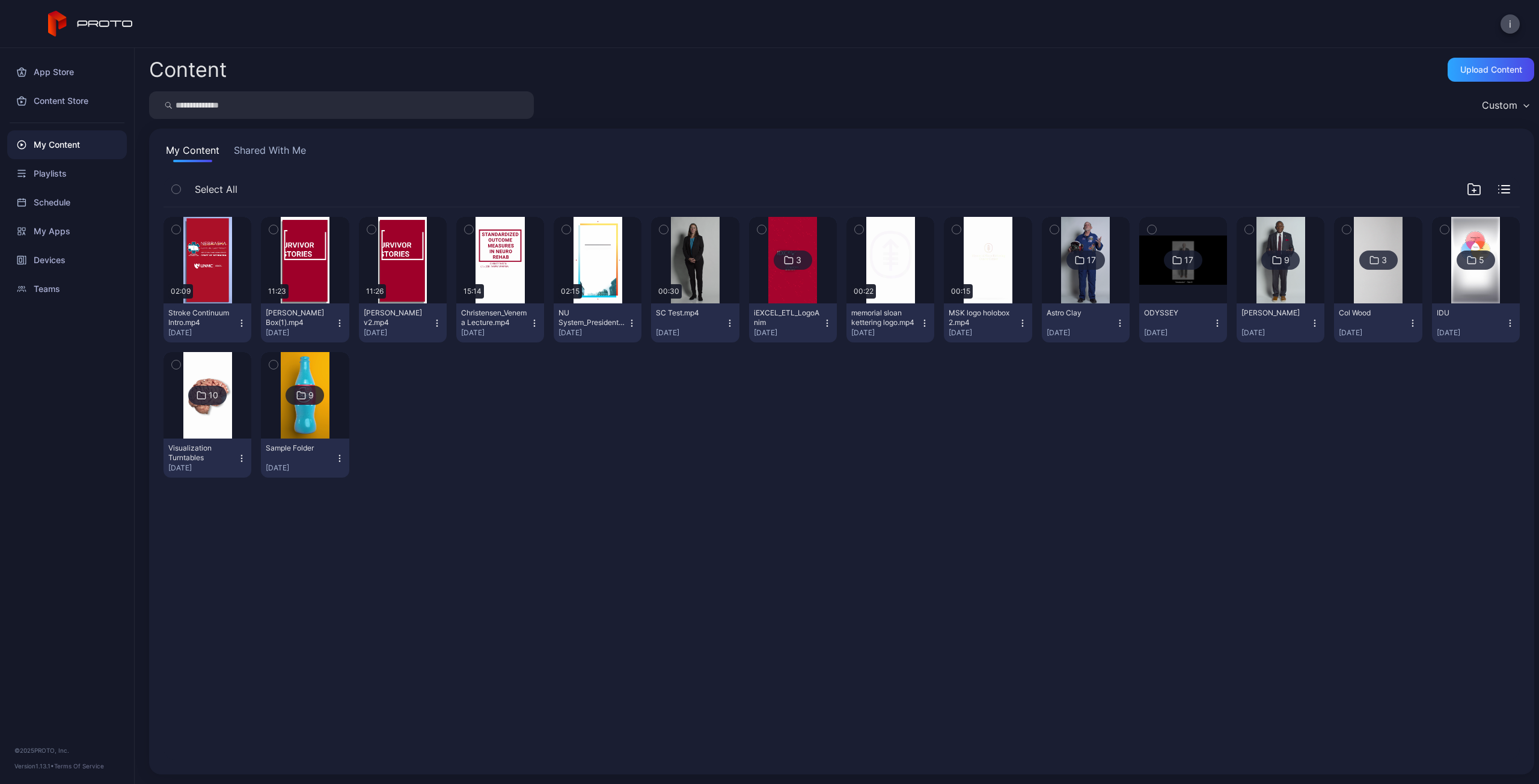
click at [177, 225] on icon "button" at bounding box center [176, 229] width 9 height 13
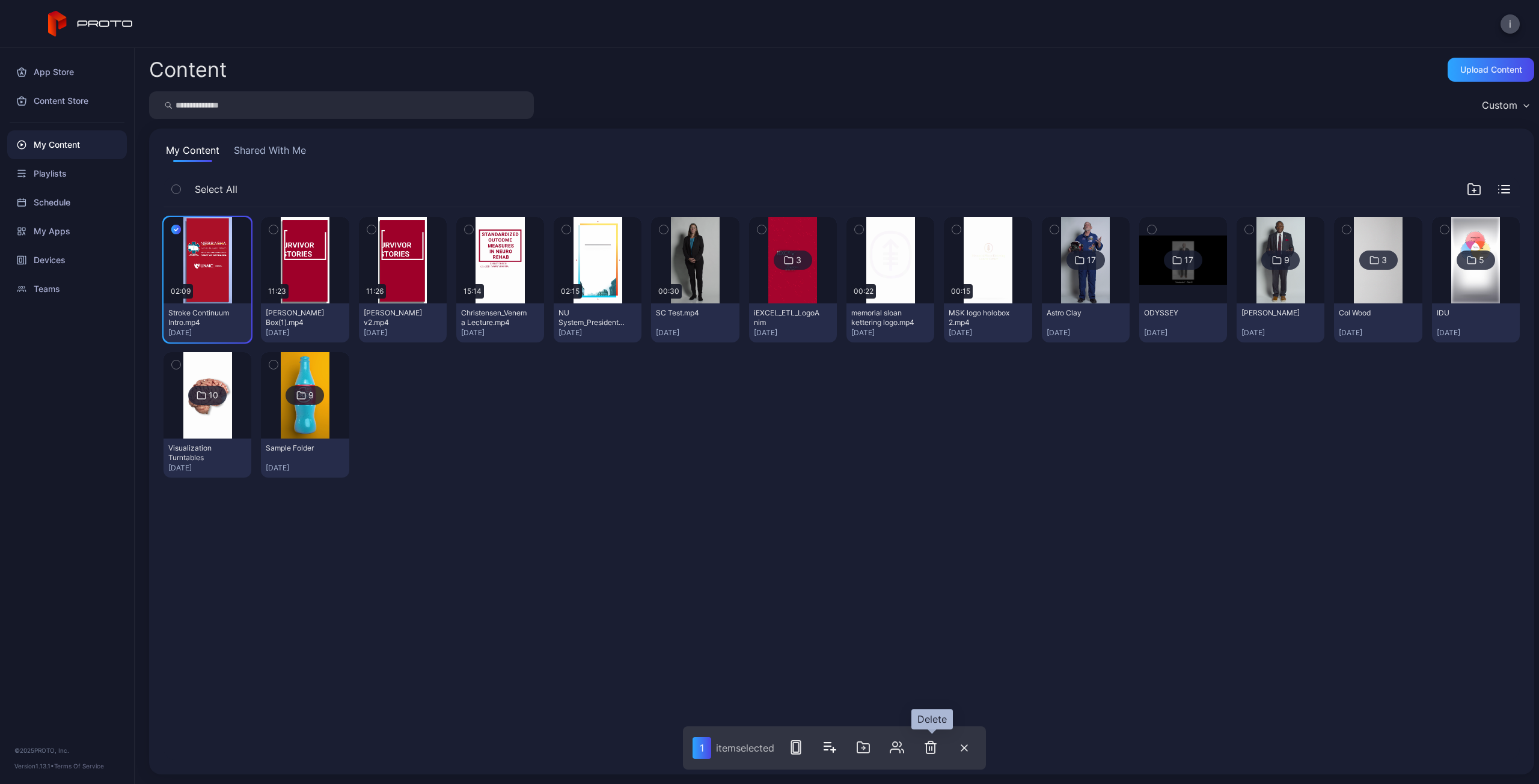
click at [932, 748] on icon "button" at bounding box center [932, 749] width 0 height 4
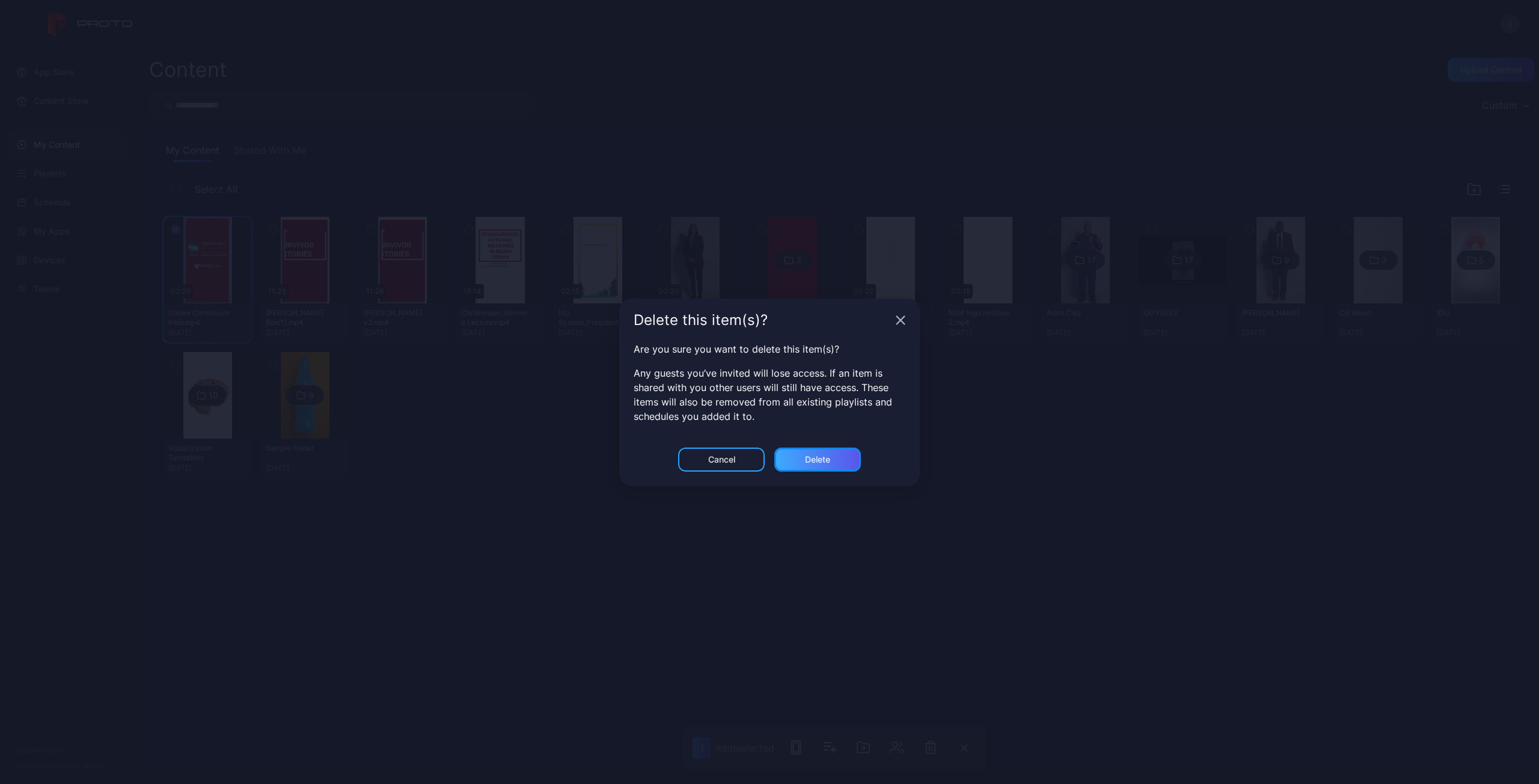
click at [821, 469] on div "Delete" at bounding box center [817, 459] width 86 height 24
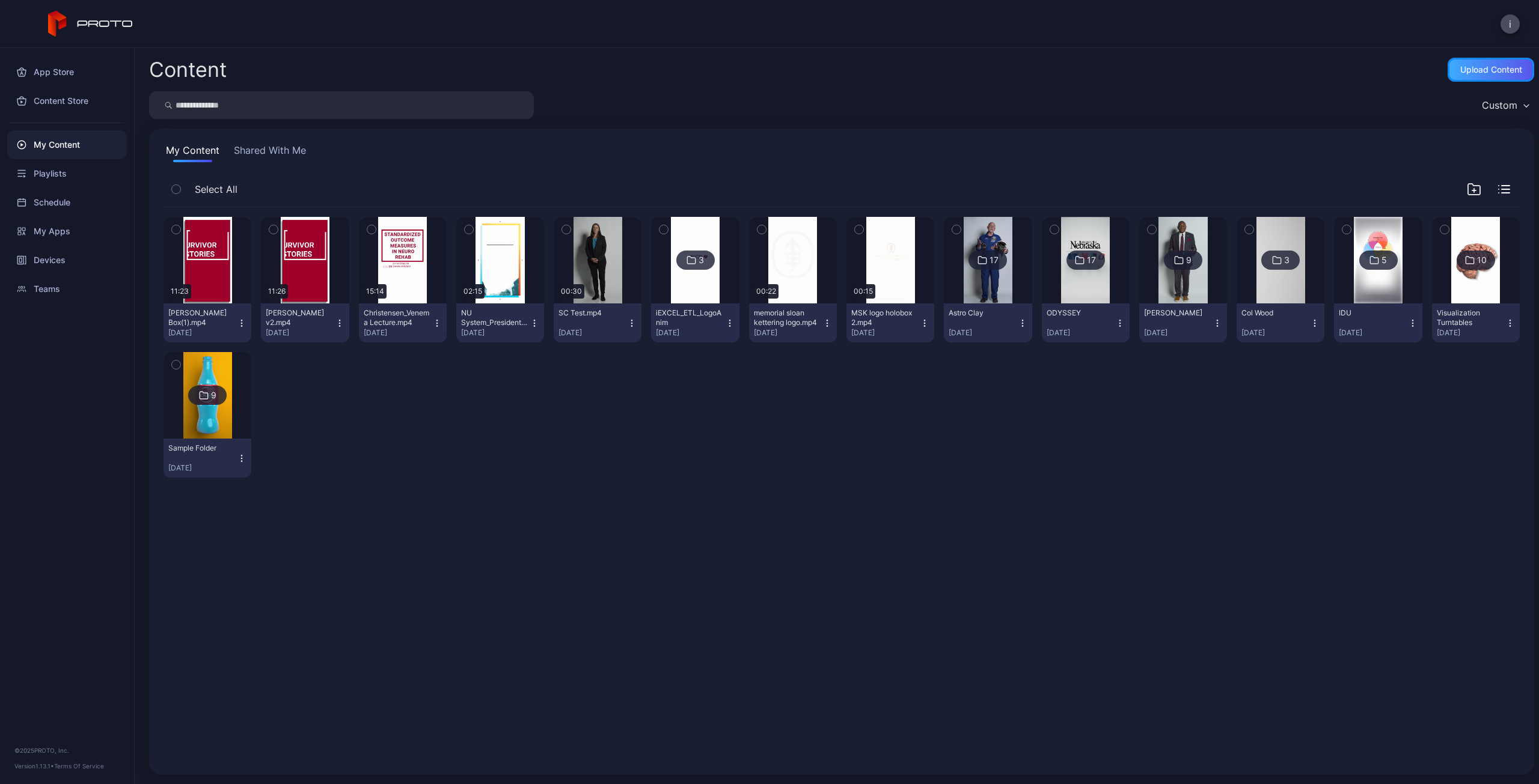
click at [1478, 70] on div "Upload Content" at bounding box center [1491, 70] width 62 height 9
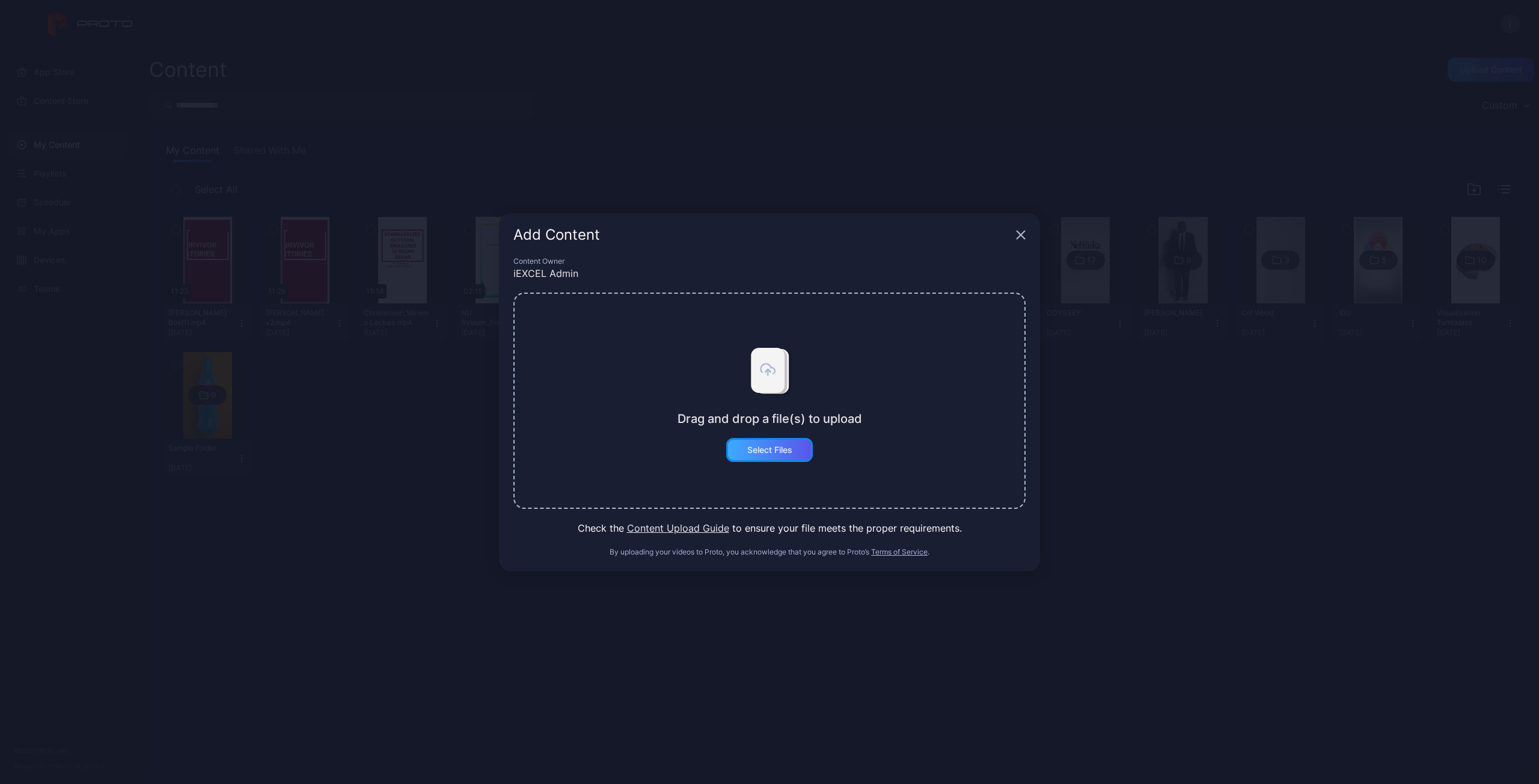
click at [770, 453] on div "Select Files" at bounding box center [770, 449] width 45 height 9
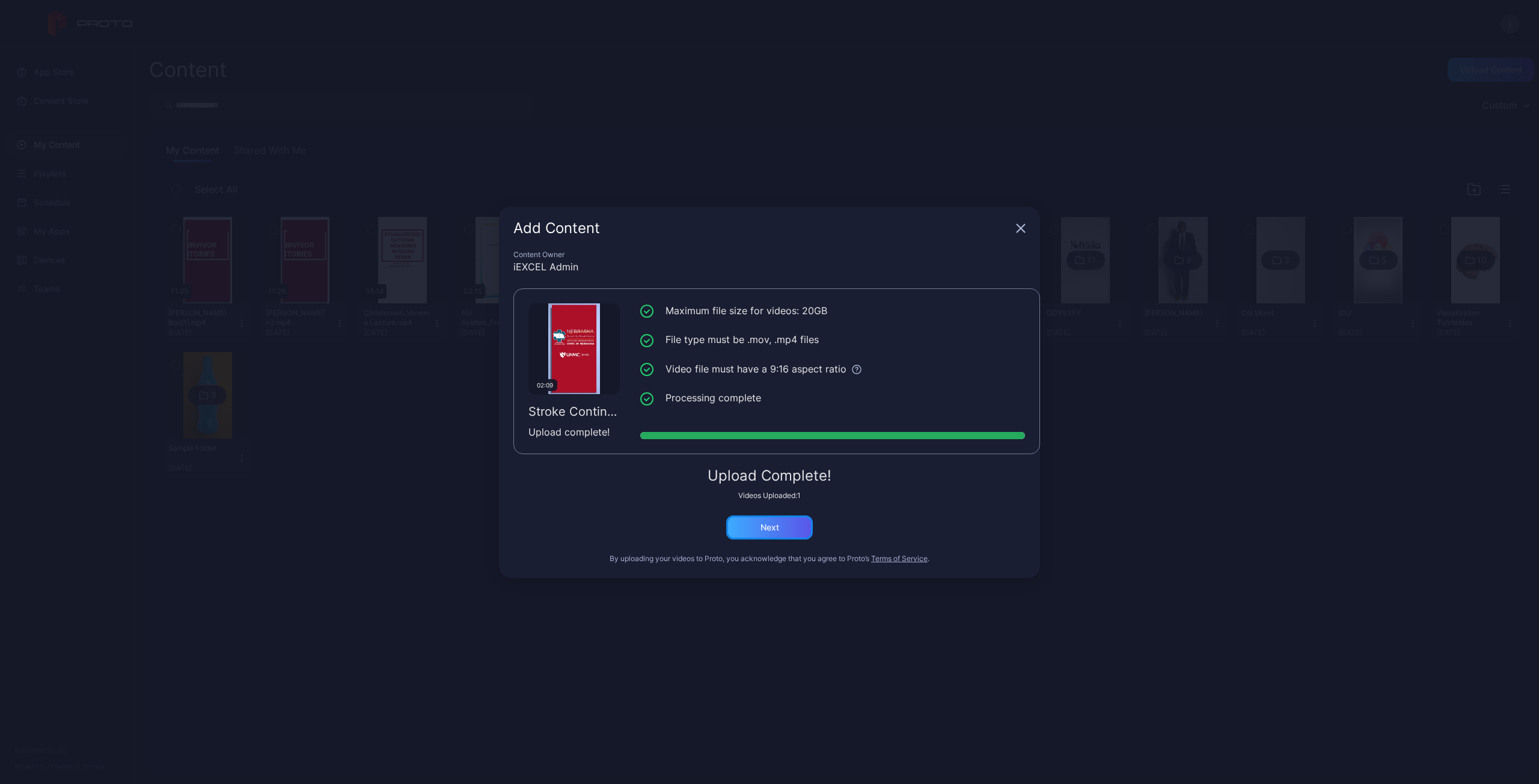
click at [767, 535] on div "Next" at bounding box center [769, 527] width 86 height 24
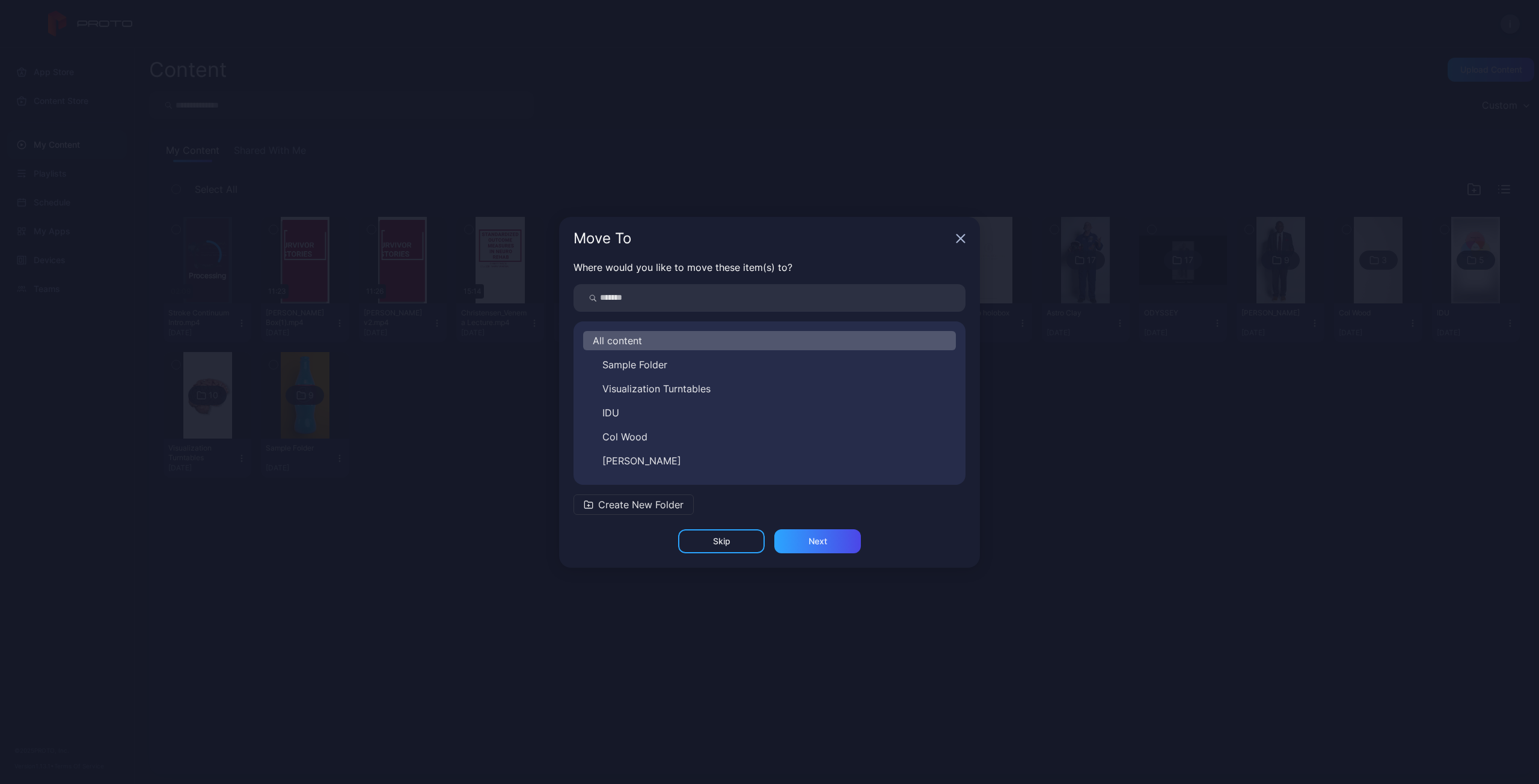
click at [965, 240] on icon "button" at bounding box center [960, 238] width 9 height 9
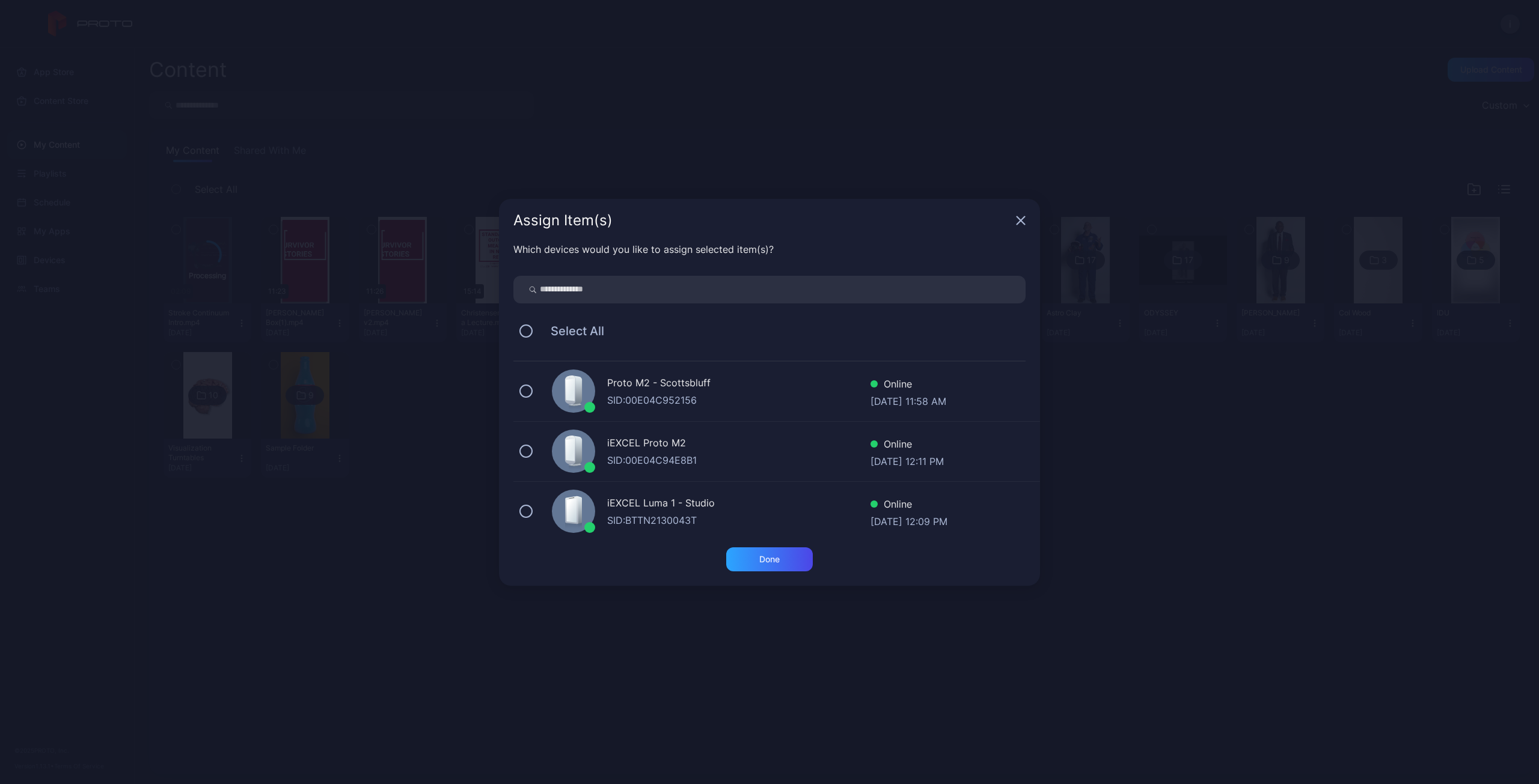
click at [1024, 212] on div "Assign Item(s)" at bounding box center [769, 220] width 541 height 43
click at [1024, 223] on icon "button" at bounding box center [1020, 220] width 9 height 9
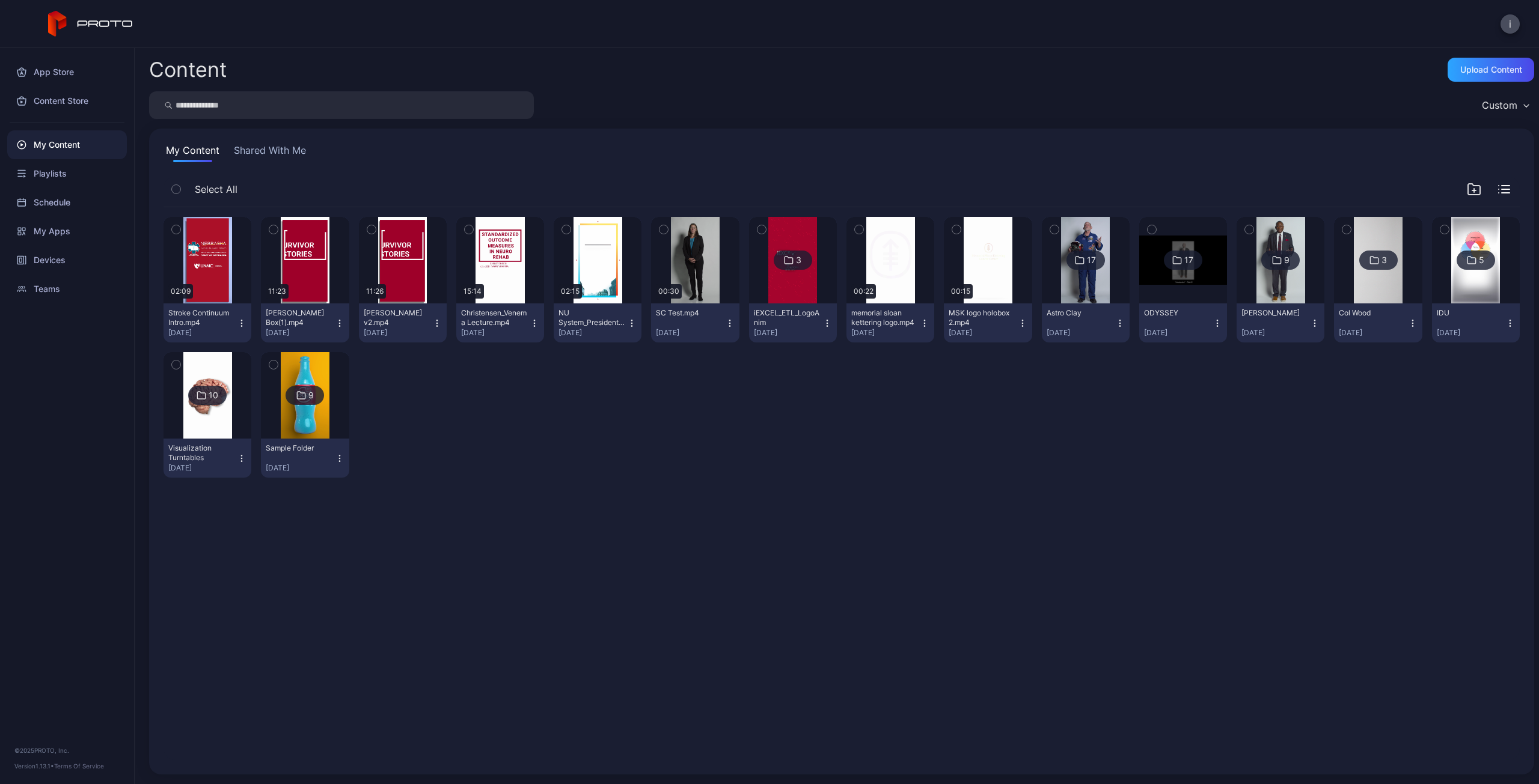
drag, startPoint x: 205, startPoint y: 277, endPoint x: 202, endPoint y: 327, distance: 50.1
click at [194, 325] on div "Stroke Continuum Intro.mp4" at bounding box center [201, 318] width 66 height 19
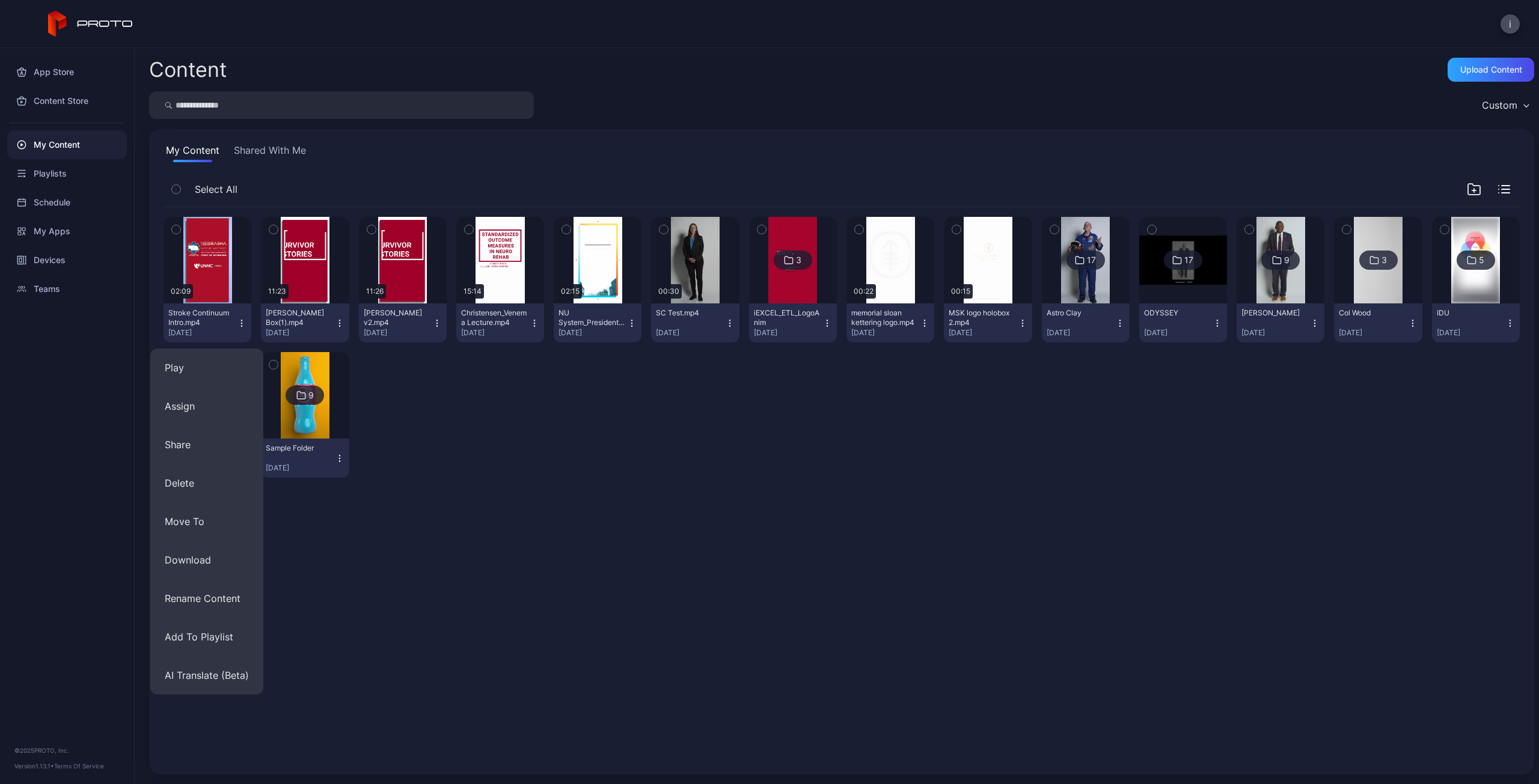
click at [245, 324] on icon "button" at bounding box center [241, 323] width 9 height 9
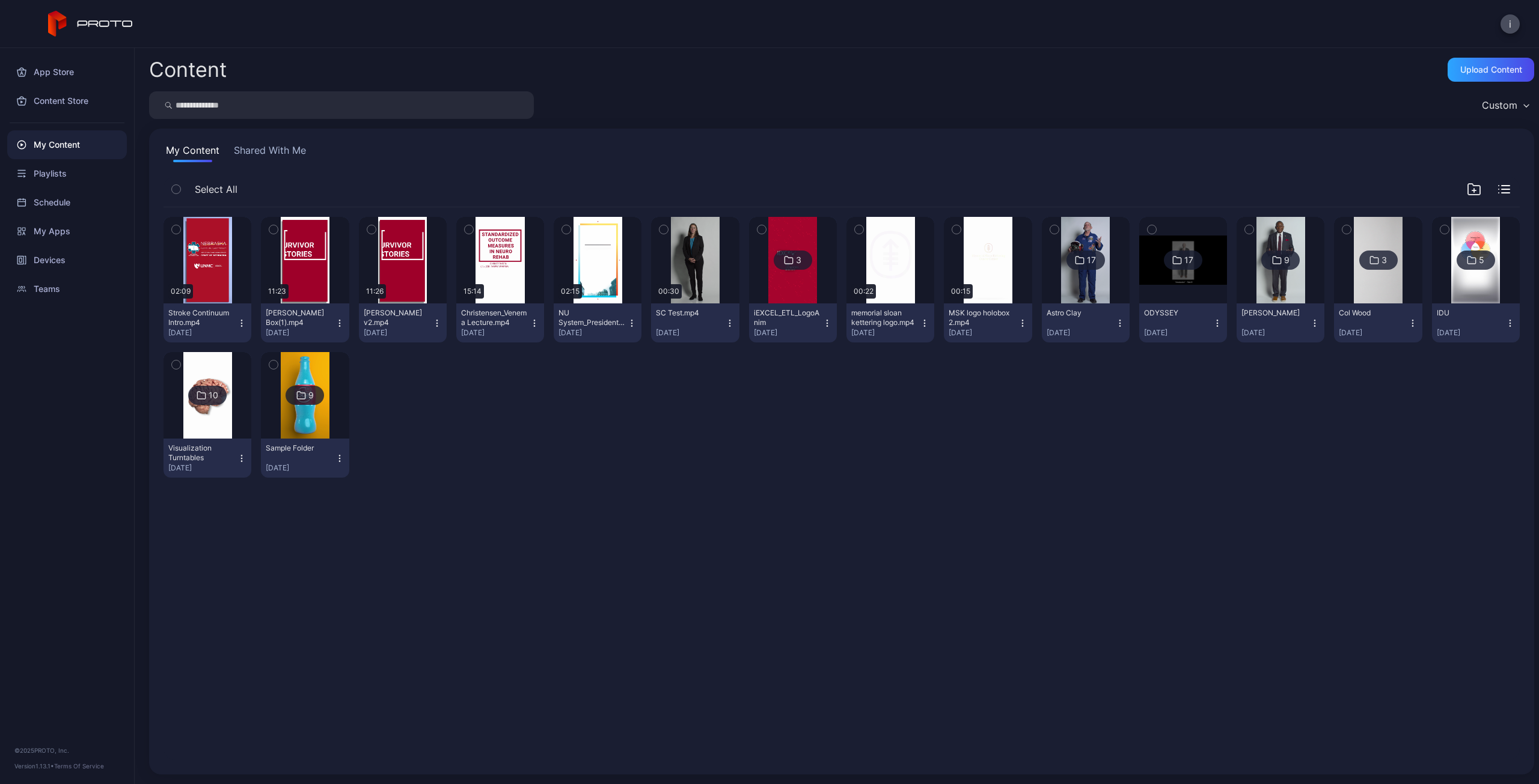
click at [243, 324] on icon "button" at bounding box center [241, 323] width 9 height 9
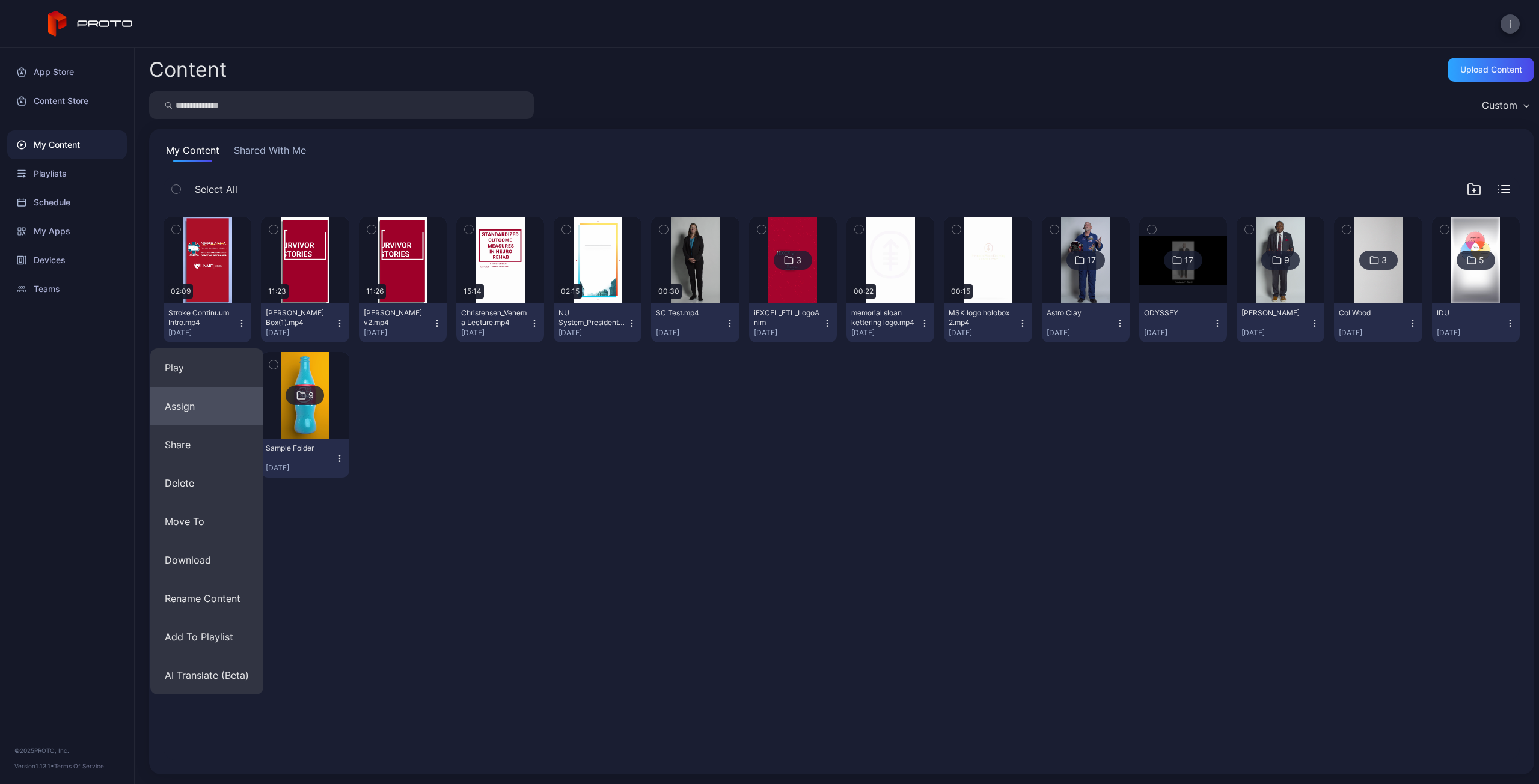
click at [193, 415] on button "Assign" at bounding box center [207, 406] width 113 height 38
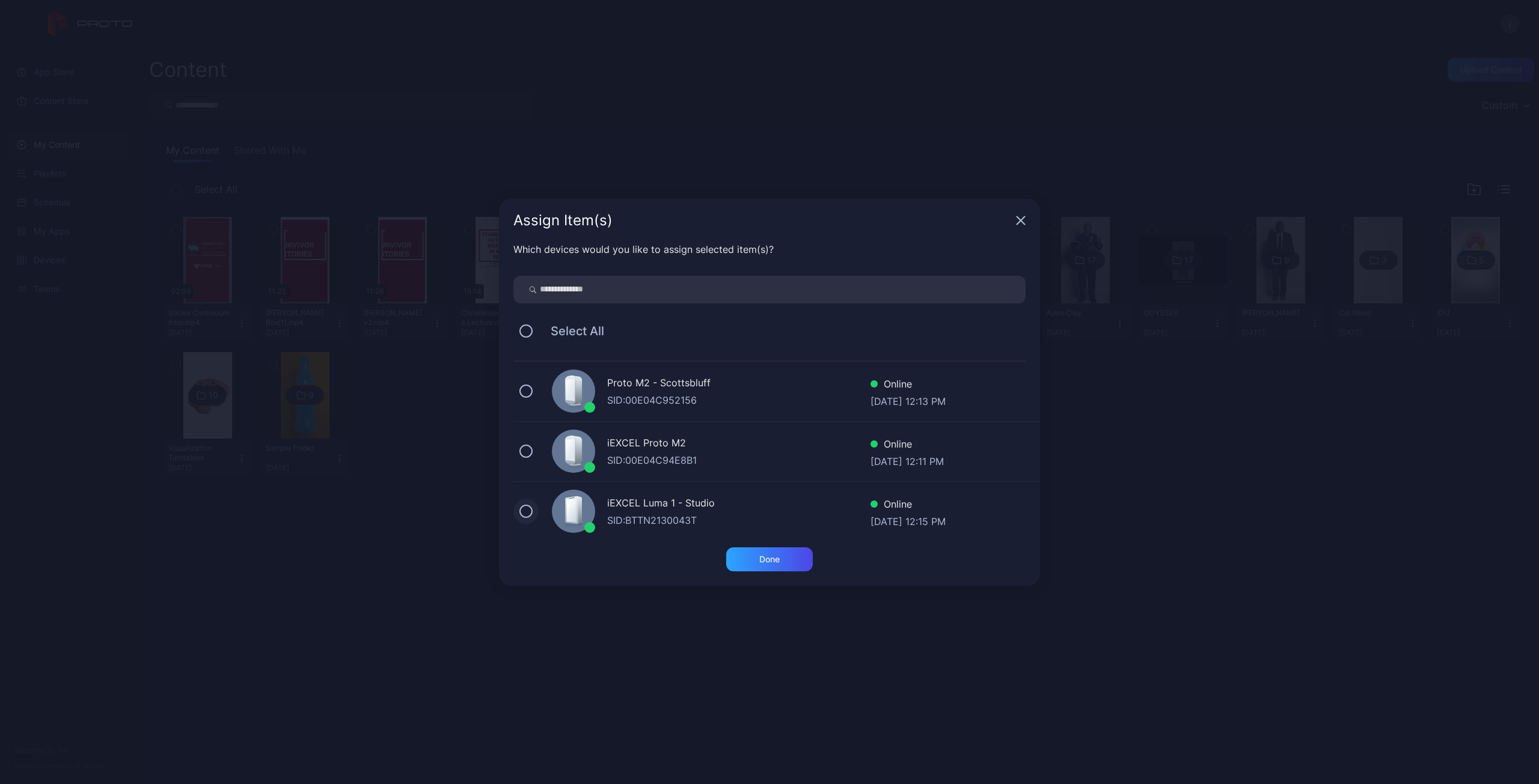
click at [527, 513] on button at bounding box center [525, 511] width 13 height 13
click at [758, 564] on div "Done" at bounding box center [769, 559] width 86 height 24
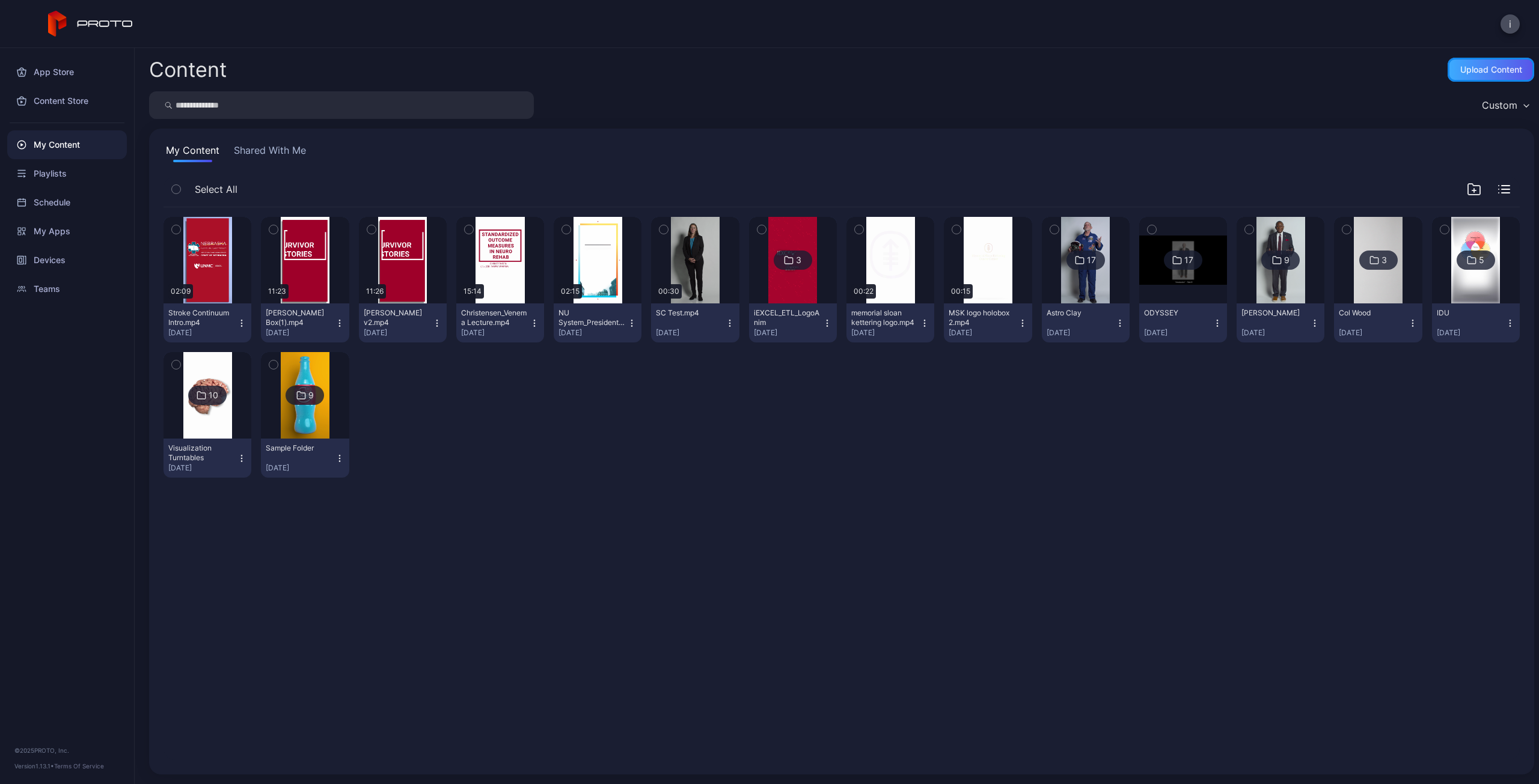
click at [1461, 72] on div "Upload Content" at bounding box center [1491, 70] width 62 height 9
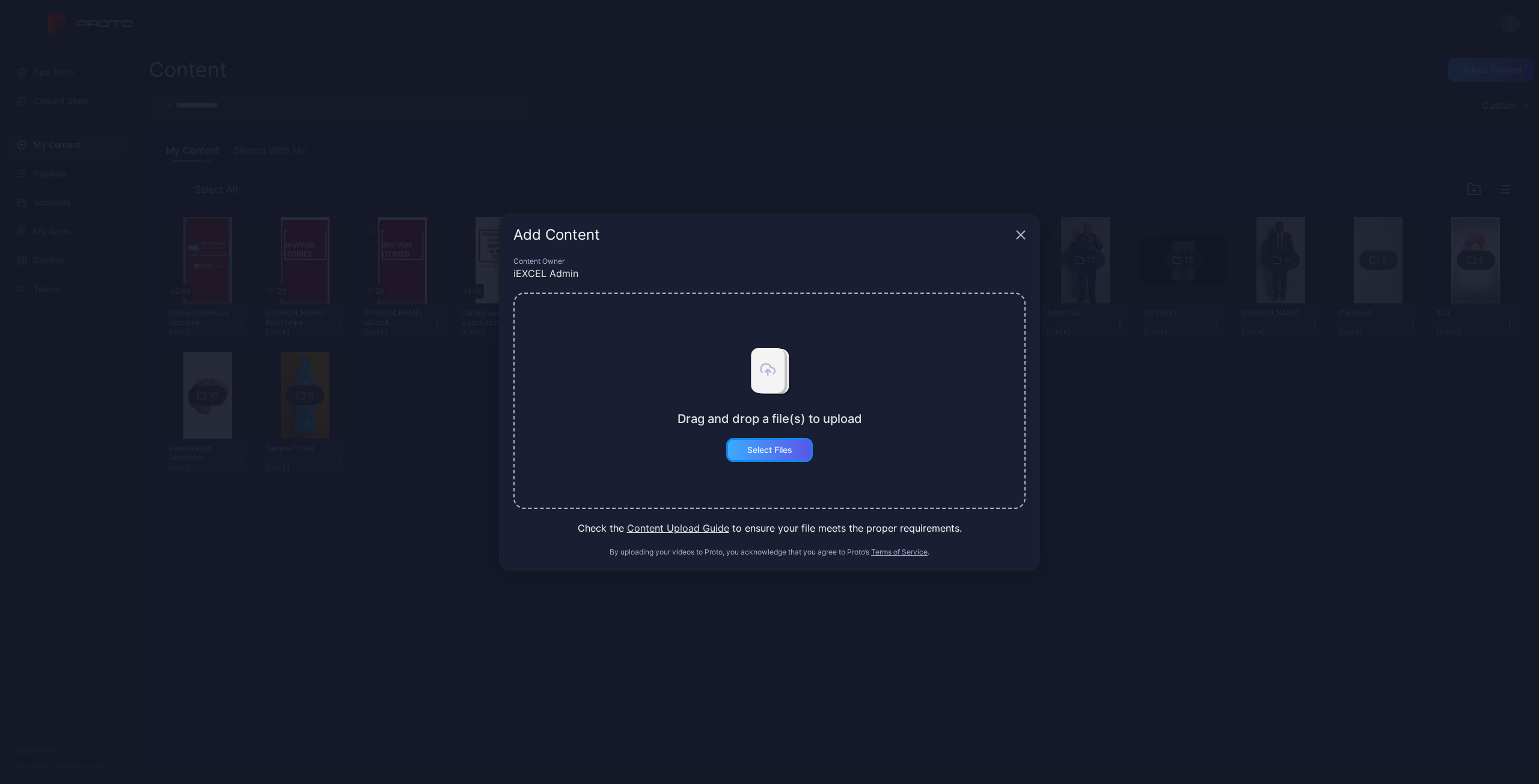
click at [756, 451] on div "Select Files" at bounding box center [770, 449] width 45 height 9
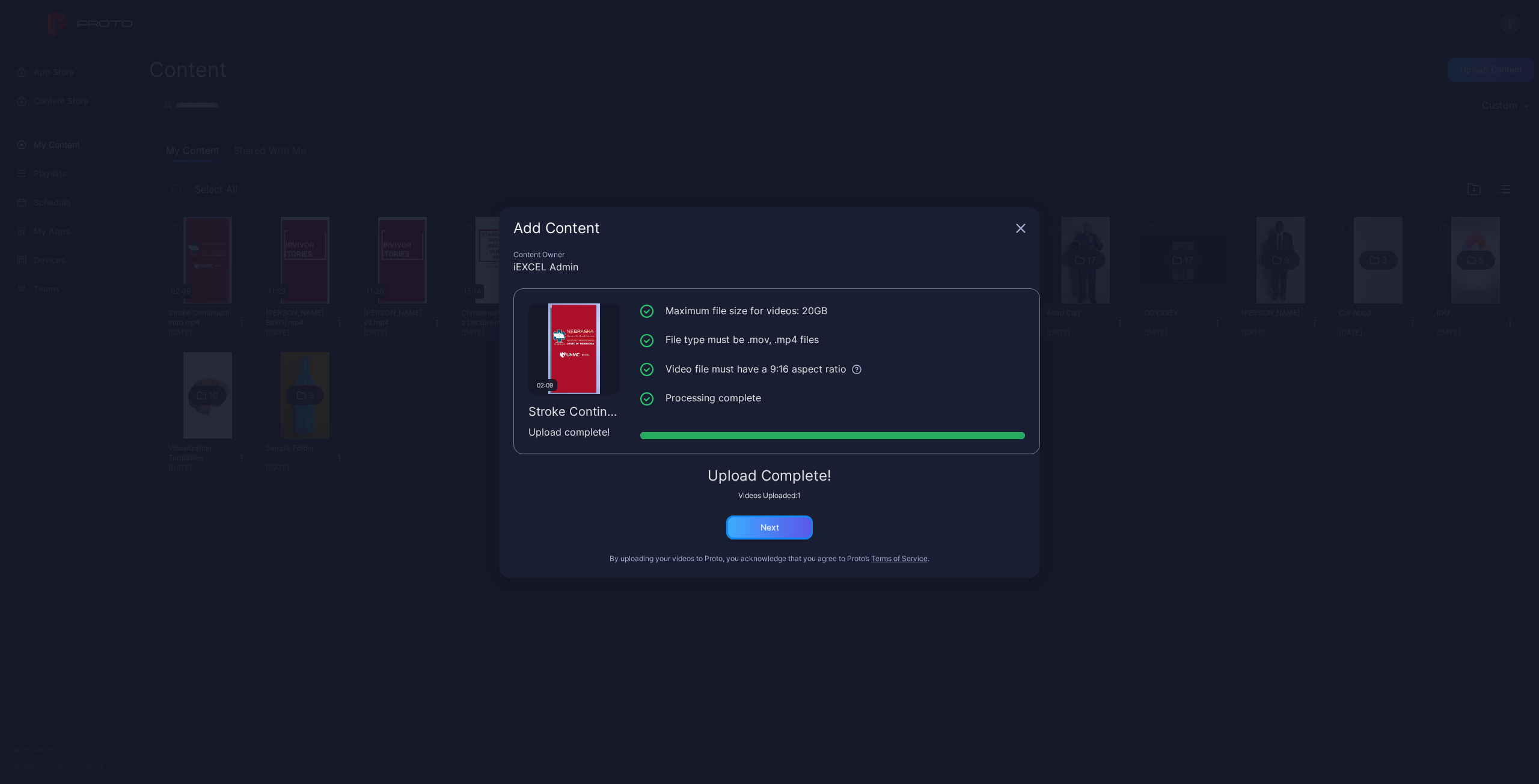
click at [771, 530] on div "Next" at bounding box center [770, 527] width 19 height 9
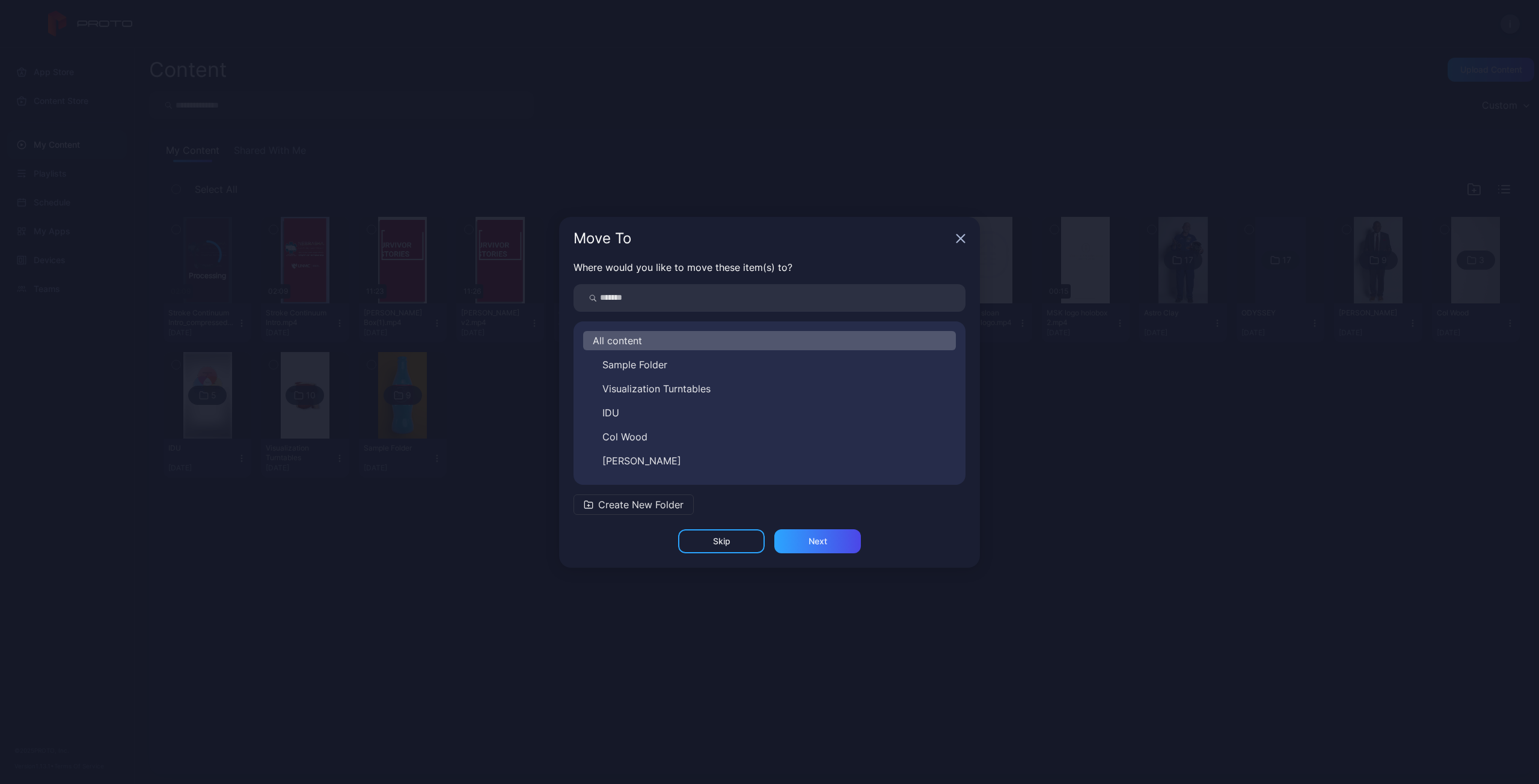
click at [961, 235] on icon "button" at bounding box center [960, 238] width 9 height 9
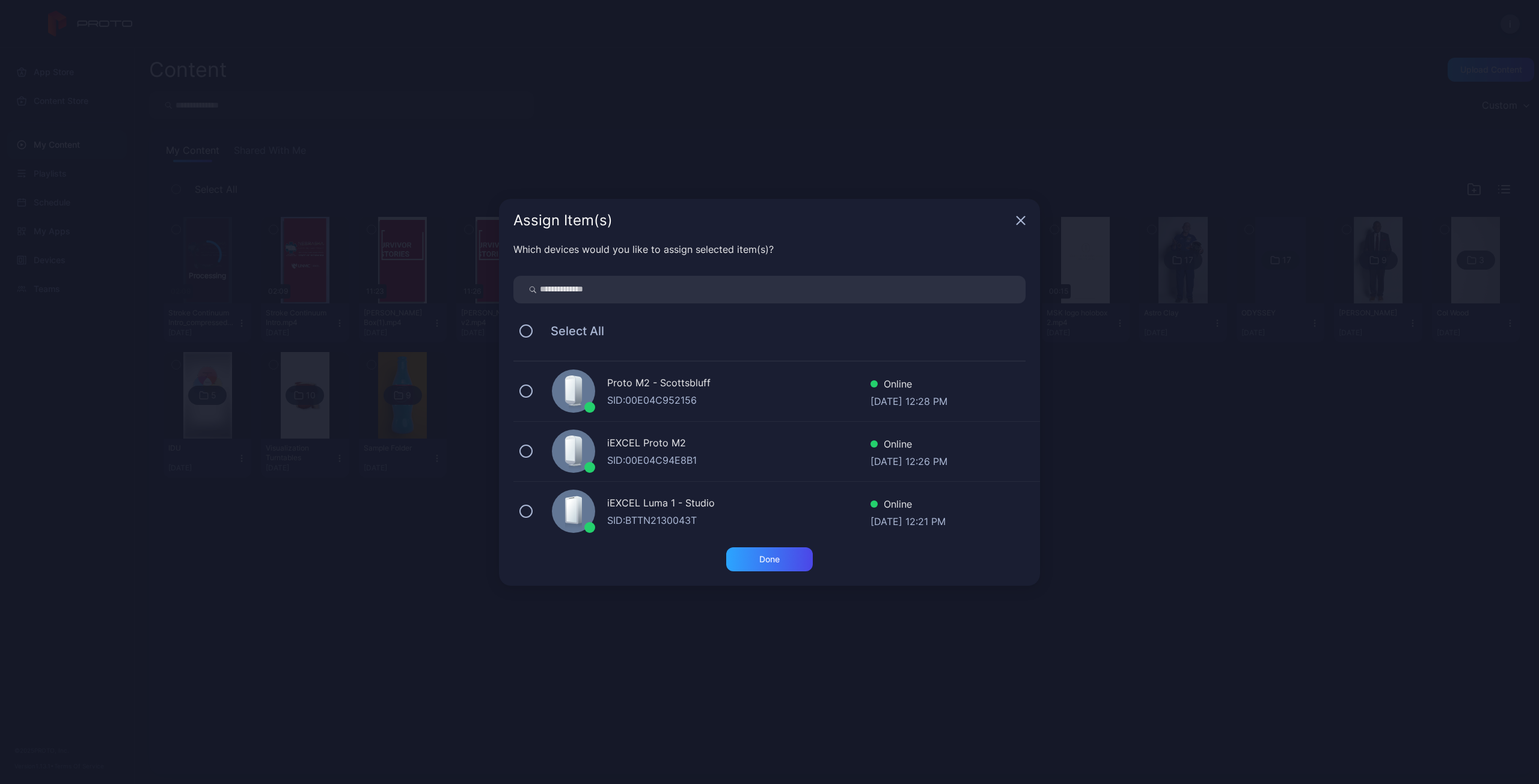
click at [1021, 219] on icon "button" at bounding box center [1020, 220] width 9 height 9
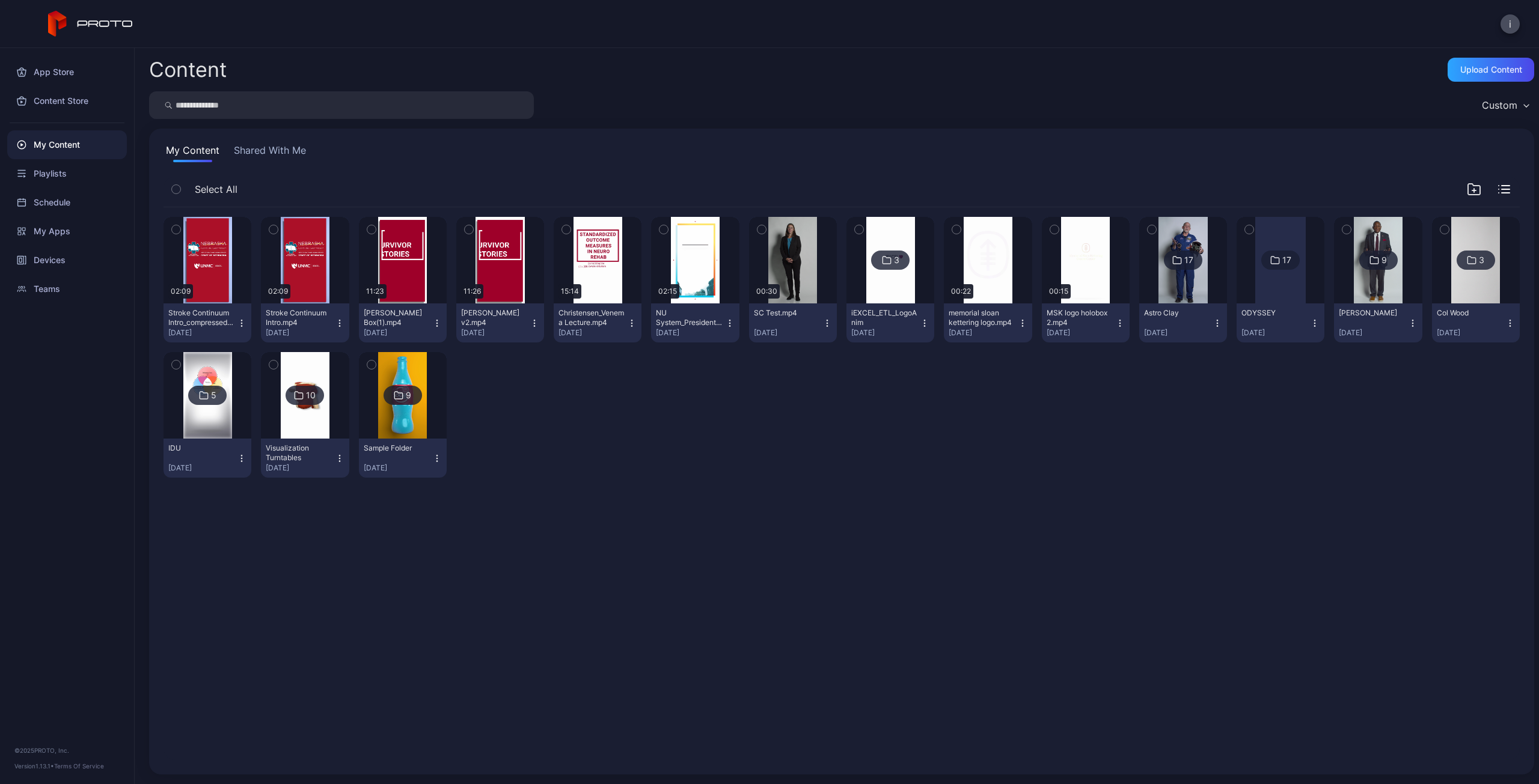
click at [240, 322] on icon "button" at bounding box center [241, 323] width 9 height 9
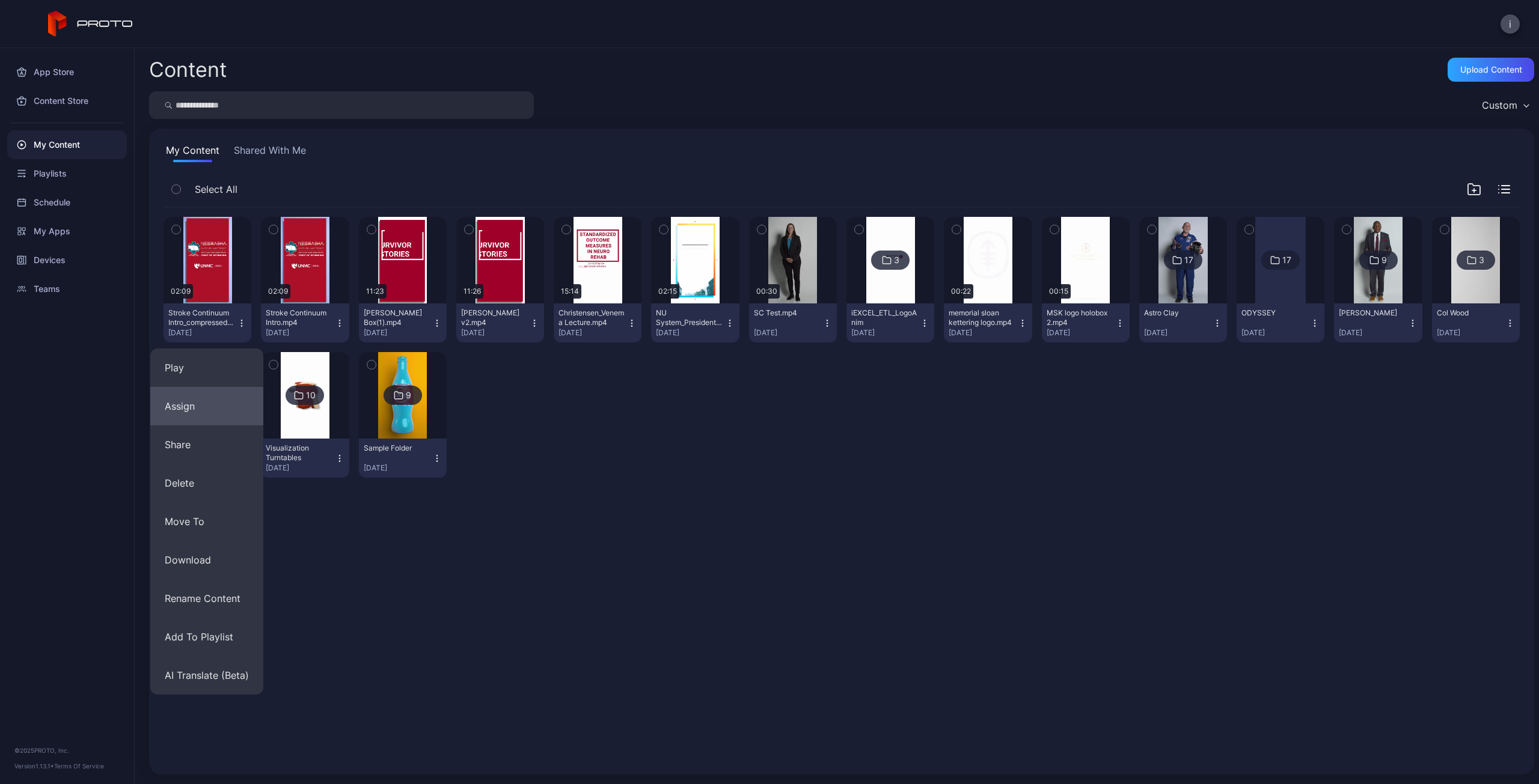
click at [201, 408] on button "Assign" at bounding box center [207, 406] width 113 height 38
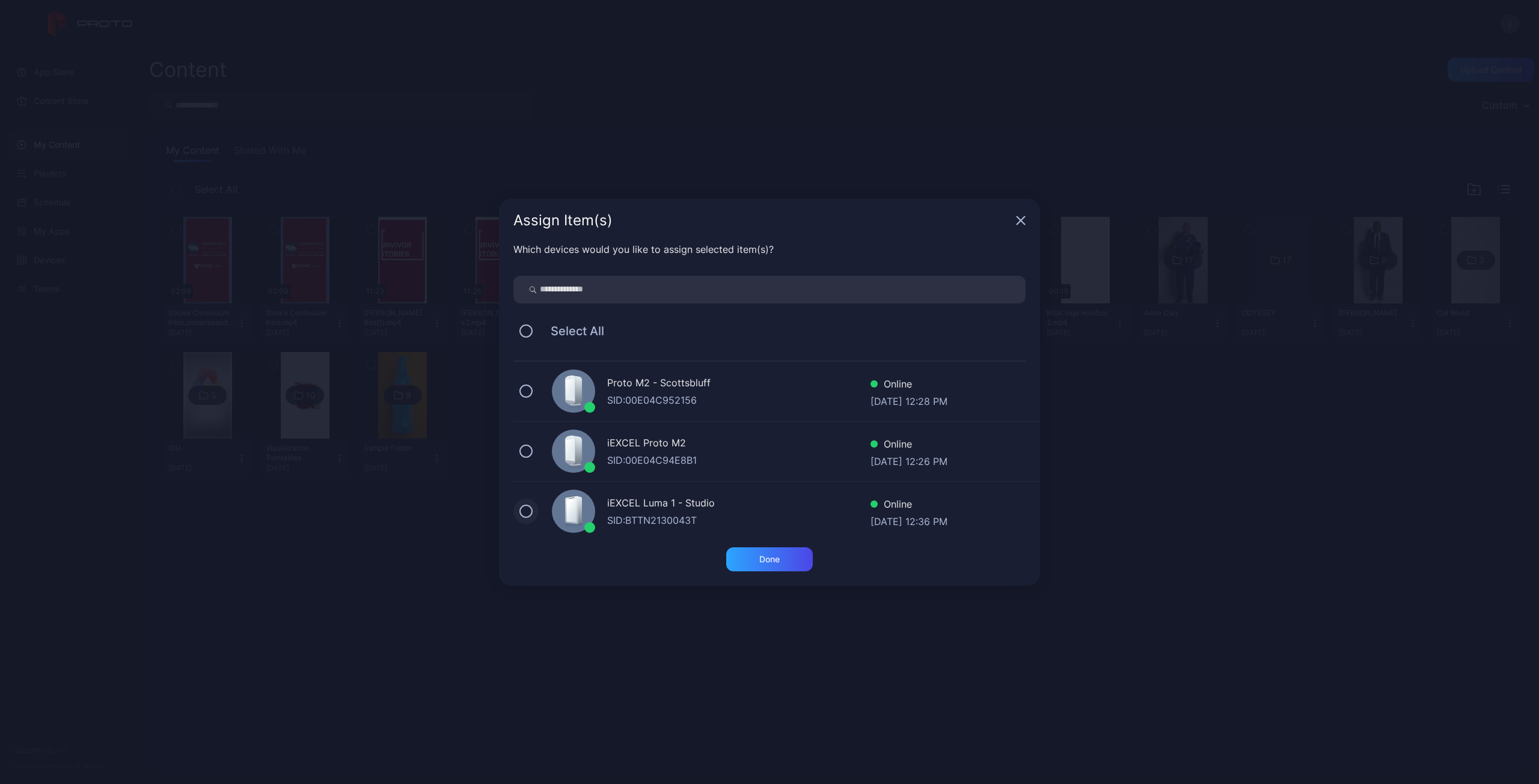
click at [522, 508] on button at bounding box center [525, 511] width 13 height 13
click at [763, 559] on div "Done" at bounding box center [769, 559] width 20 height 9
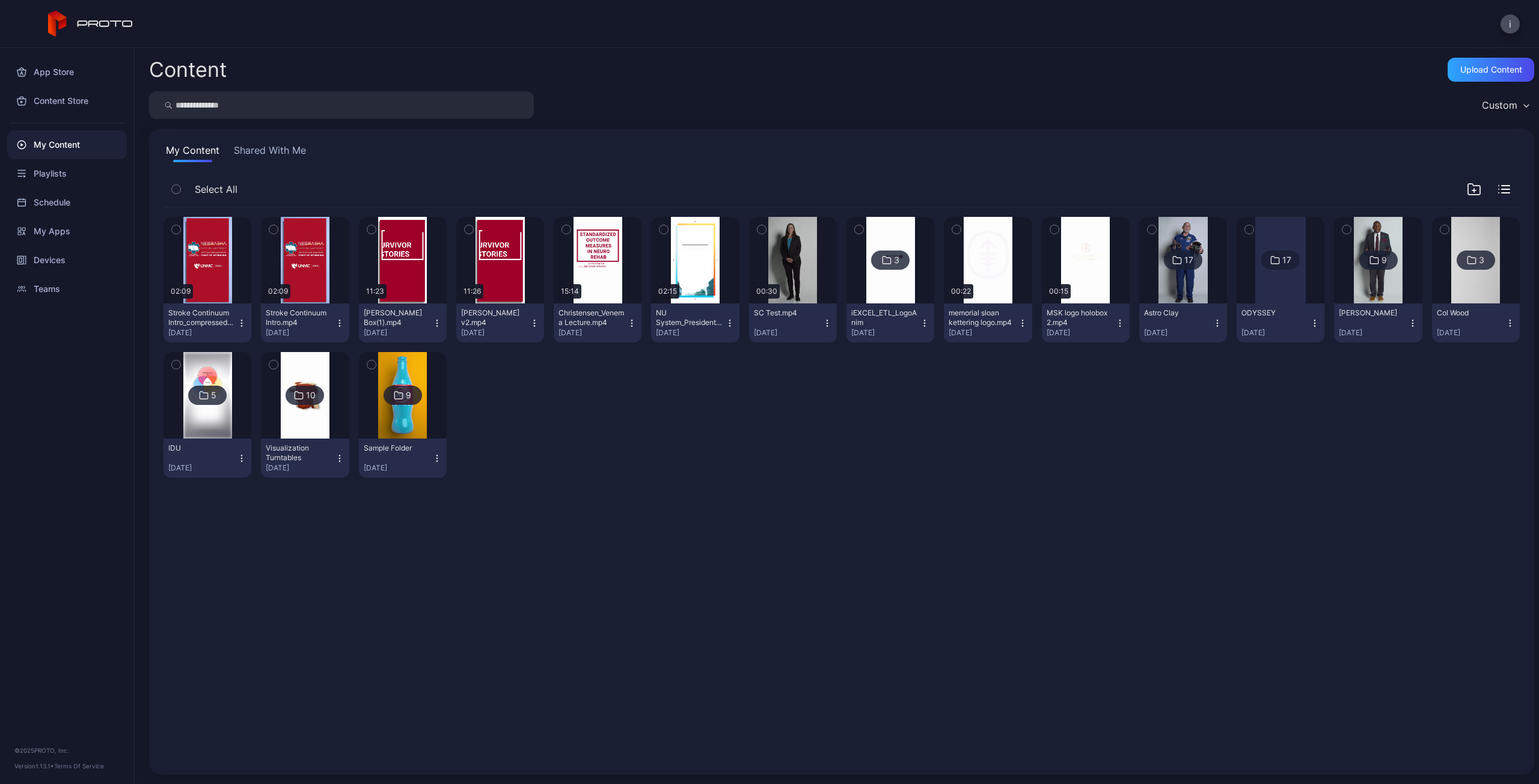
click at [338, 323] on icon "button" at bounding box center [339, 323] width 9 height 9
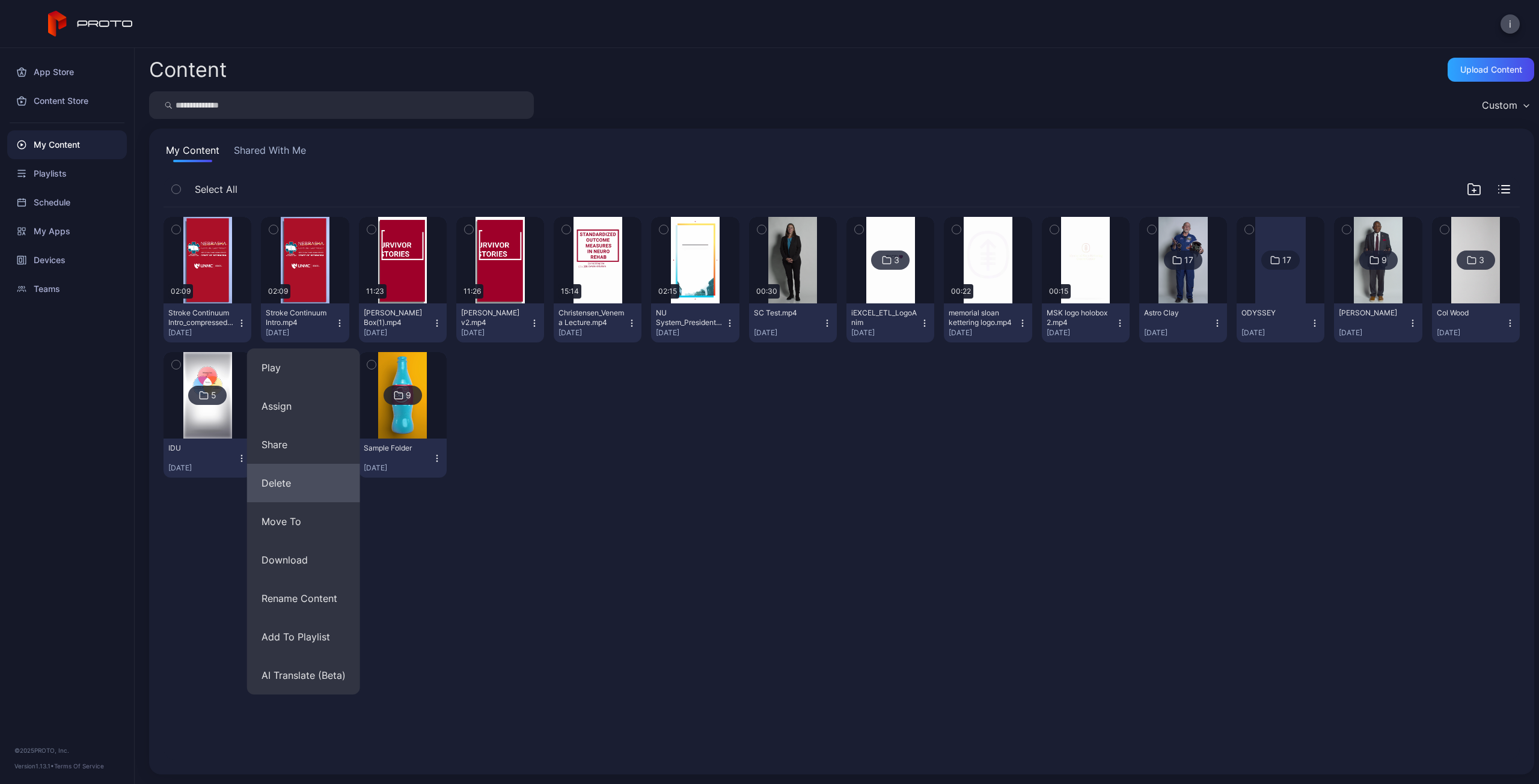
click at [296, 486] on button "Delete" at bounding box center [304, 483] width 113 height 38
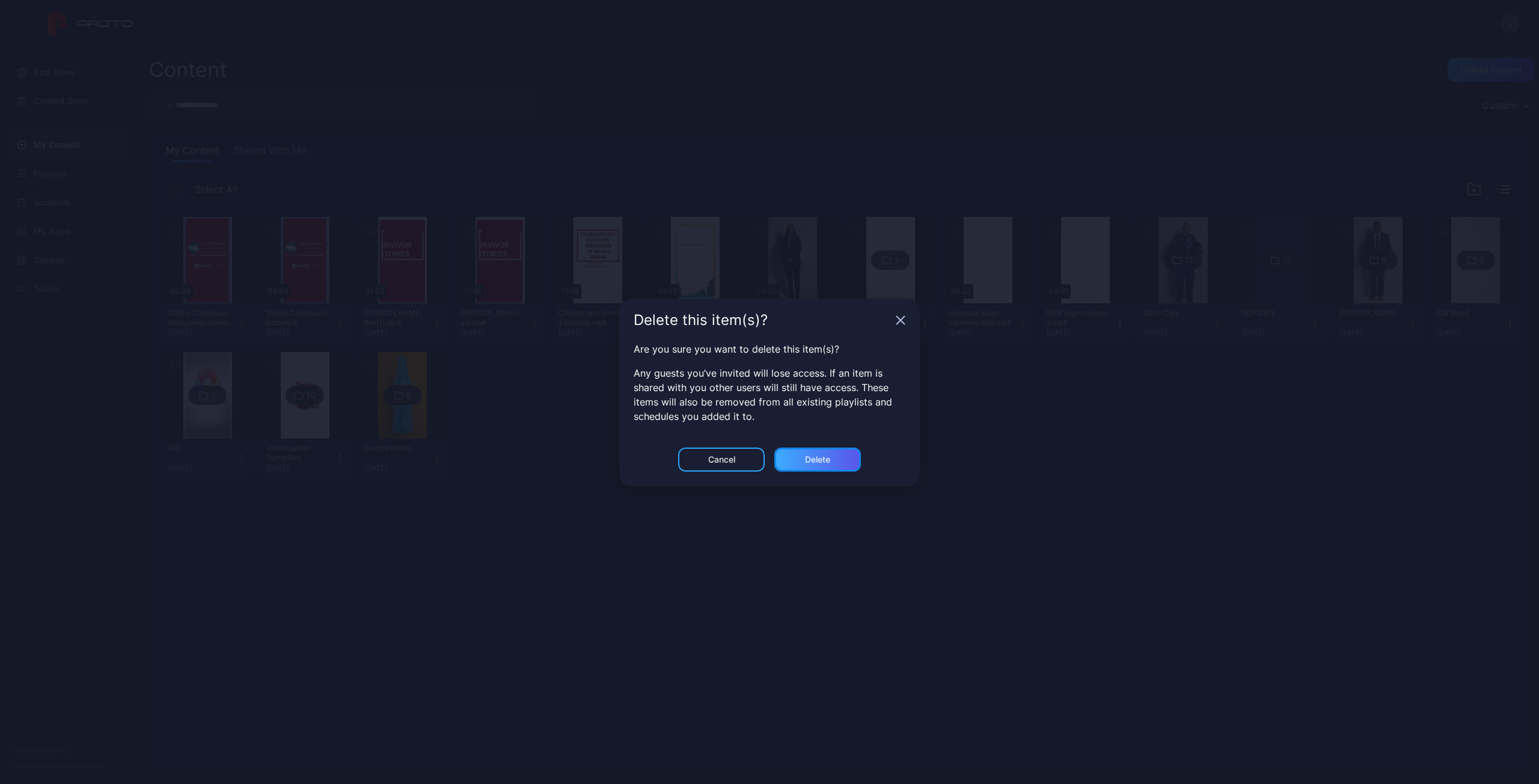
click at [812, 458] on div "Delete" at bounding box center [817, 459] width 25 height 9
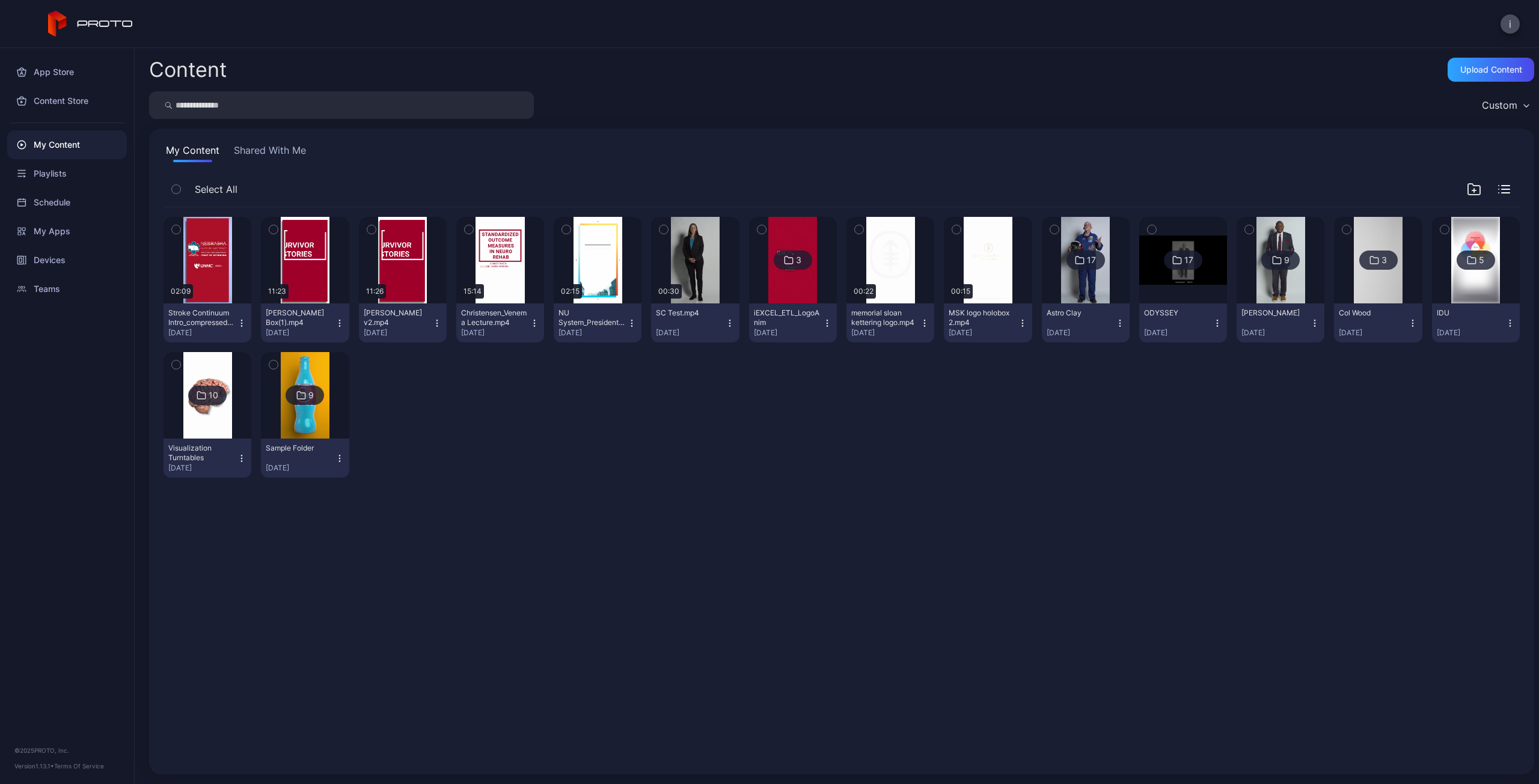
click at [240, 325] on icon "button" at bounding box center [241, 323] width 9 height 9
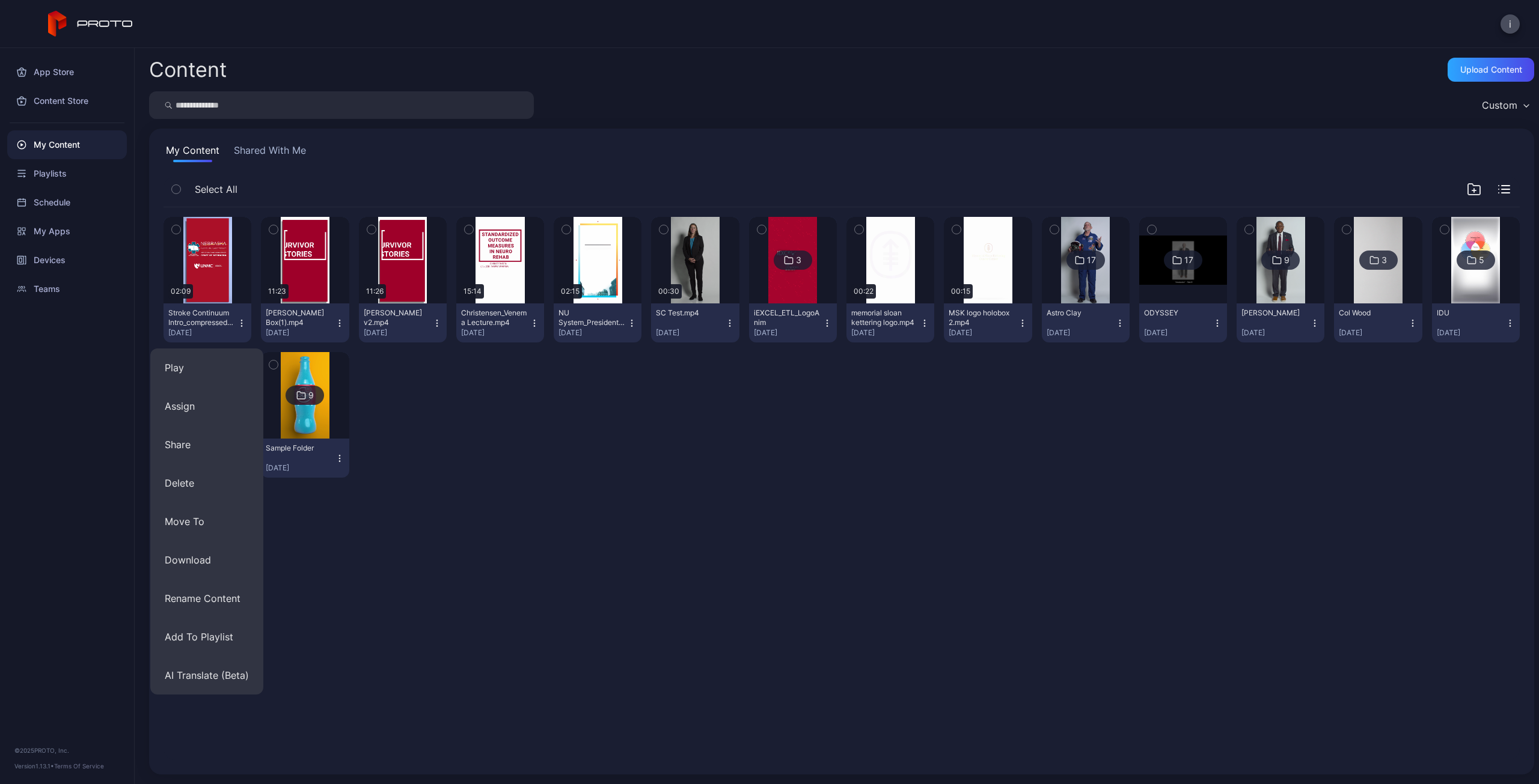
click at [339, 320] on icon "button" at bounding box center [339, 320] width 1 height 1
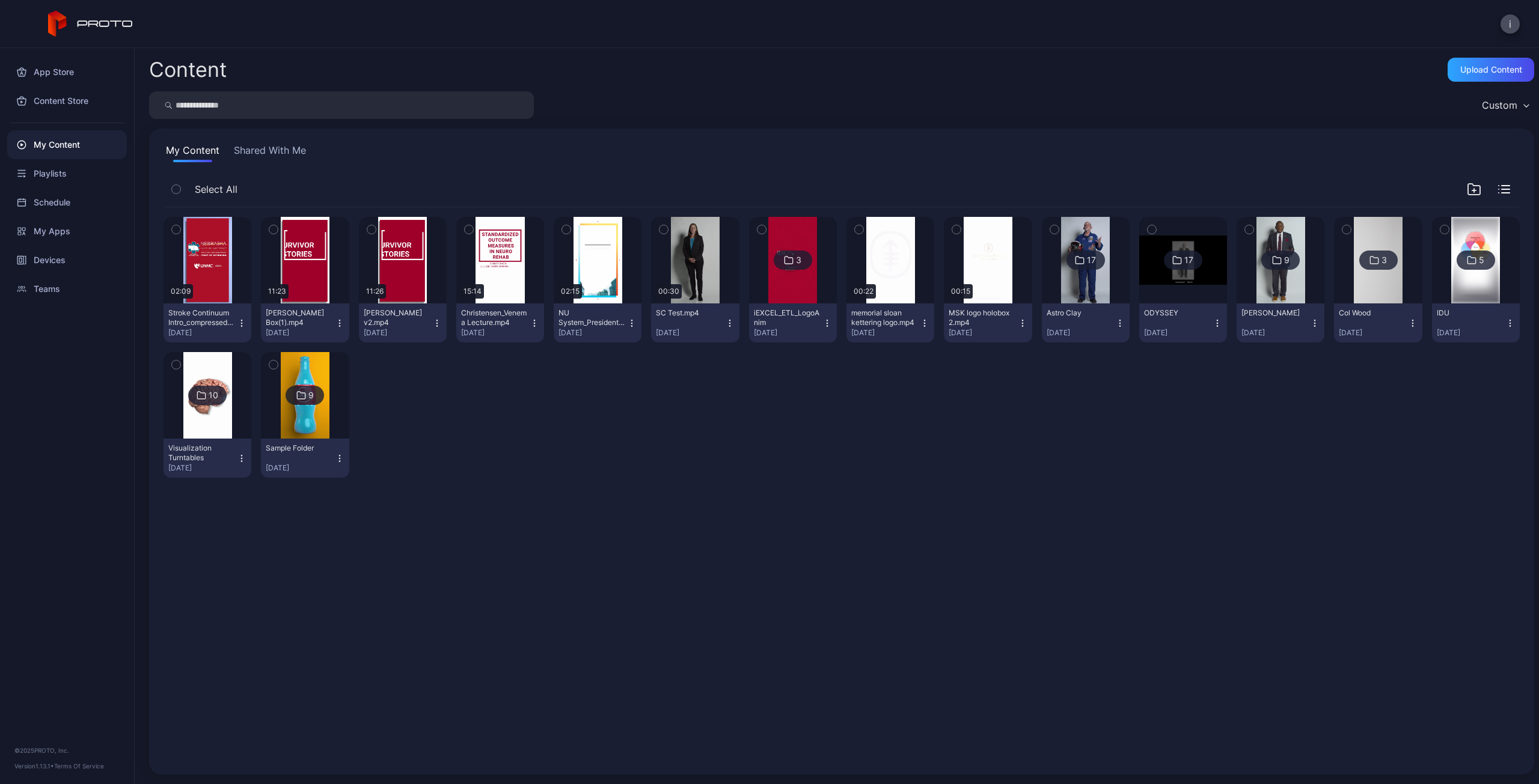
click at [445, 421] on div "Preview 02:09 Stroke Continuum Intro_compressed.mp4 Sep 25, 2025 Preview 11:23 …" at bounding box center [842, 347] width 1356 height 280
click at [297, 281] on div "Preview" at bounding box center [304, 259] width 88 height 86
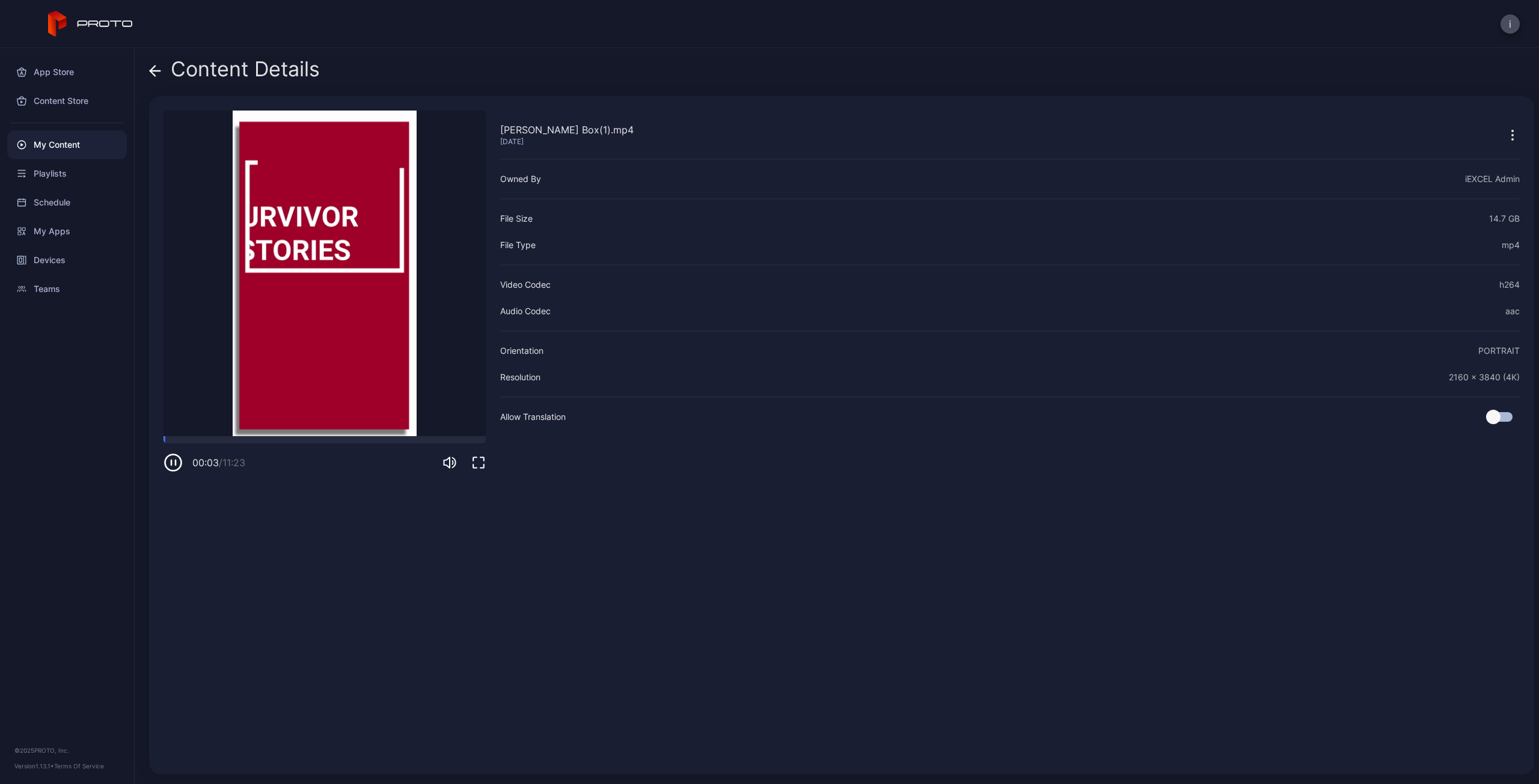
click at [158, 68] on icon at bounding box center [155, 71] width 12 height 12
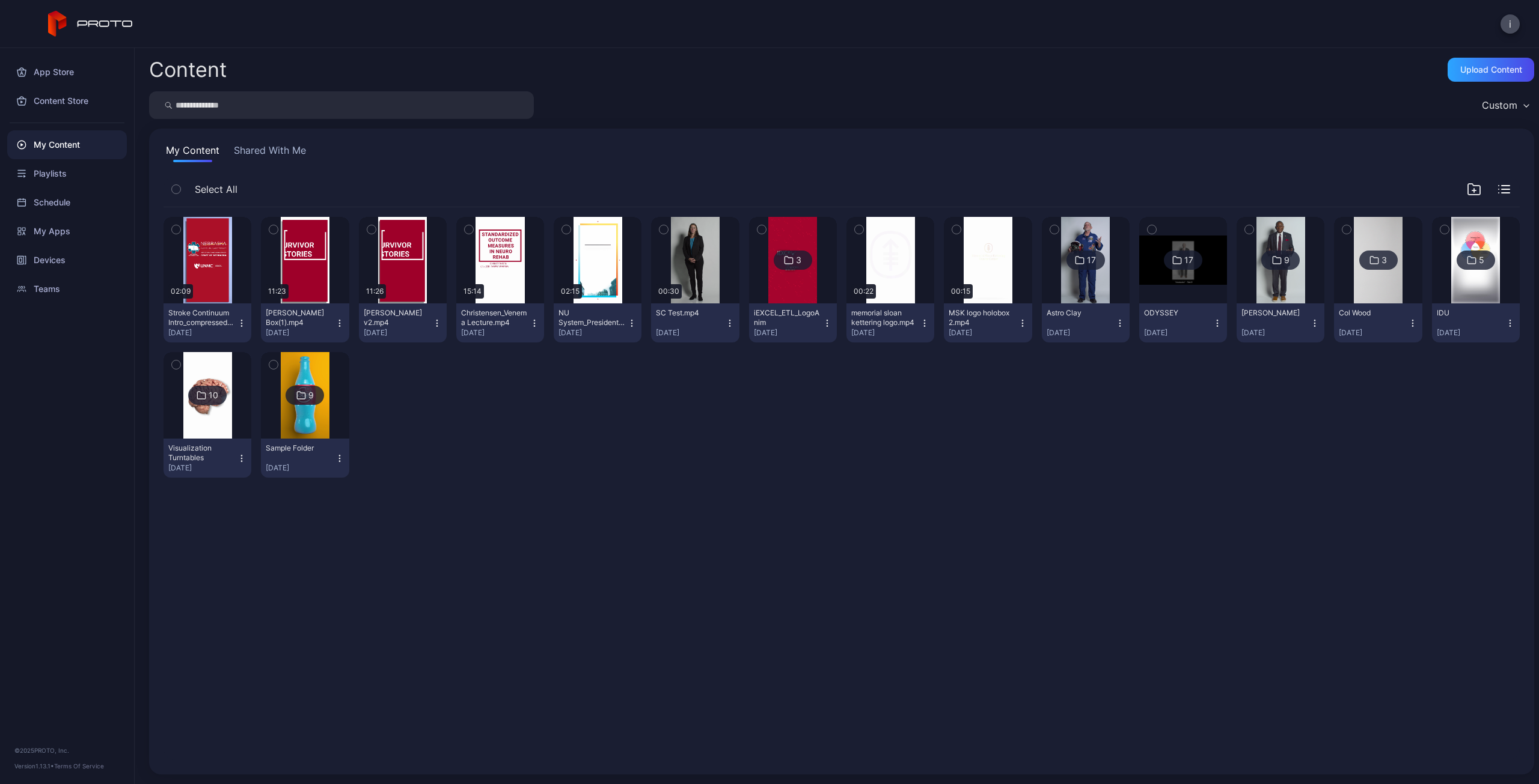
click at [241, 322] on icon "button" at bounding box center [241, 323] width 9 height 9
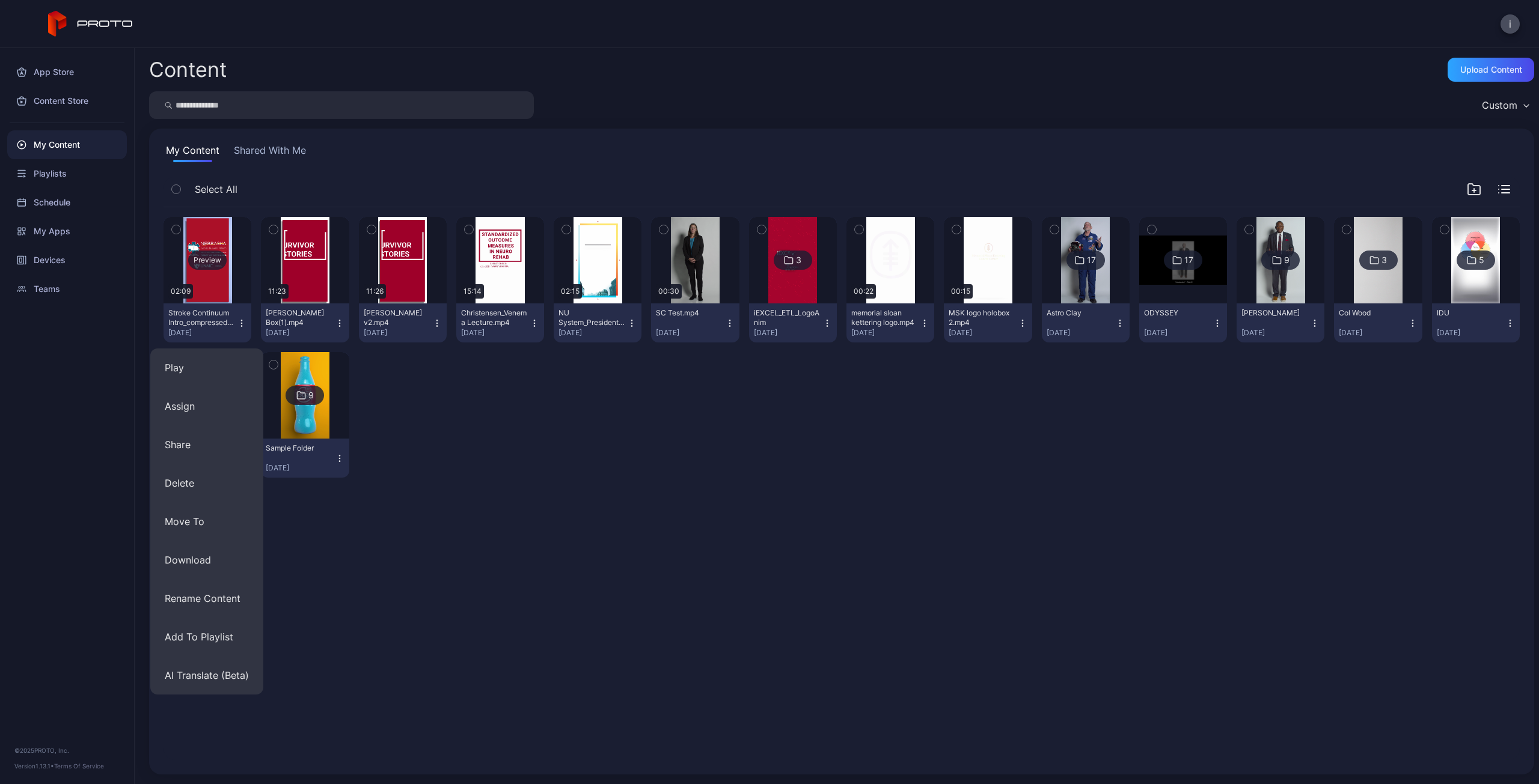
click at [205, 286] on div "Preview" at bounding box center [207, 259] width 88 height 86
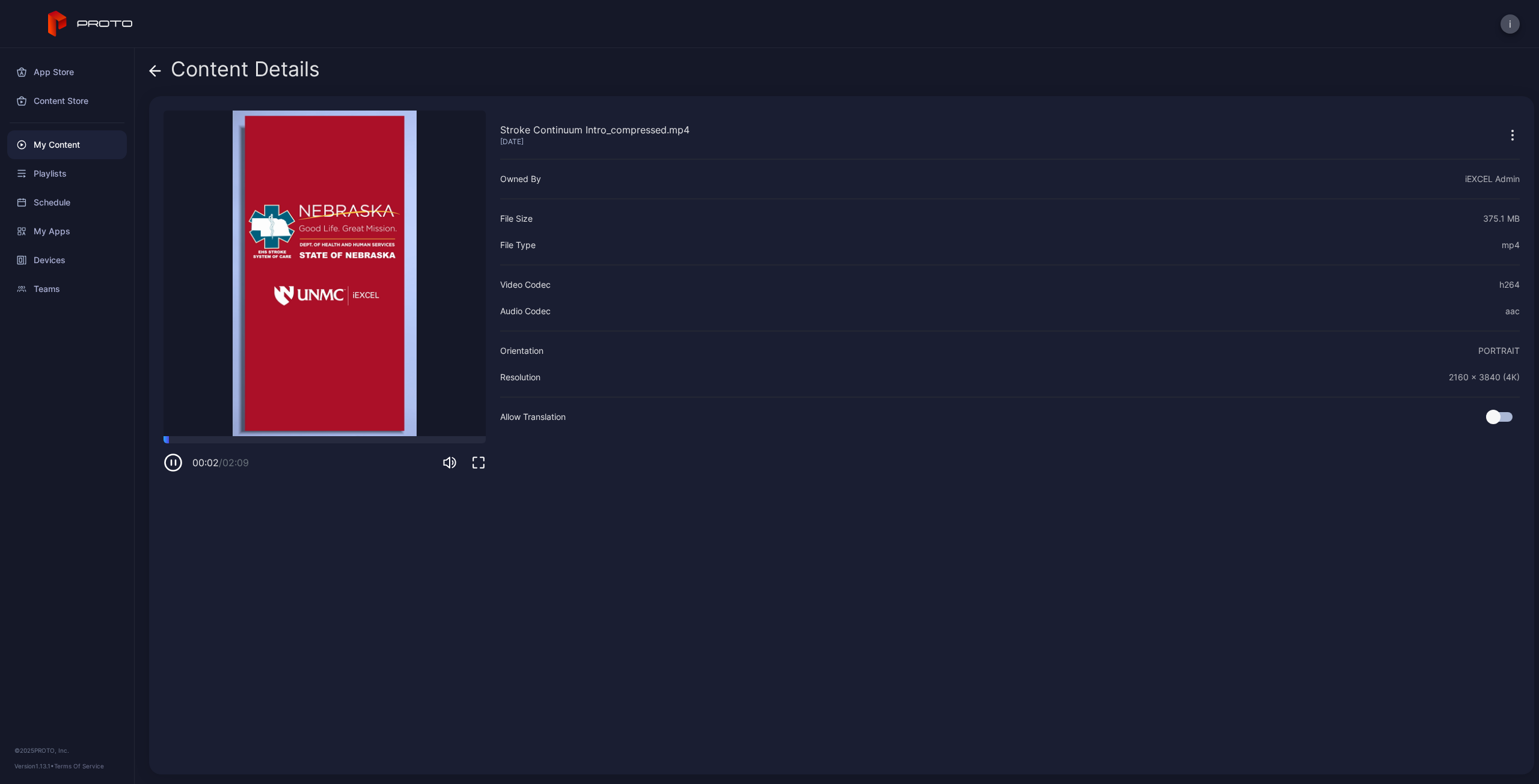
click at [172, 462] on icon "button" at bounding box center [173, 462] width 19 height 19
click at [158, 73] on icon at bounding box center [155, 71] width 12 height 12
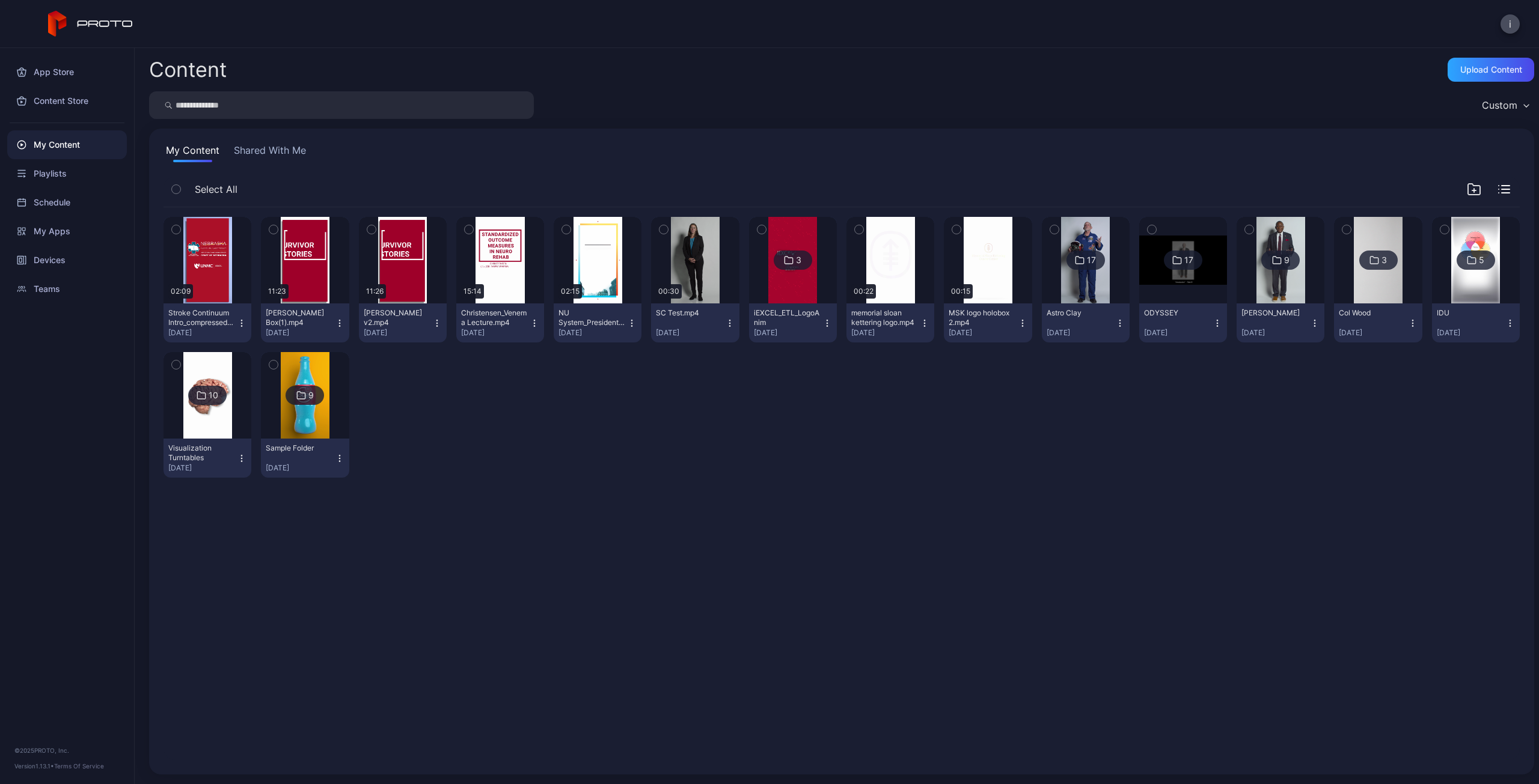
click at [645, 500] on div "Preview 02:09 Stroke Continuum Intro_compressed.mp4 Sep 25, 2025 Preview 11:23 …" at bounding box center [842, 483] width 1376 height 572
click at [212, 323] on div "Stroke Continuum Intro_compressed.mp4" at bounding box center [201, 318] width 66 height 19
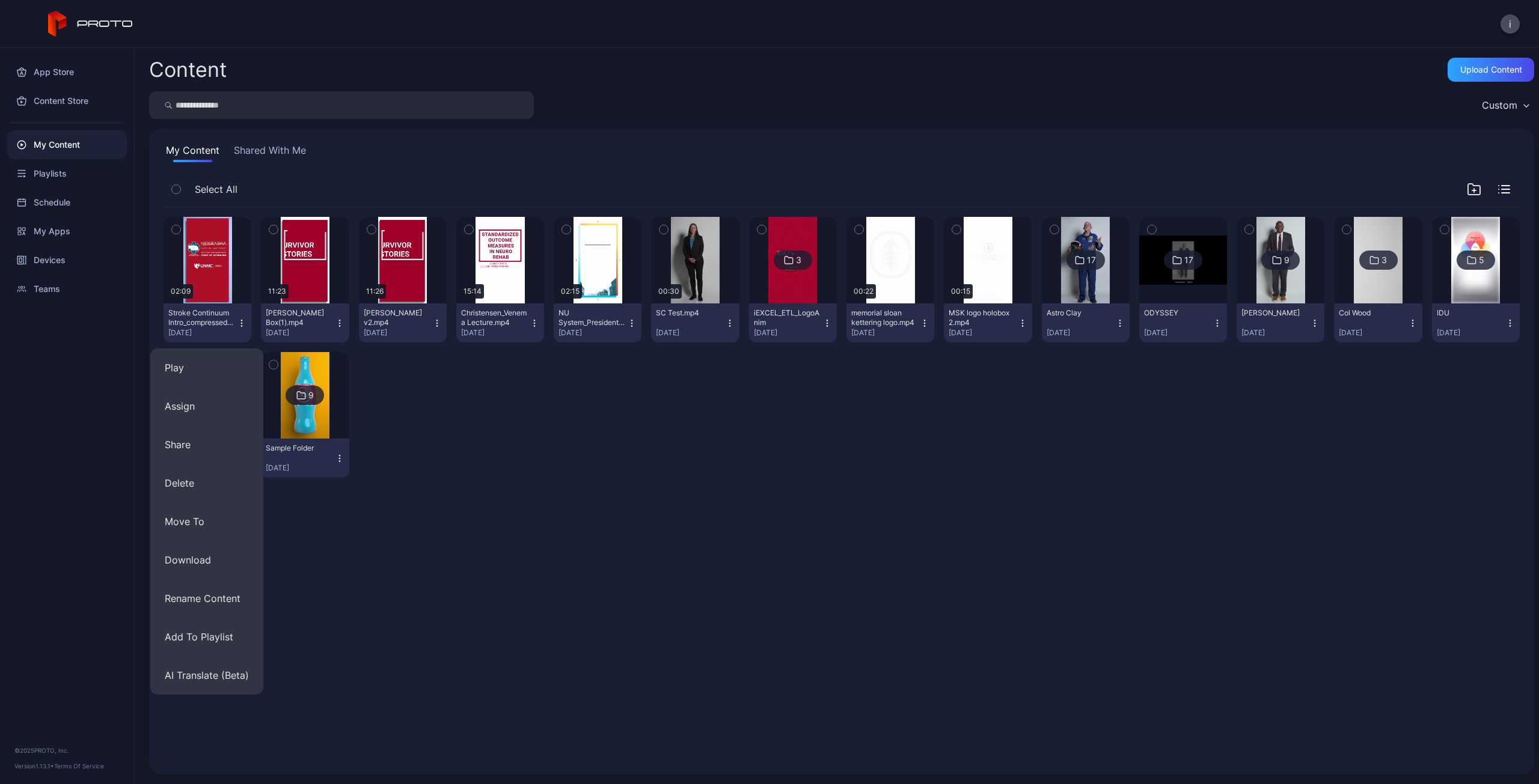
click at [212, 323] on div "Stroke Continuum Intro_compressed.mp4" at bounding box center [201, 318] width 66 height 19
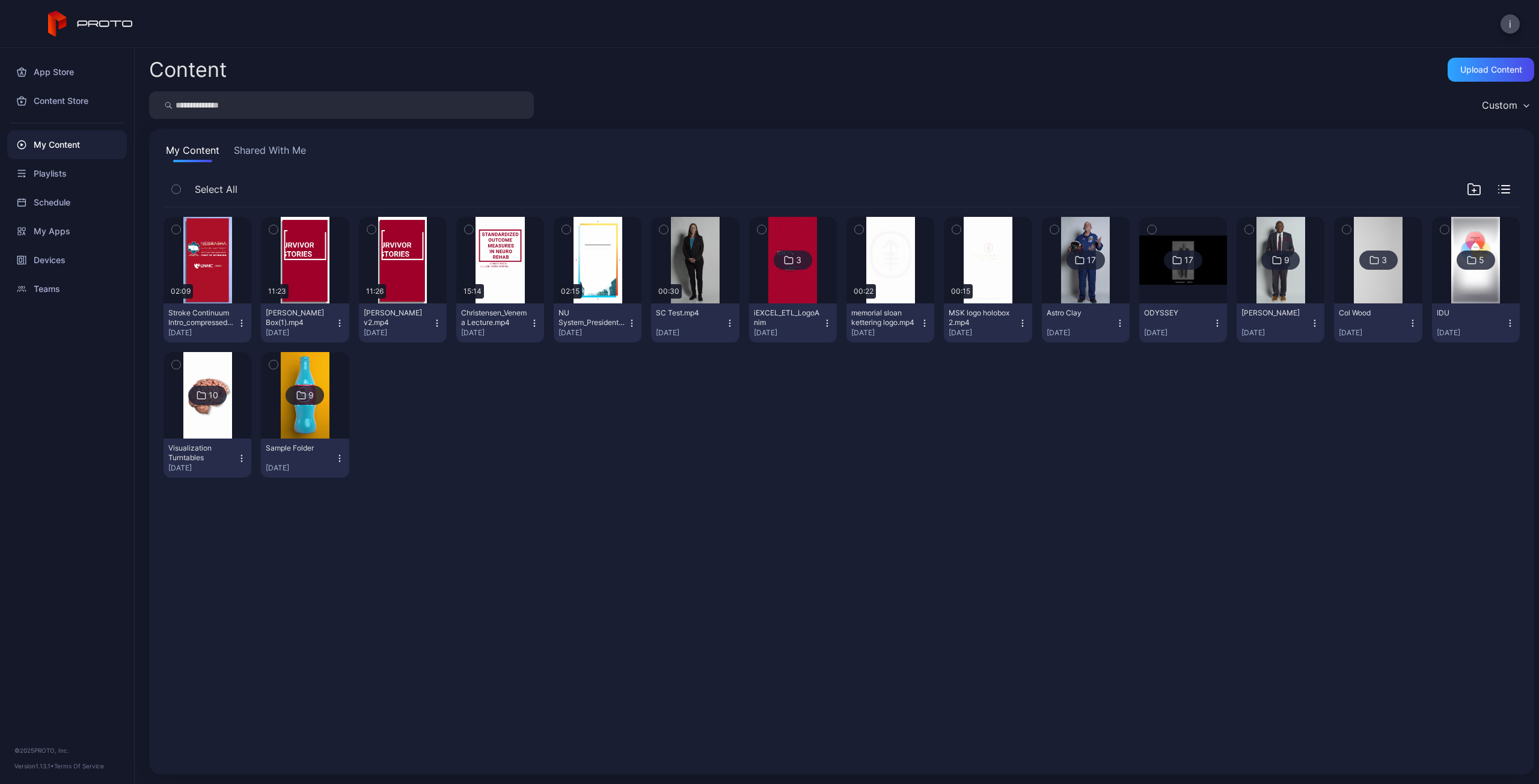
click at [212, 323] on div "Stroke Continuum Intro_compressed.mp4" at bounding box center [201, 318] width 66 height 19
click at [691, 424] on div "Preview 02:09 Stroke Continuum Intro_compressed.mp4 Sep 25, 2025 Preview 11:23 …" at bounding box center [842, 347] width 1356 height 280
